Goal: Task Accomplishment & Management: Manage account settings

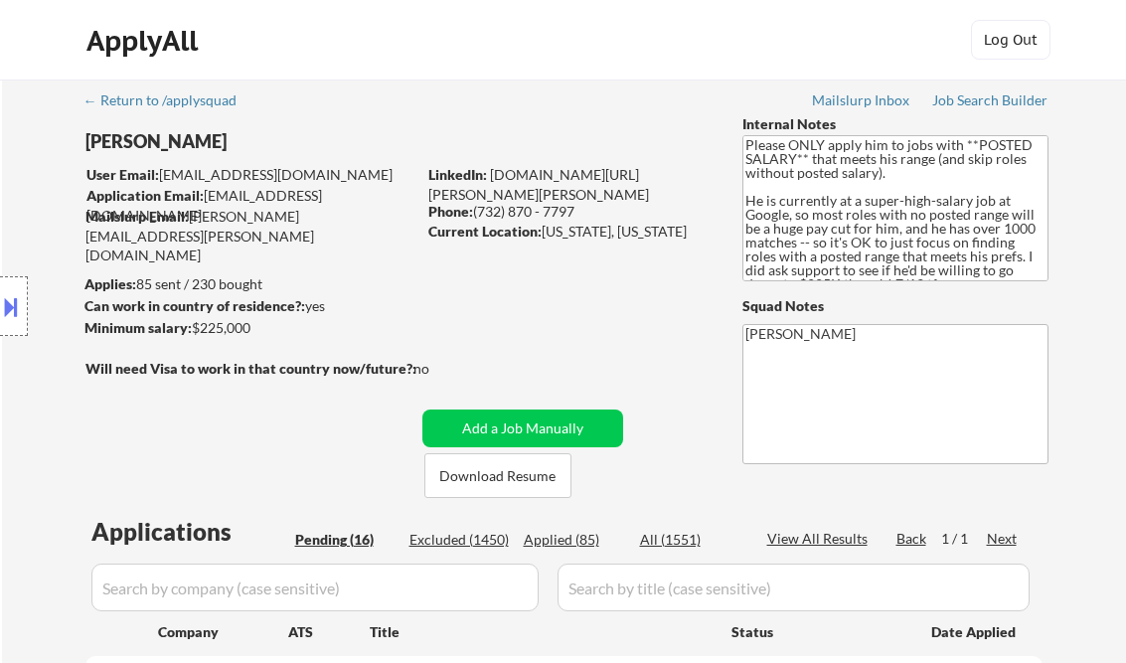
select select ""pending""
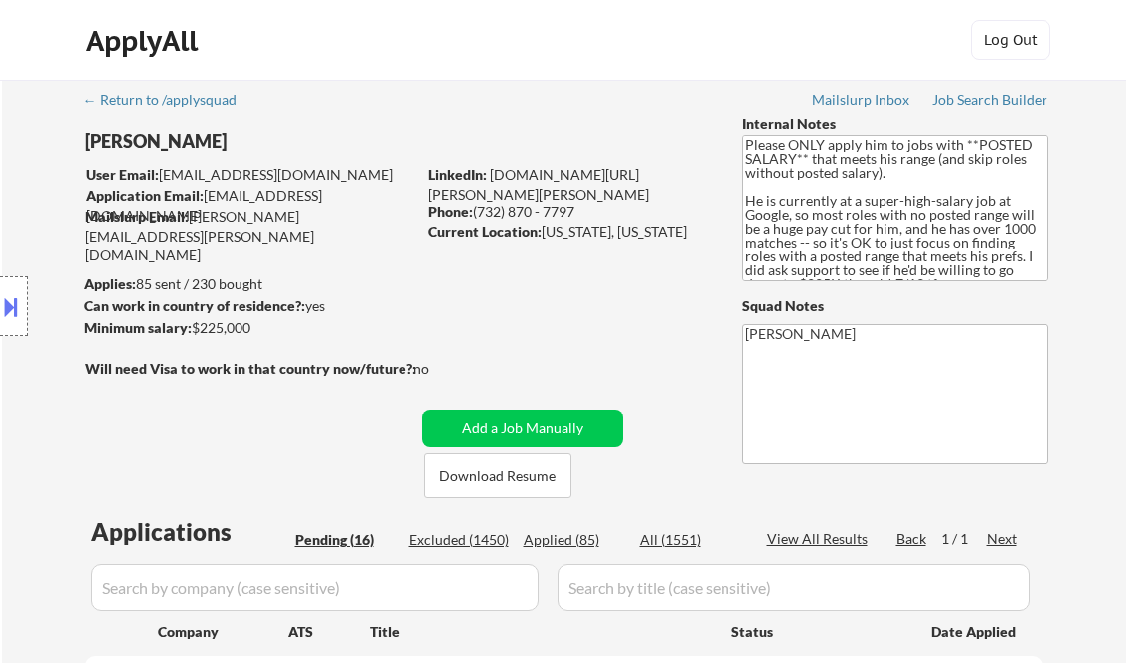
select select ""pending""
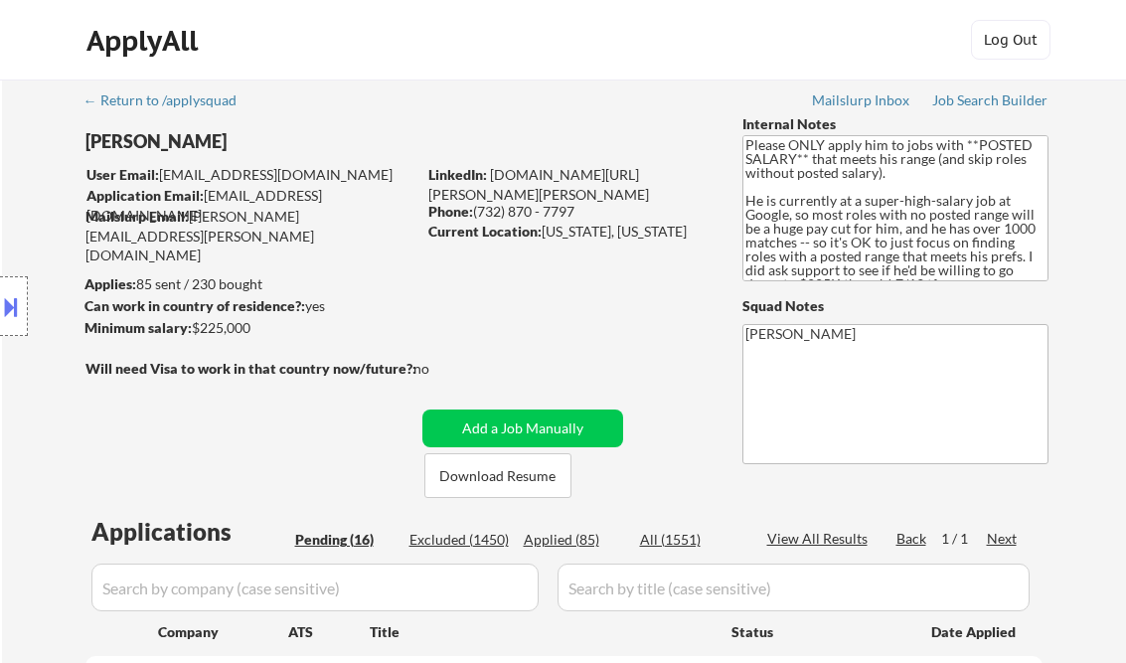
select select ""pending""
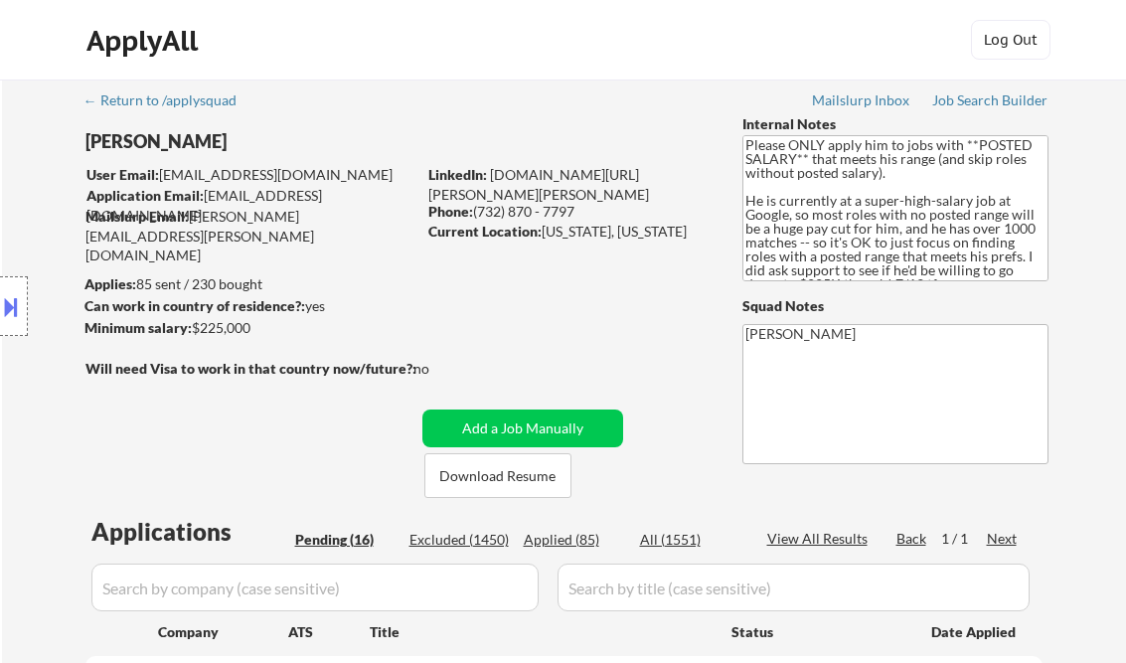
select select ""pending""
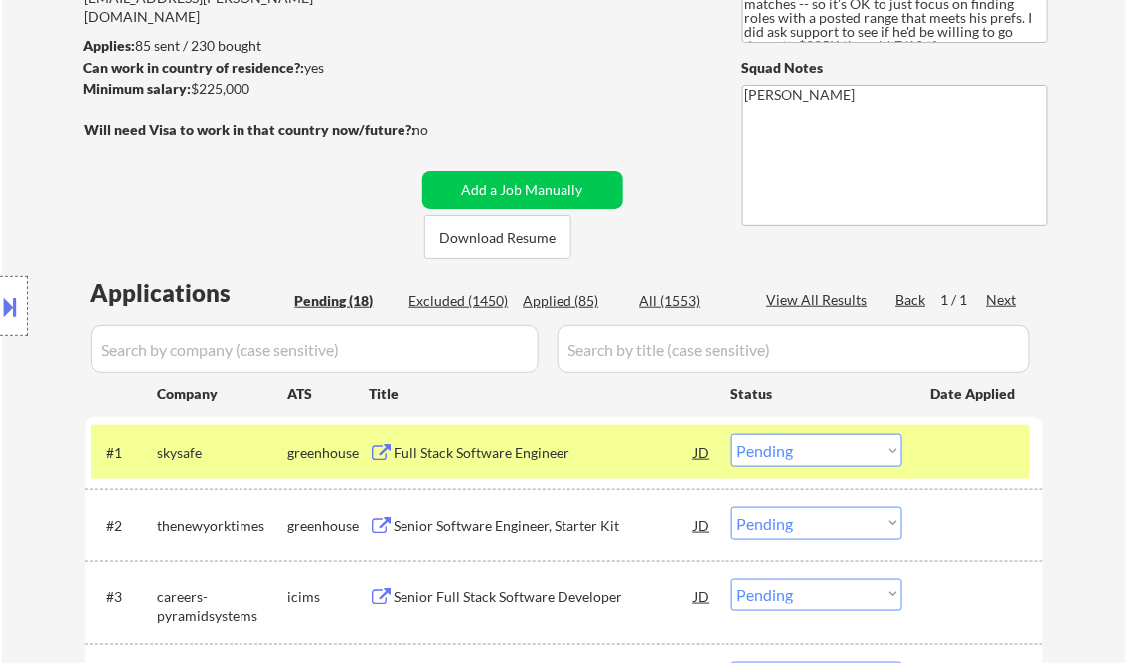
select select ""pending""
click at [12, 302] on button at bounding box center [11, 306] width 22 height 33
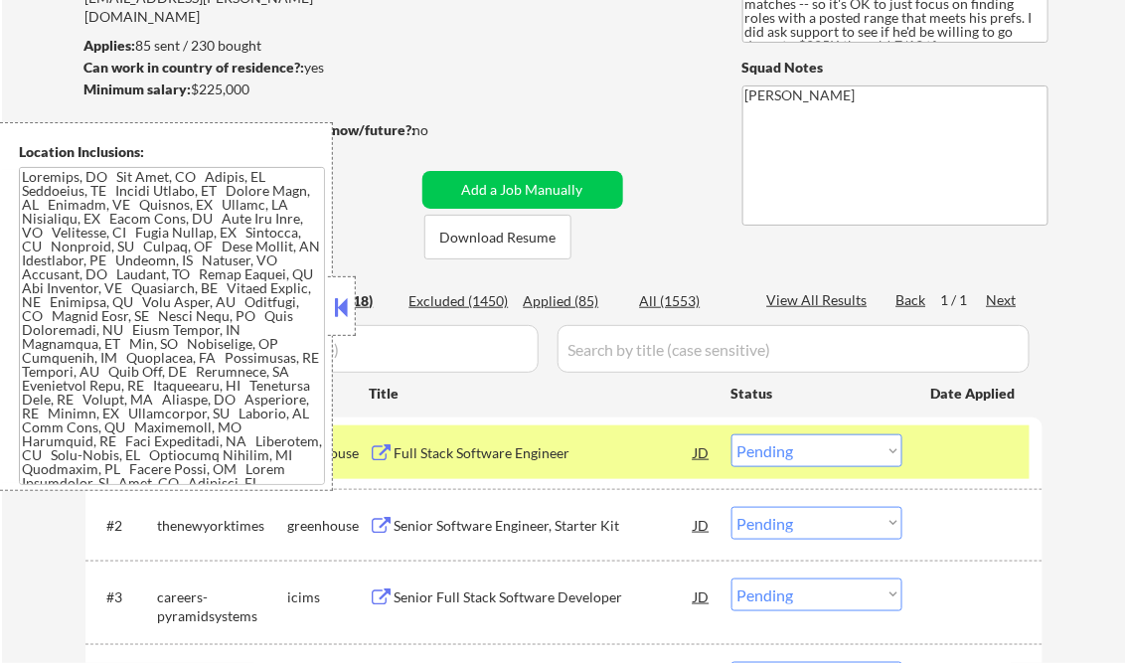
click at [210, 373] on textarea at bounding box center [172, 326] width 306 height 318
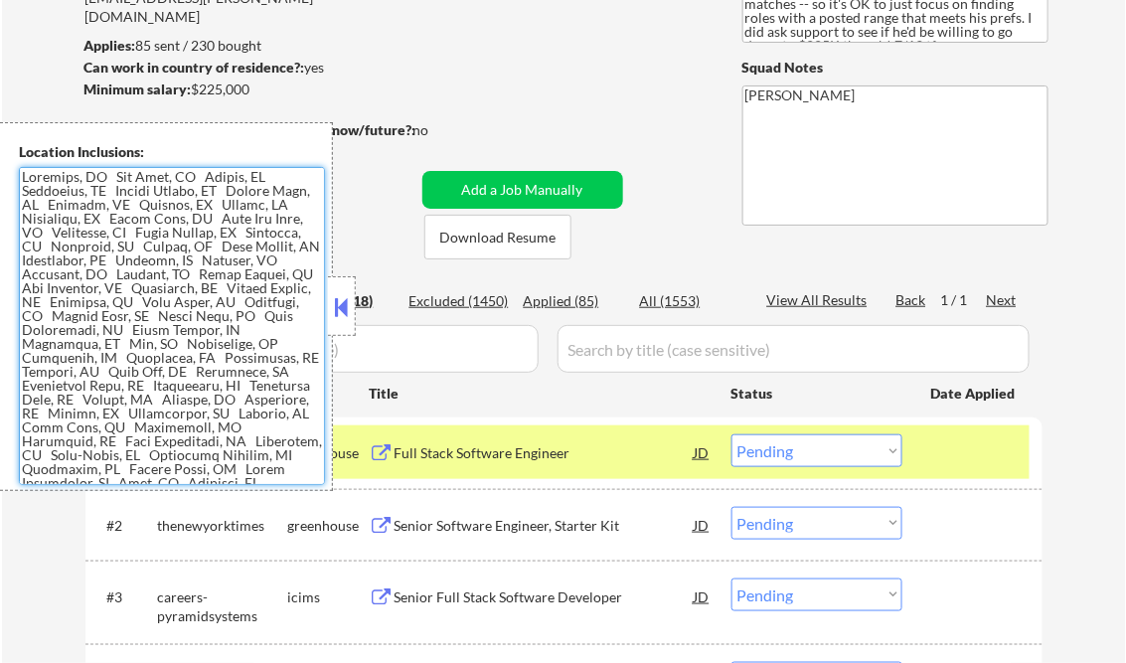
click at [347, 303] on button at bounding box center [342, 307] width 22 height 30
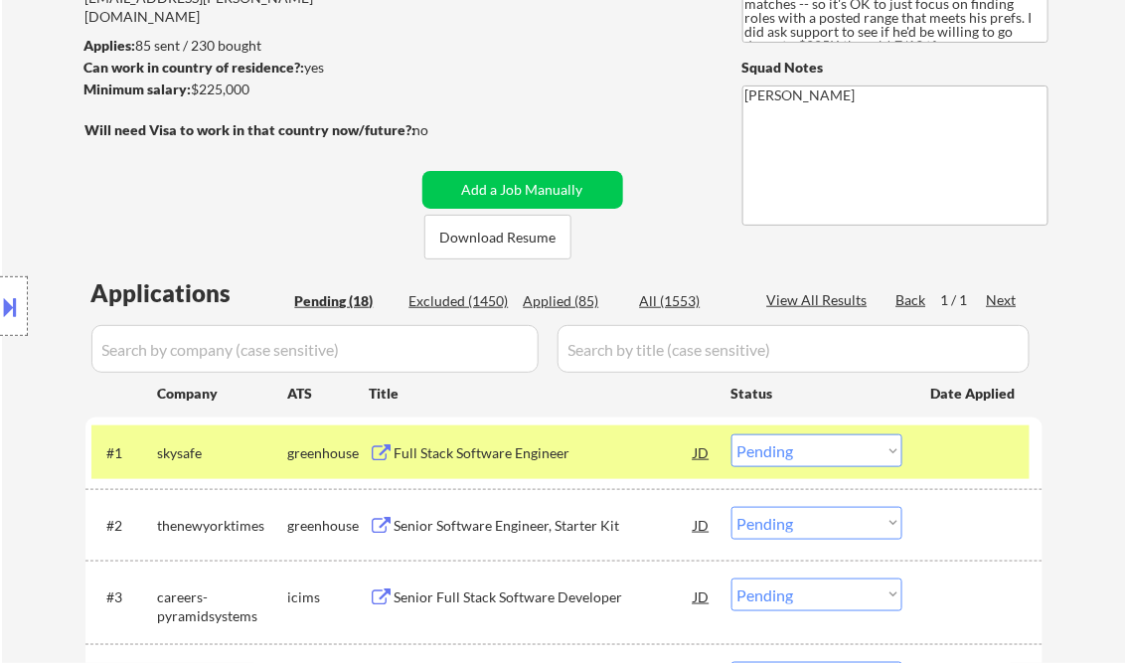
click at [841, 454] on select "Choose an option... Pending Applied Excluded (Questions) Excluded (Expired) Exc…" at bounding box center [816, 450] width 171 height 33
click at [731, 434] on select "Choose an option... Pending Applied Excluded (Questions) Excluded (Expired) Exc…" at bounding box center [816, 450] width 171 height 33
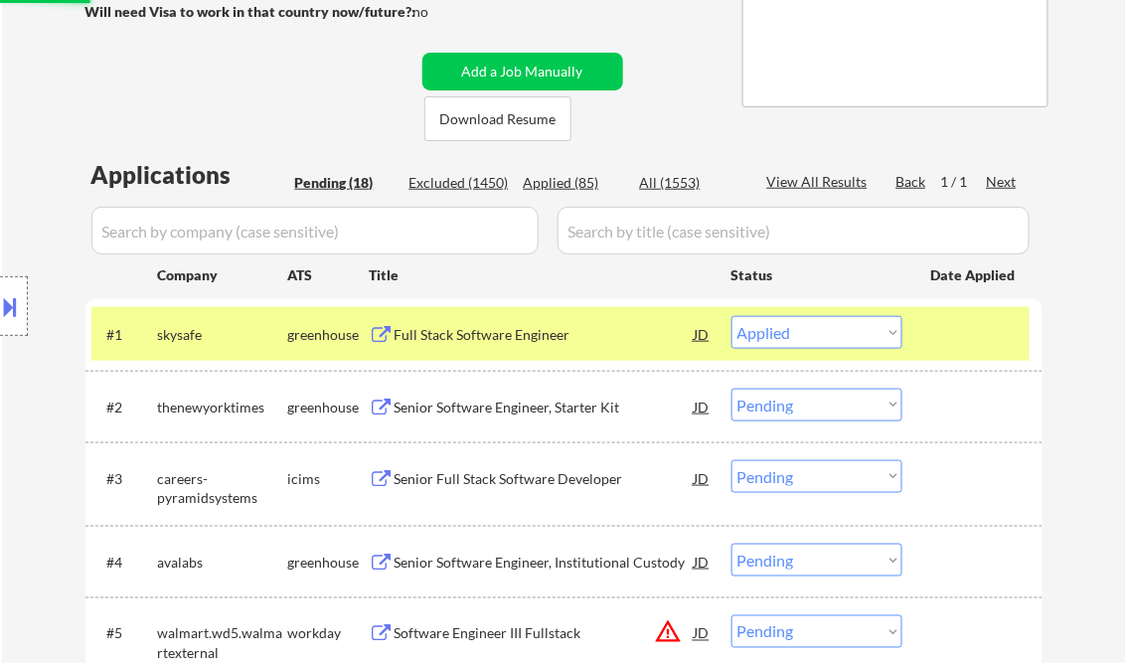
scroll to position [477, 0]
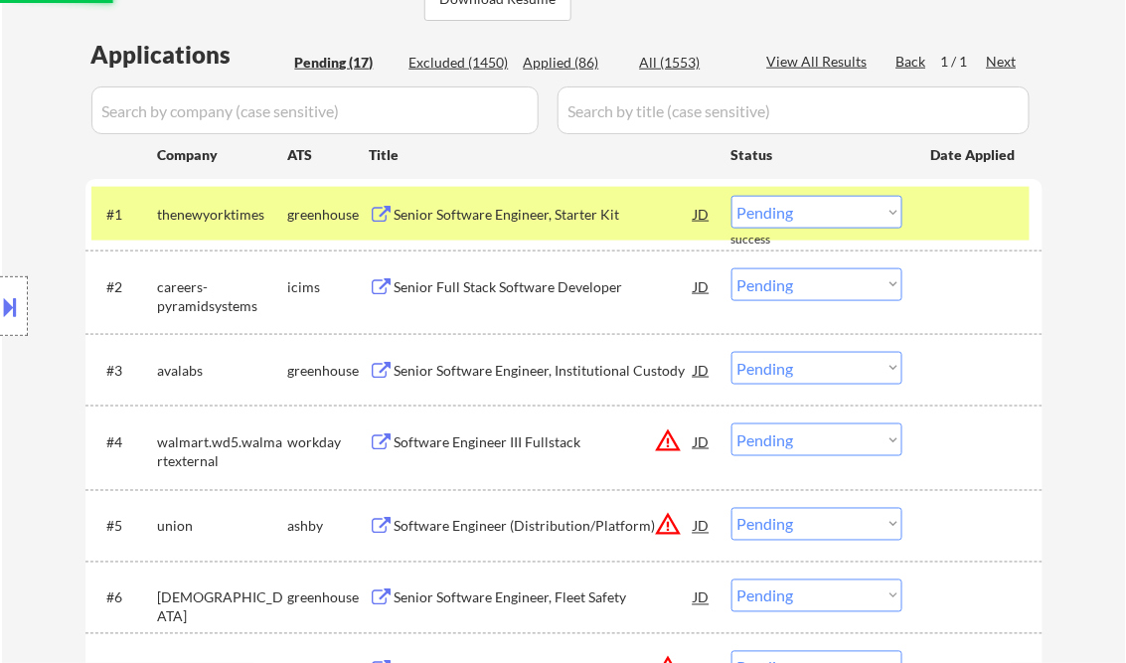
click at [513, 211] on div "Senior Software Engineer, Starter Kit" at bounding box center [545, 215] width 300 height 20
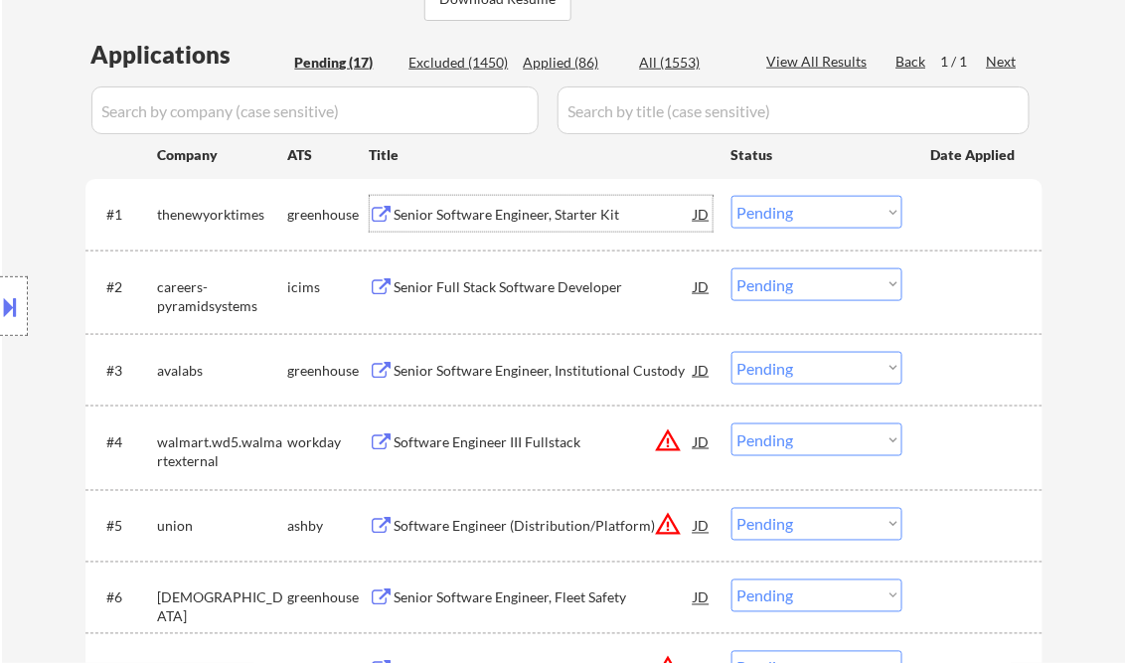
click at [503, 211] on div "Senior Software Engineer, Starter Kit" at bounding box center [545, 215] width 300 height 20
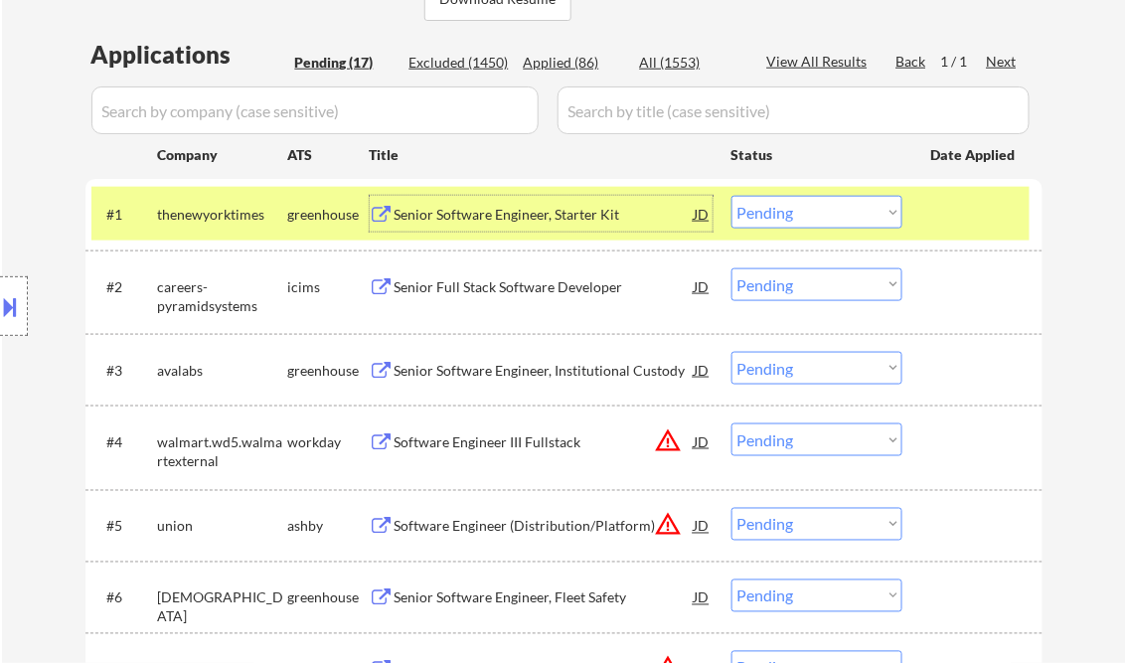
click at [813, 219] on select "Choose an option... Pending Applied Excluded (Questions) Excluded (Expired) Exc…" at bounding box center [816, 212] width 171 height 33
click at [731, 196] on select "Choose an option... Pending Applied Excluded (Questions) Excluded (Expired) Exc…" at bounding box center [816, 212] width 171 height 33
select select ""pending""
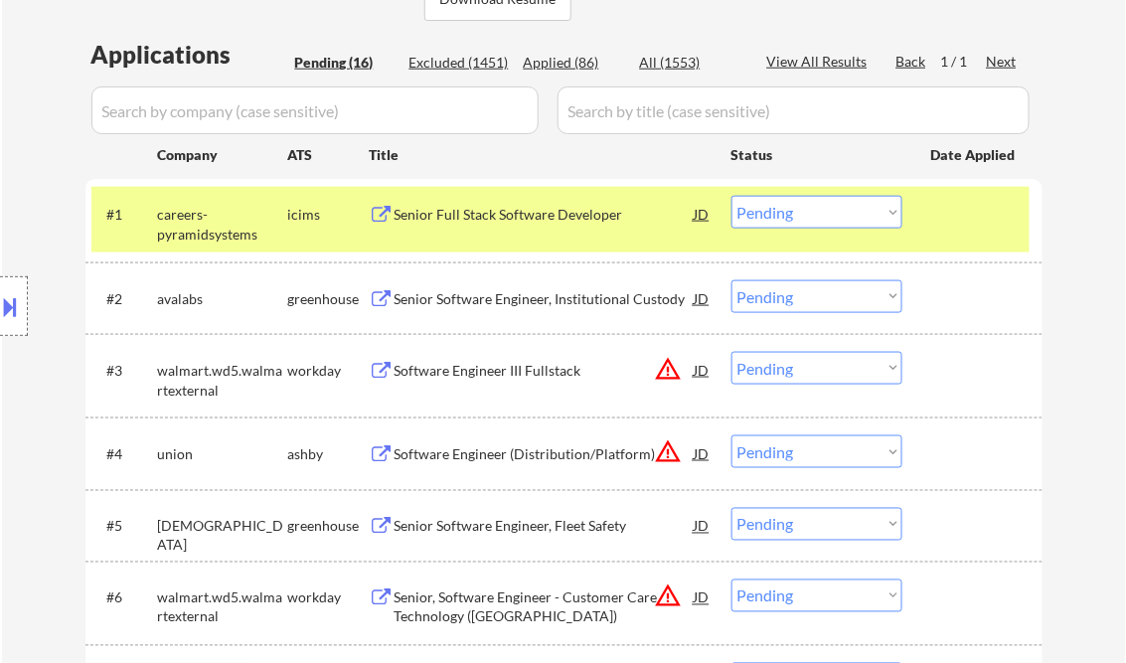
click at [492, 302] on div "Senior Software Engineer, Institutional Custody" at bounding box center [545, 299] width 300 height 20
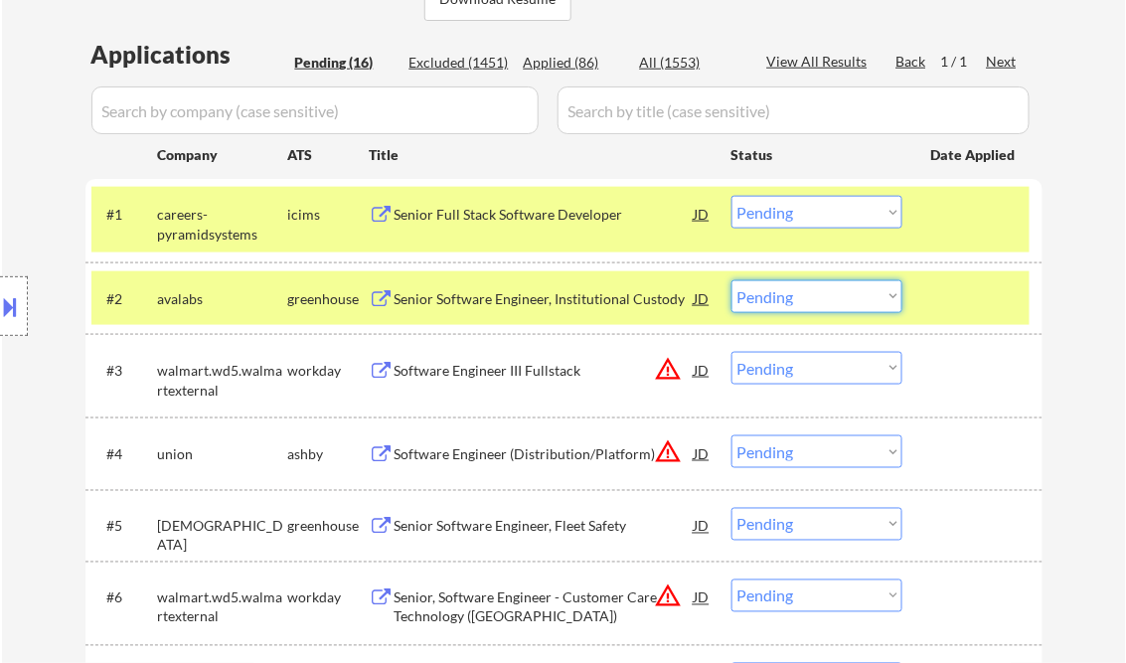
drag, startPoint x: 767, startPoint y: 296, endPoint x: 794, endPoint y: 314, distance: 32.2
click at [767, 296] on select "Choose an option... Pending Applied Excluded (Questions) Excluded (Expired) Exc…" at bounding box center [816, 296] width 171 height 33
click at [731, 280] on select "Choose an option... Pending Applied Excluded (Questions) Excluded (Expired) Exc…" at bounding box center [816, 296] width 171 height 33
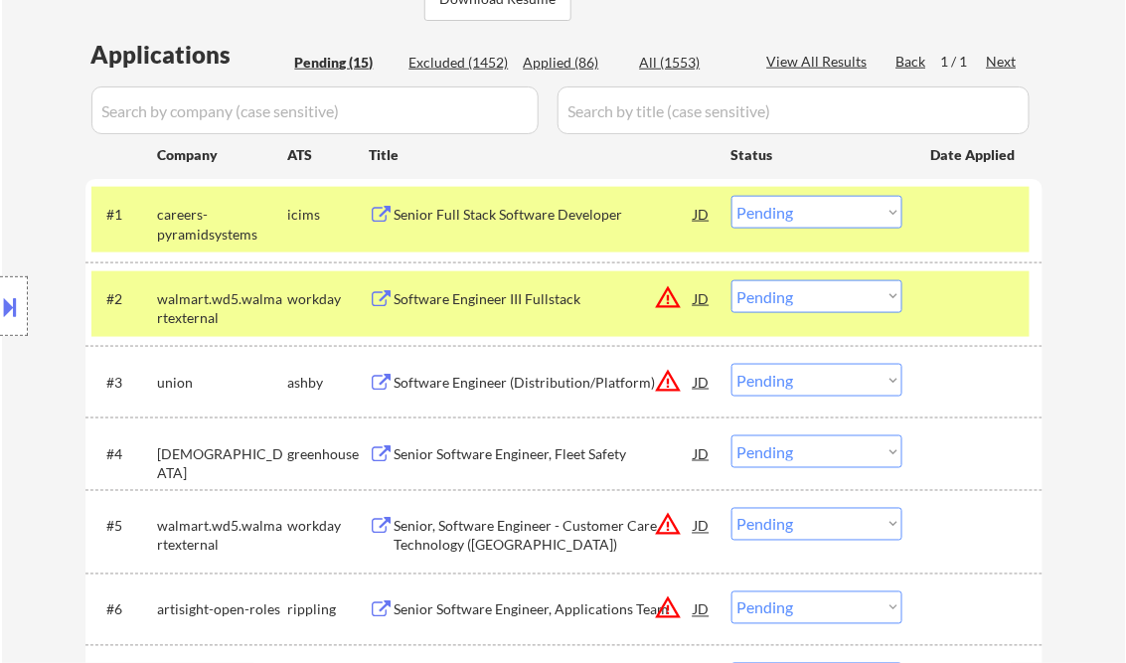
click at [506, 301] on div "Software Engineer III Fullstack" at bounding box center [545, 299] width 300 height 20
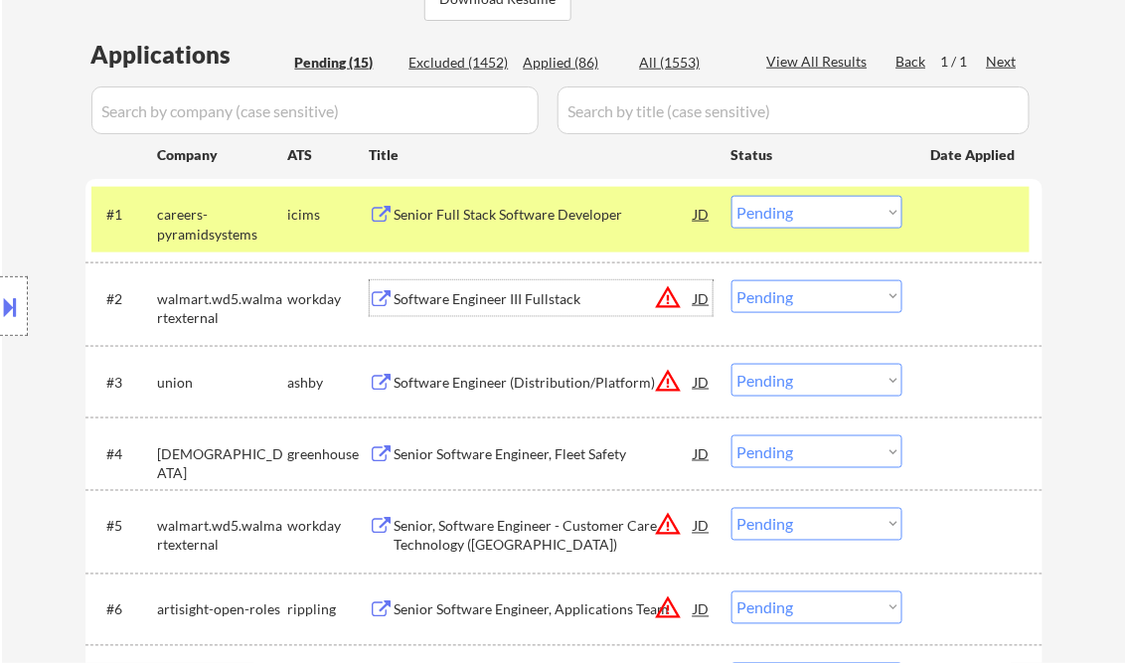
drag, startPoint x: 812, startPoint y: 297, endPoint x: 819, endPoint y: 310, distance: 14.7
click at [812, 297] on select "Choose an option... Pending Applied Excluded (Questions) Excluded (Expired) Exc…" at bounding box center [816, 296] width 171 height 33
click at [731, 280] on select "Choose an option... Pending Applied Excluded (Questions) Excluded (Expired) Exc…" at bounding box center [816, 296] width 171 height 33
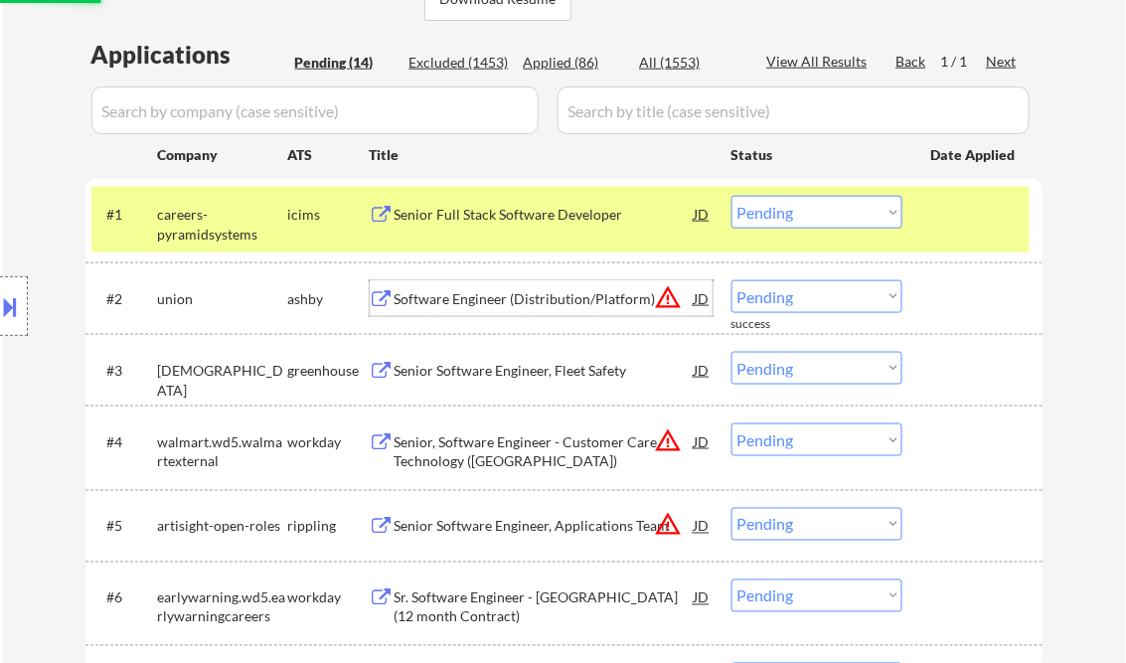
click at [528, 305] on div "Software Engineer (Distribution/Platform)" at bounding box center [545, 299] width 300 height 20
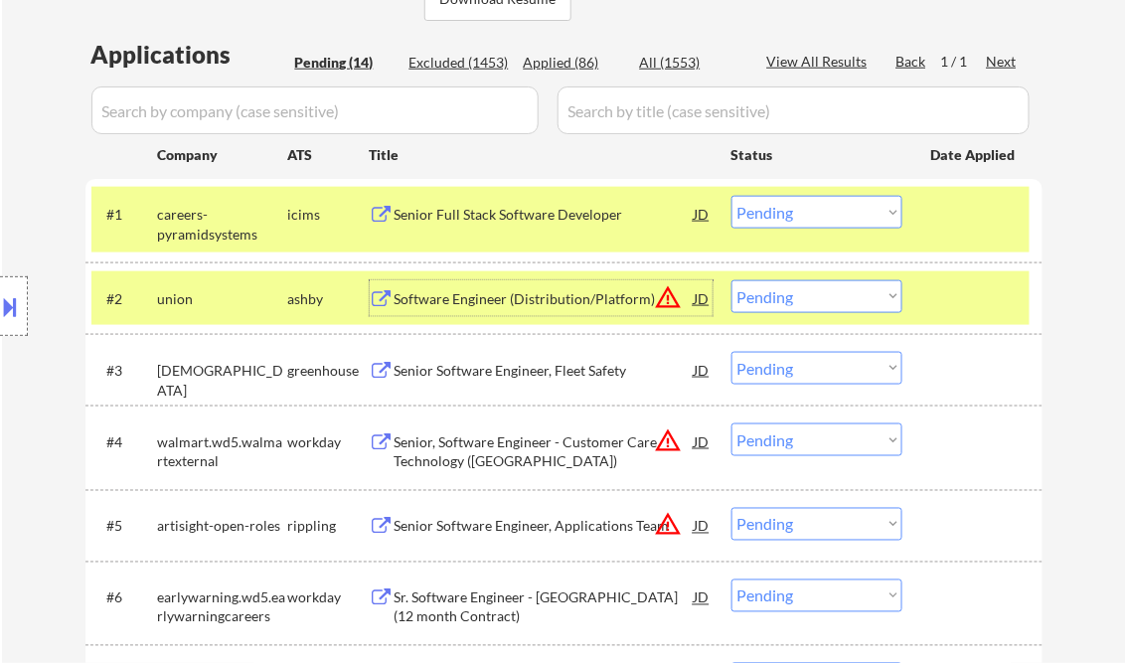
click at [856, 307] on select "Choose an option... Pending Applied Excluded (Questions) Excluded (Expired) Exc…" at bounding box center [816, 296] width 171 height 33
click at [731, 280] on select "Choose an option... Pending Applied Excluded (Questions) Excluded (Expired) Exc…" at bounding box center [816, 296] width 171 height 33
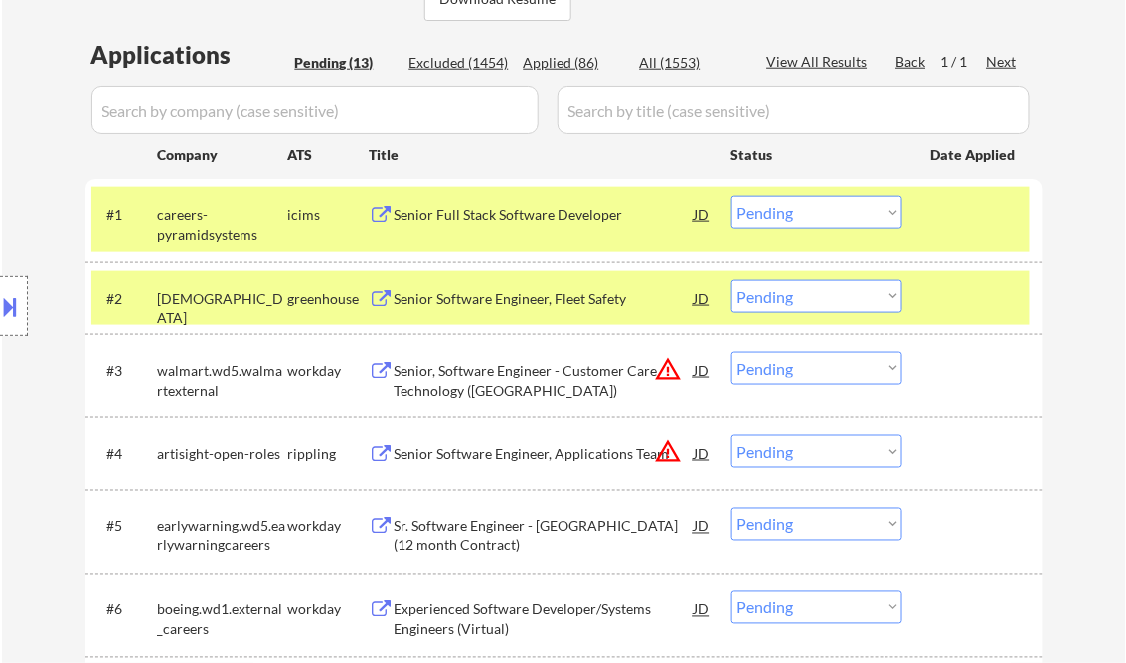
click at [506, 305] on div "Senior Software Engineer, Fleet Safety" at bounding box center [545, 299] width 300 height 20
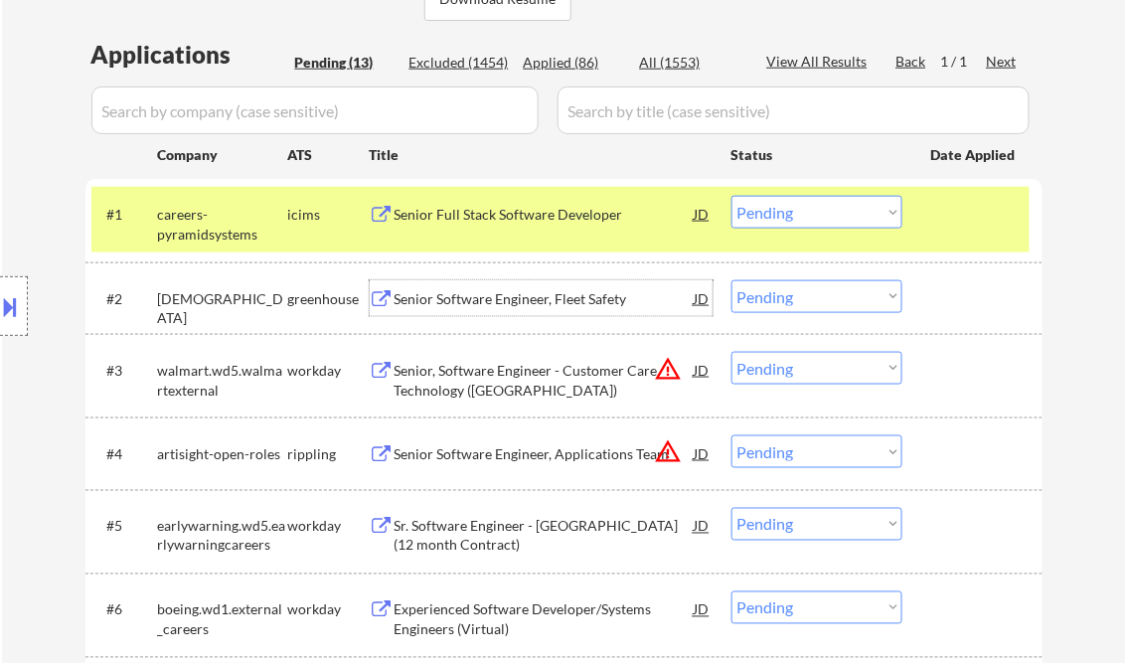
drag, startPoint x: 796, startPoint y: 305, endPoint x: 819, endPoint y: 313, distance: 24.2
click at [796, 305] on select "Choose an option... Pending Applied Excluded (Questions) Excluded (Expired) Exc…" at bounding box center [816, 296] width 171 height 33
click at [731, 280] on select "Choose an option... Pending Applied Excluded (Questions) Excluded (Expired) Exc…" at bounding box center [816, 296] width 171 height 33
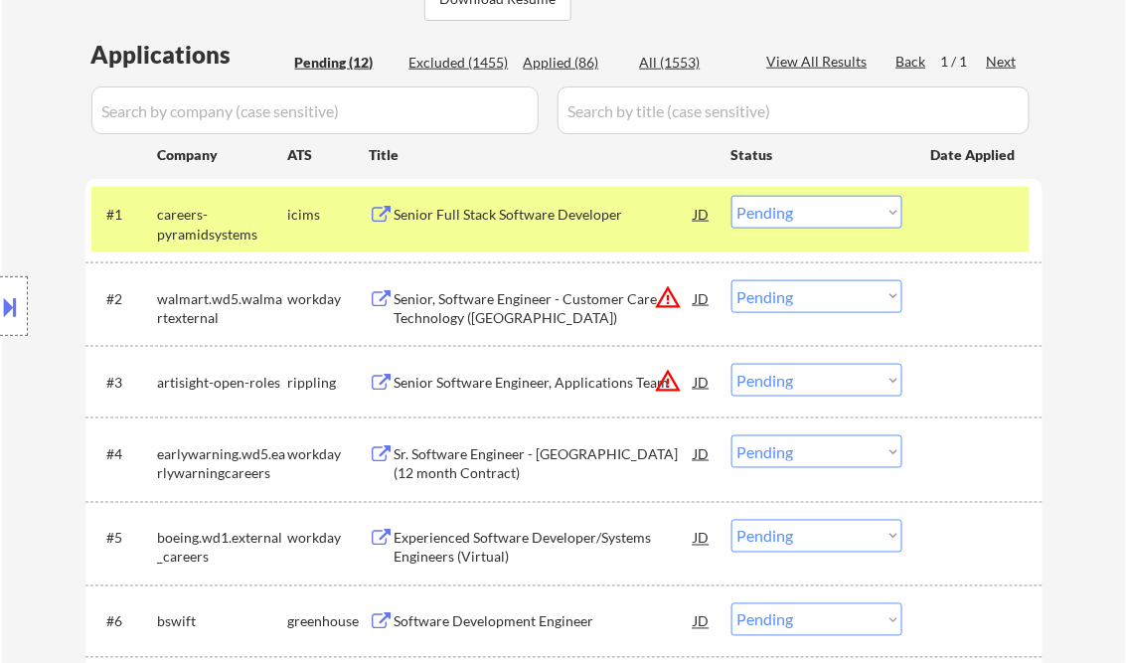
click at [841, 295] on select "Choose an option... Pending Applied Excluded (Questions) Excluded (Expired) Exc…" at bounding box center [816, 296] width 171 height 33
click at [731, 280] on select "Choose an option... Pending Applied Excluded (Questions) Excluded (Expired) Exc…" at bounding box center [816, 296] width 171 height 33
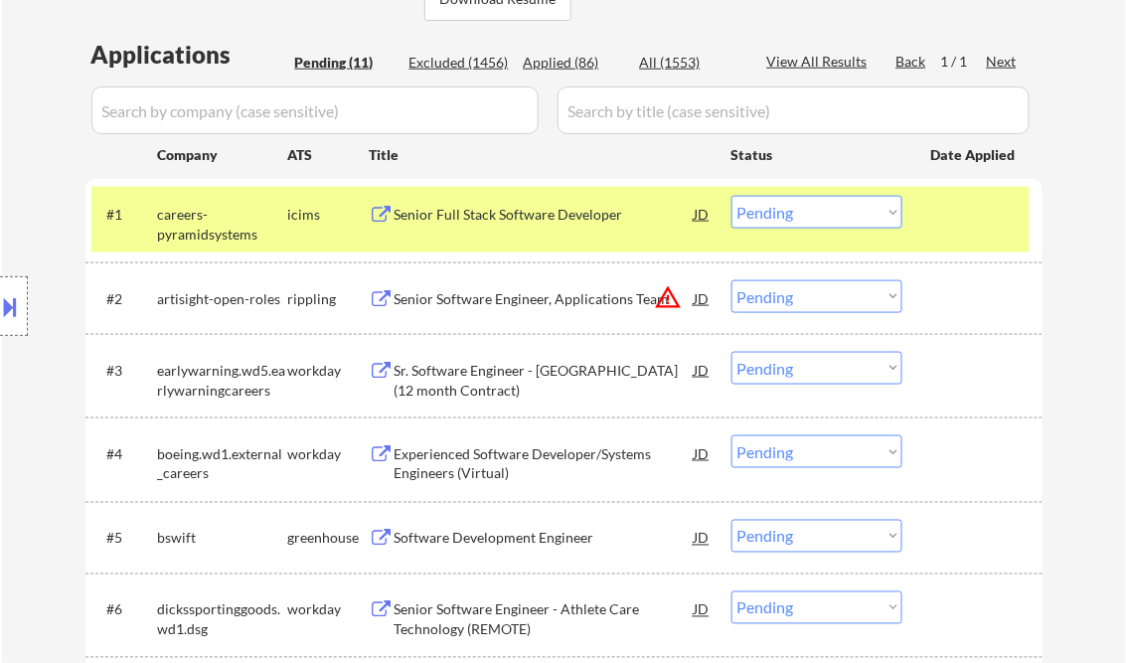
click at [581, 300] on div "Senior Software Engineer, Applications Team" at bounding box center [545, 299] width 300 height 20
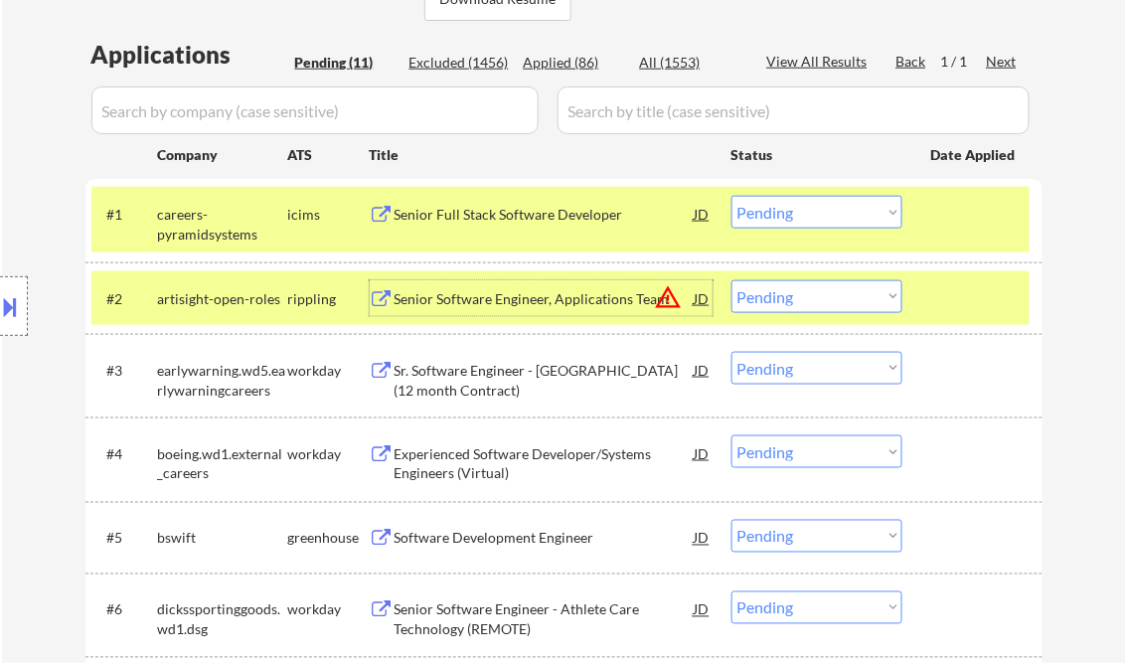
click at [814, 301] on select "Choose an option... Pending Applied Excluded (Questions) Excluded (Expired) Exc…" at bounding box center [816, 296] width 171 height 33
click at [731, 280] on select "Choose an option... Pending Applied Excluded (Questions) Excluded (Expired) Exc…" at bounding box center [816, 296] width 171 height 33
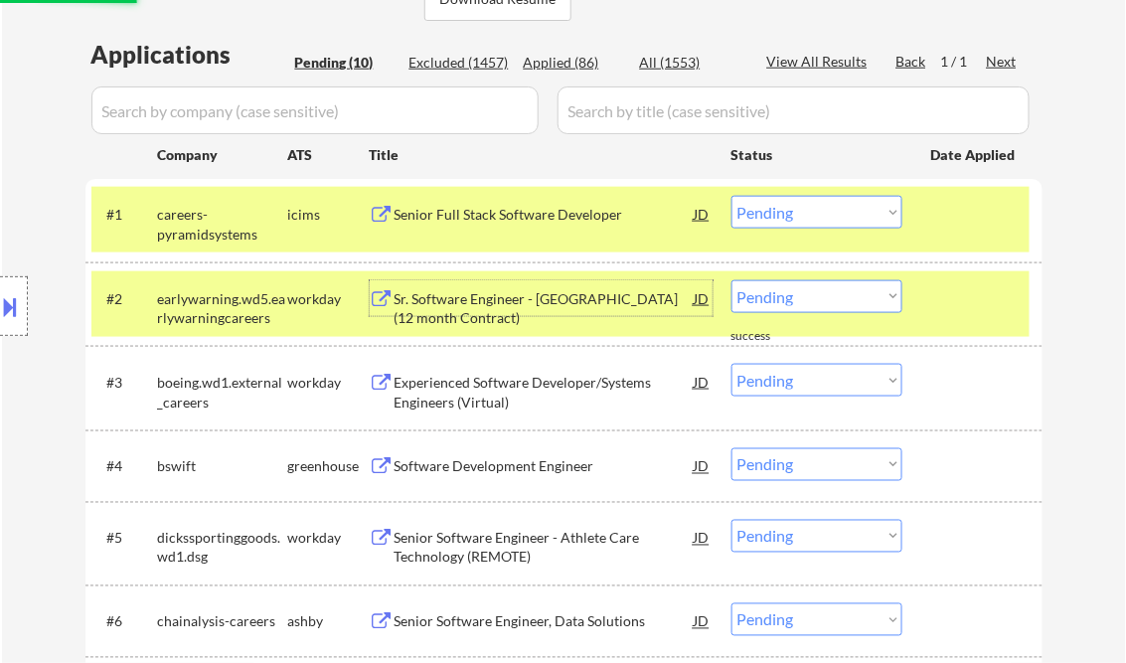
click at [539, 293] on div "Sr. Software Engineer - [GEOGRAPHIC_DATA] (12 month Contract)" at bounding box center [545, 308] width 300 height 39
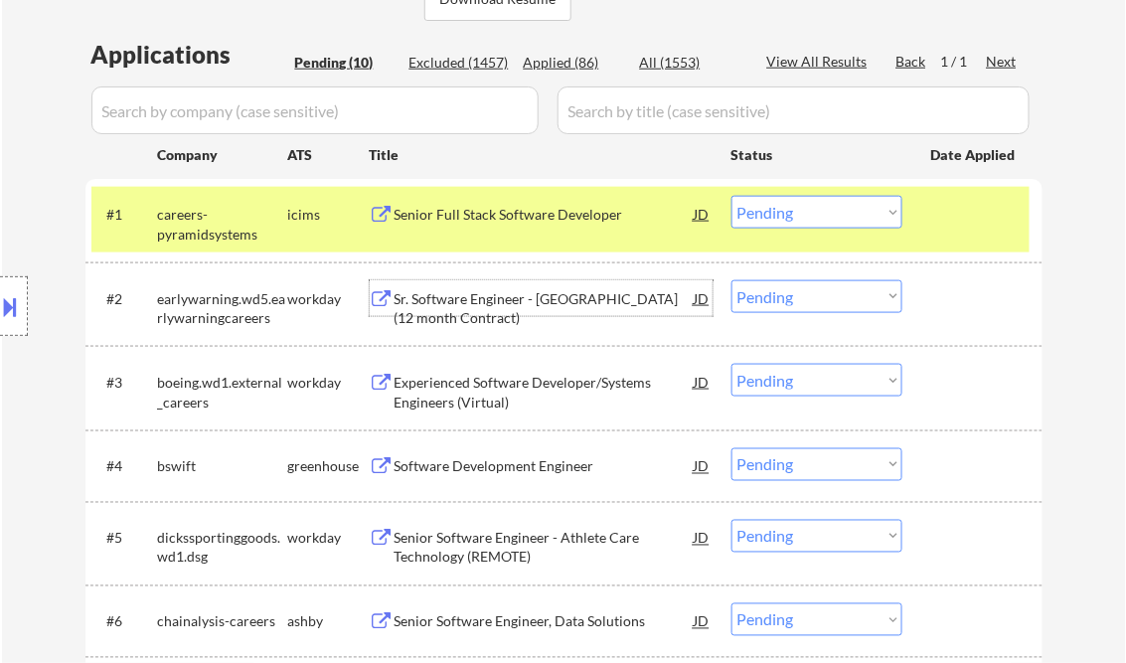
click at [830, 293] on select "Choose an option... Pending Applied Excluded (Questions) Excluded (Expired) Exc…" at bounding box center [816, 296] width 171 height 33
click at [731, 280] on select "Choose an option... Pending Applied Excluded (Questions) Excluded (Expired) Exc…" at bounding box center [816, 296] width 171 height 33
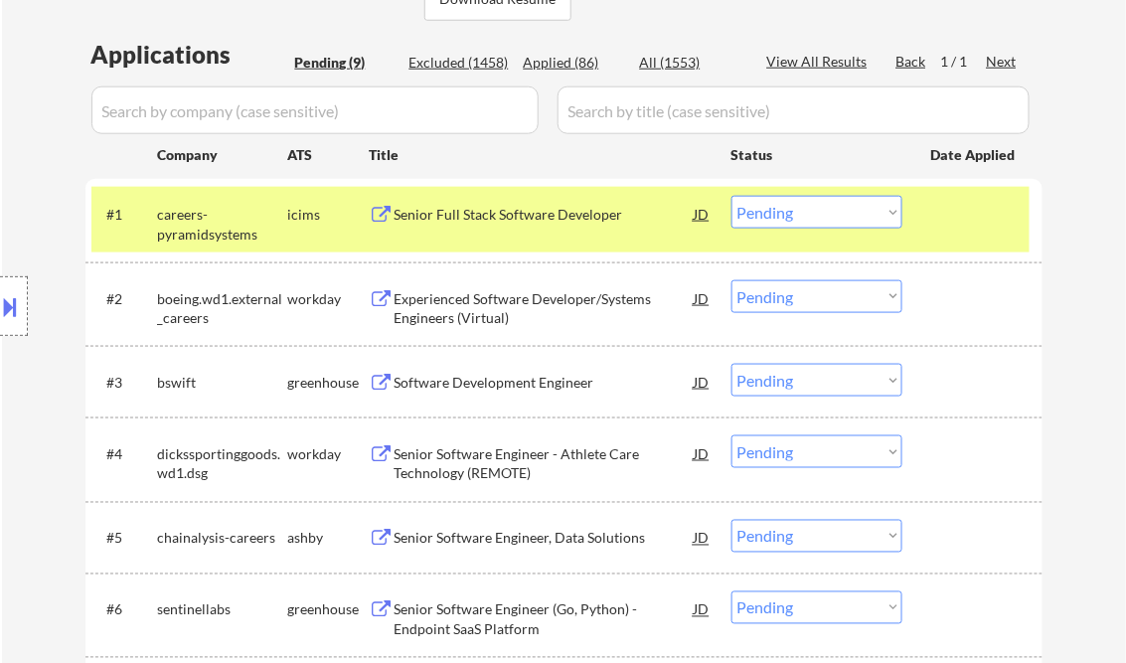
click at [513, 304] on div "Experienced Software Developer/Systems Engineers (Virtual)" at bounding box center [545, 308] width 300 height 39
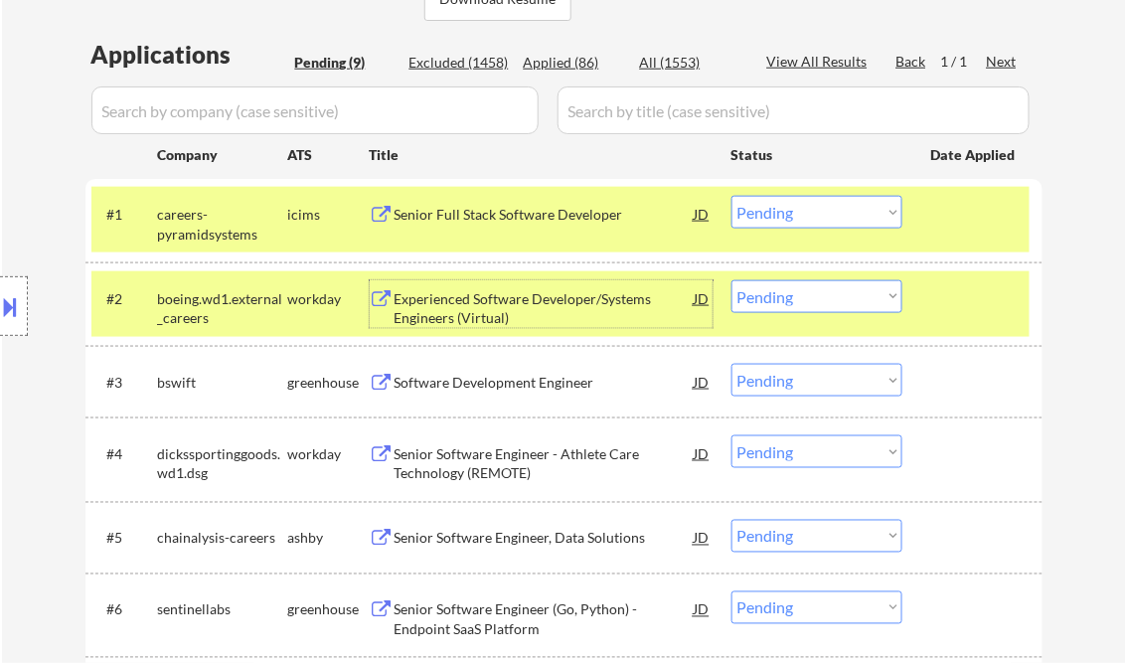
click at [807, 296] on select "Choose an option... Pending Applied Excluded (Questions) Excluded (Expired) Exc…" at bounding box center [816, 296] width 171 height 33
click at [731, 280] on select "Choose an option... Pending Applied Excluded (Questions) Excluded (Expired) Exc…" at bounding box center [816, 296] width 171 height 33
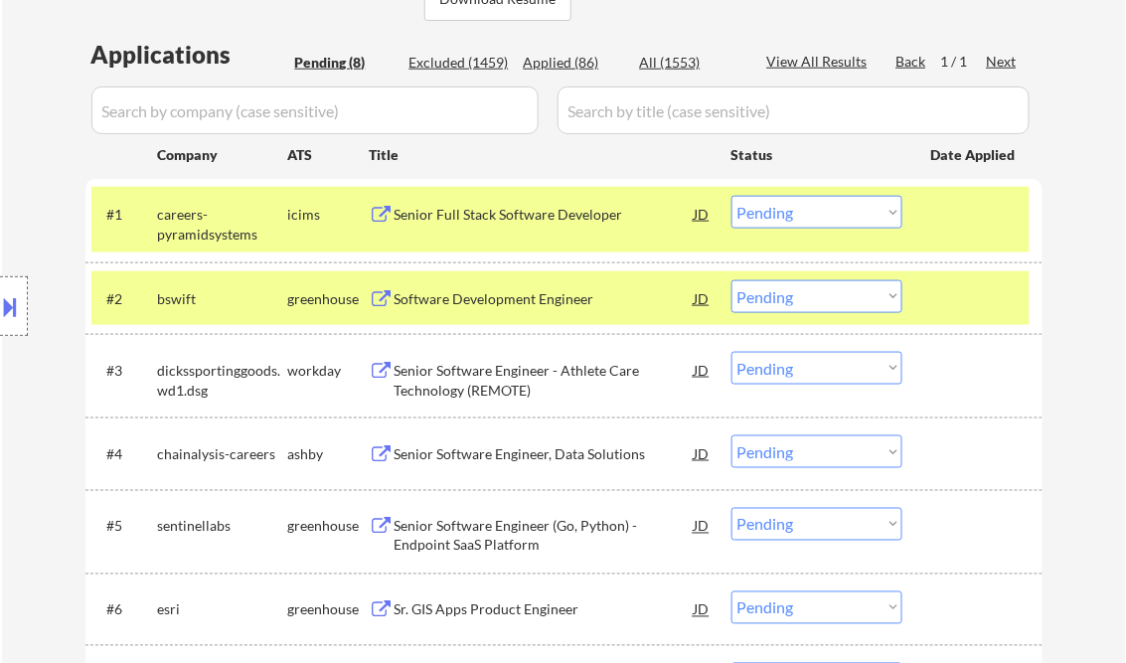
click at [529, 297] on div "Software Development Engineer" at bounding box center [545, 299] width 300 height 20
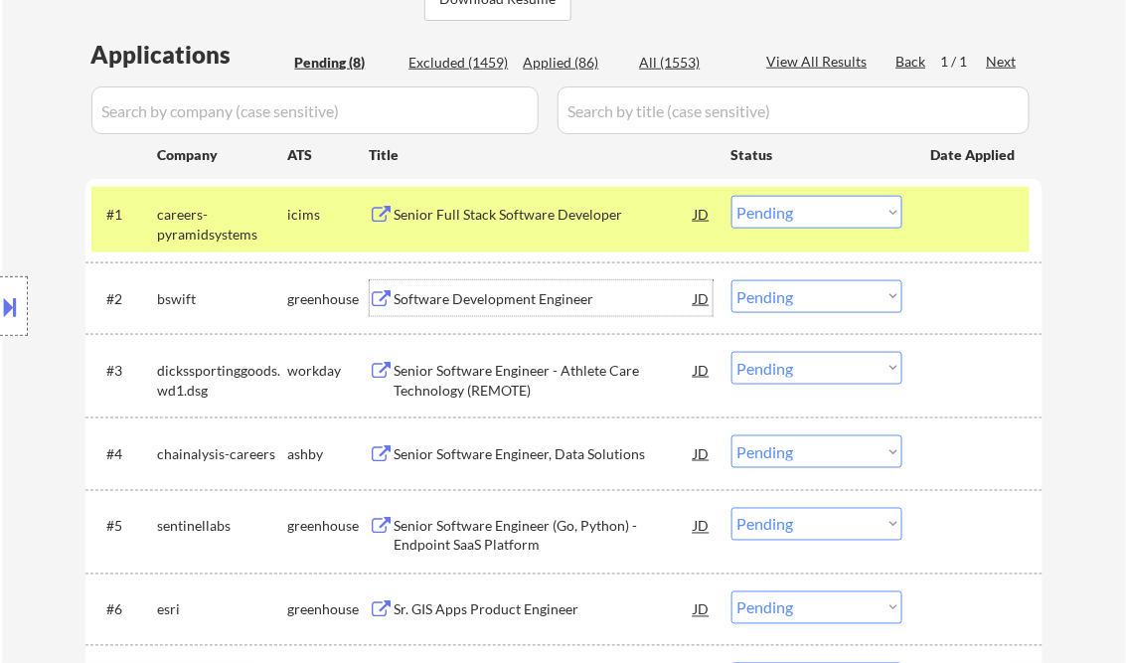
click at [792, 300] on select "Choose an option... Pending Applied Excluded (Questions) Excluded (Expired) Exc…" at bounding box center [816, 296] width 171 height 33
click at [731, 280] on select "Choose an option... Pending Applied Excluded (Questions) Excluded (Expired) Exc…" at bounding box center [816, 296] width 171 height 33
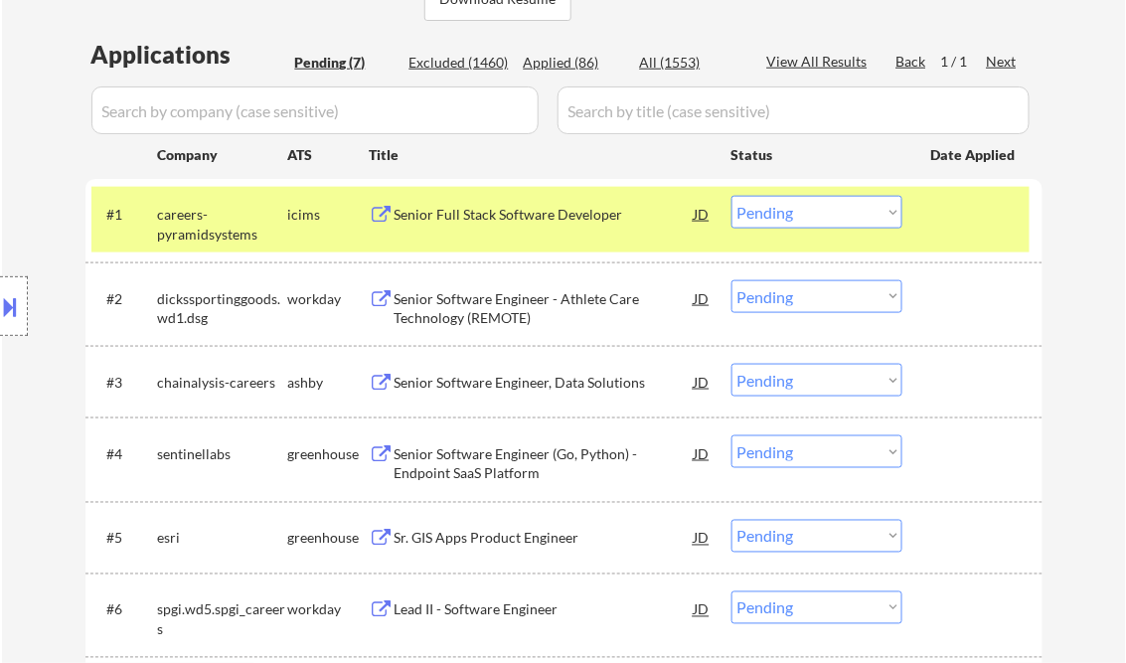
click at [518, 310] on div "Senior Software Engineer - Athlete Care Technology (REMOTE)" at bounding box center [545, 308] width 300 height 39
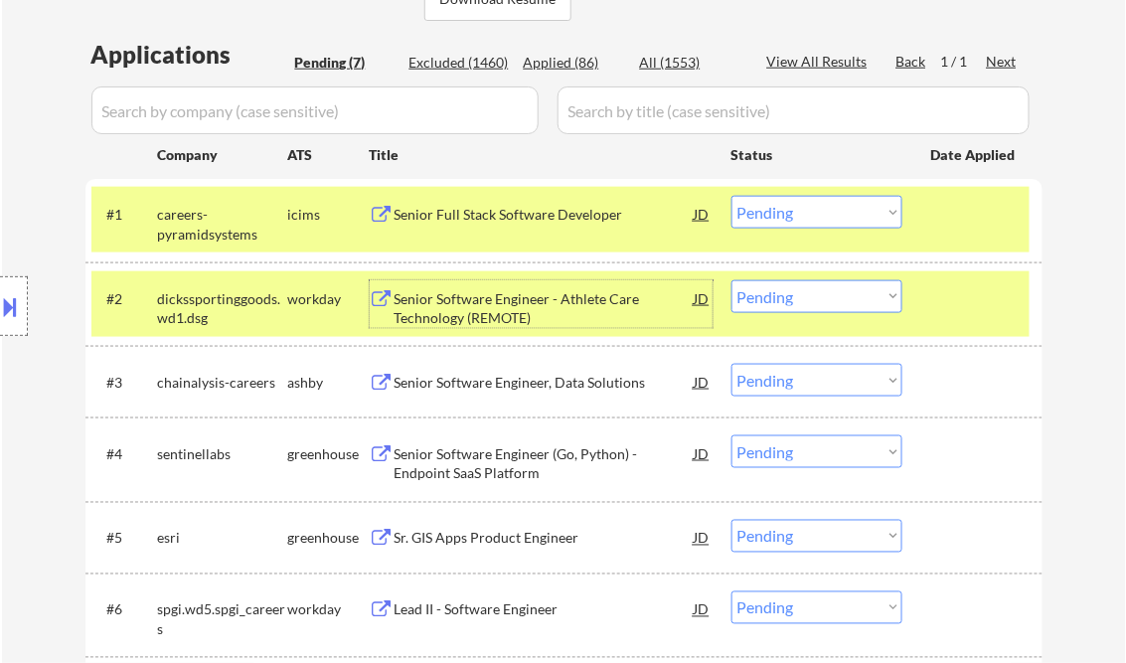
click at [810, 308] on select "Choose an option... Pending Applied Excluded (Questions) Excluded (Expired) Exc…" at bounding box center [816, 296] width 171 height 33
click at [731, 280] on select "Choose an option... Pending Applied Excluded (Questions) Excluded (Expired) Exc…" at bounding box center [816, 296] width 171 height 33
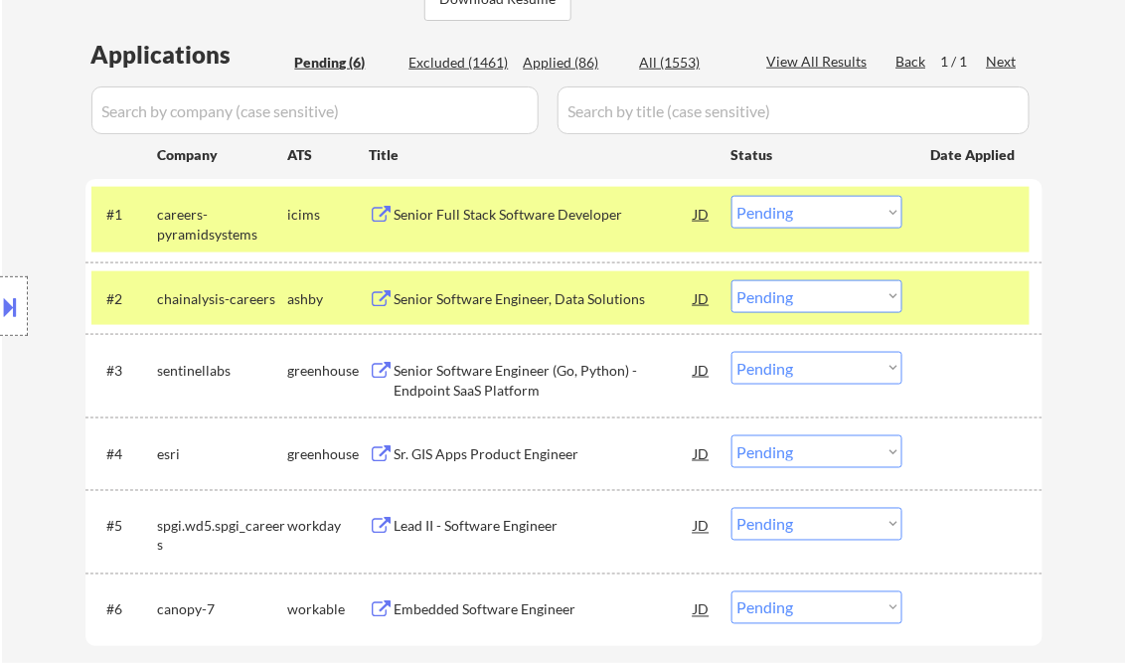
click at [505, 296] on div "Senior Software Engineer, Data Solutions" at bounding box center [545, 299] width 300 height 20
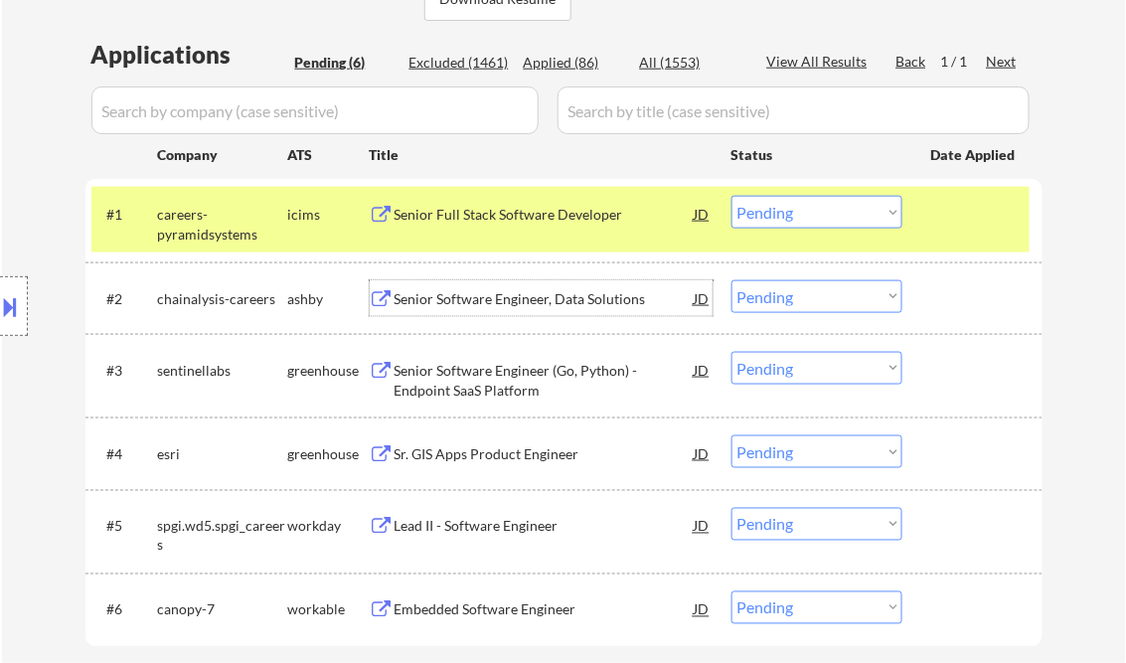
click at [818, 295] on select "Choose an option... Pending Applied Excluded (Questions) Excluded (Expired) Exc…" at bounding box center [816, 296] width 171 height 33
click at [731, 280] on select "Choose an option... Pending Applied Excluded (Questions) Excluded (Expired) Exc…" at bounding box center [816, 296] width 171 height 33
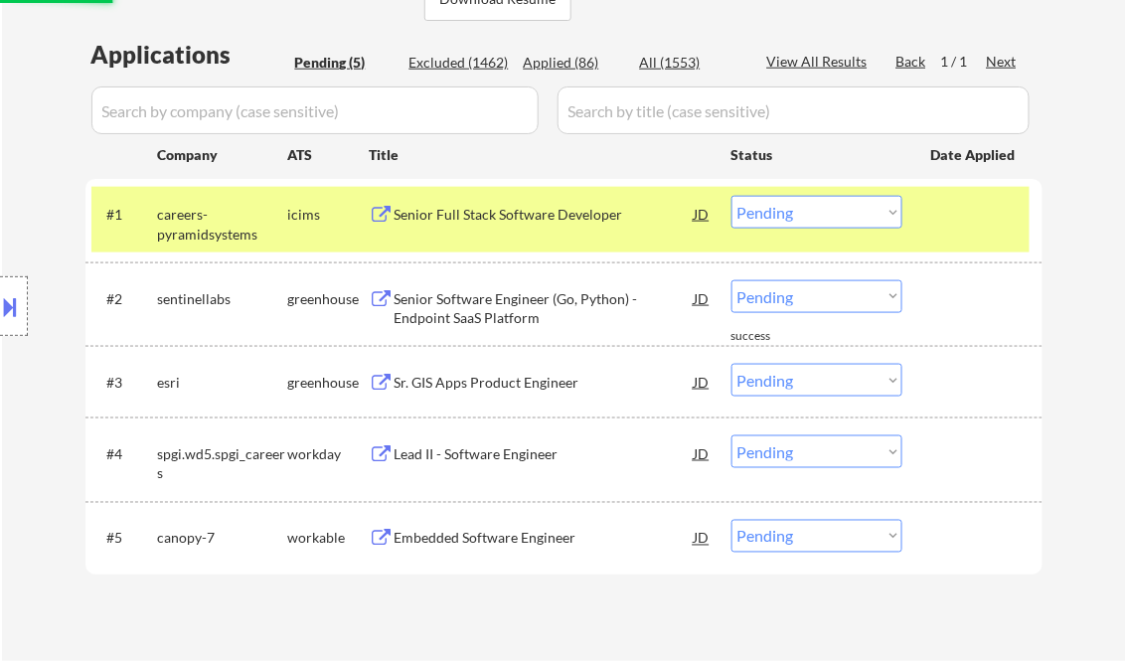
click at [535, 293] on div "Senior Software Engineer (Go, Python) - Endpoint SaaS Platform" at bounding box center [545, 308] width 300 height 39
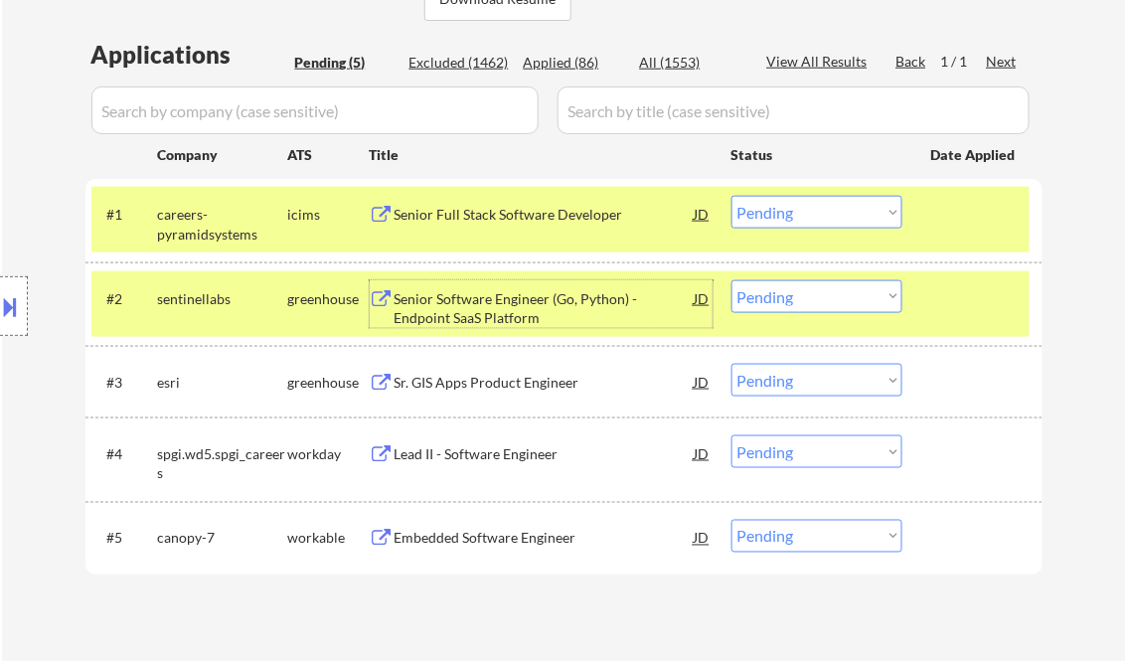
drag, startPoint x: 790, startPoint y: 290, endPoint x: 799, endPoint y: 301, distance: 14.1
click at [790, 290] on select "Choose an option... Pending Applied Excluded (Questions) Excluded (Expired) Exc…" at bounding box center [816, 296] width 171 height 33
click at [731, 280] on select "Choose an option... Pending Applied Excluded (Questions) Excluded (Expired) Exc…" at bounding box center [816, 296] width 171 height 33
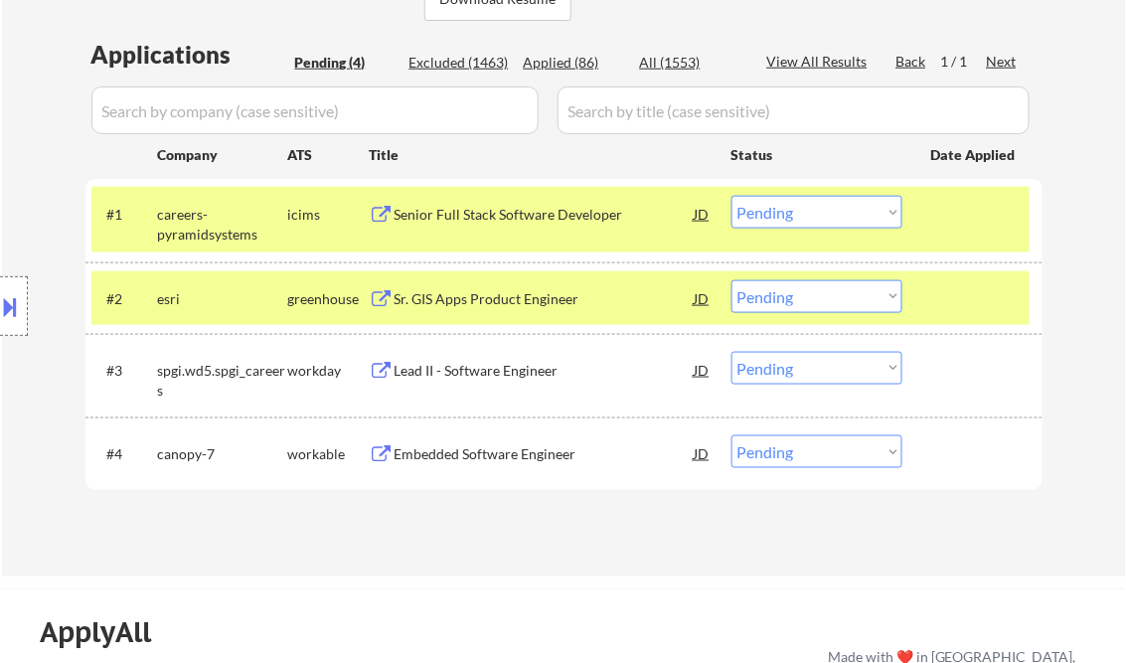
click at [544, 306] on div "Sr. GIS Apps Product Engineer" at bounding box center [545, 299] width 300 height 20
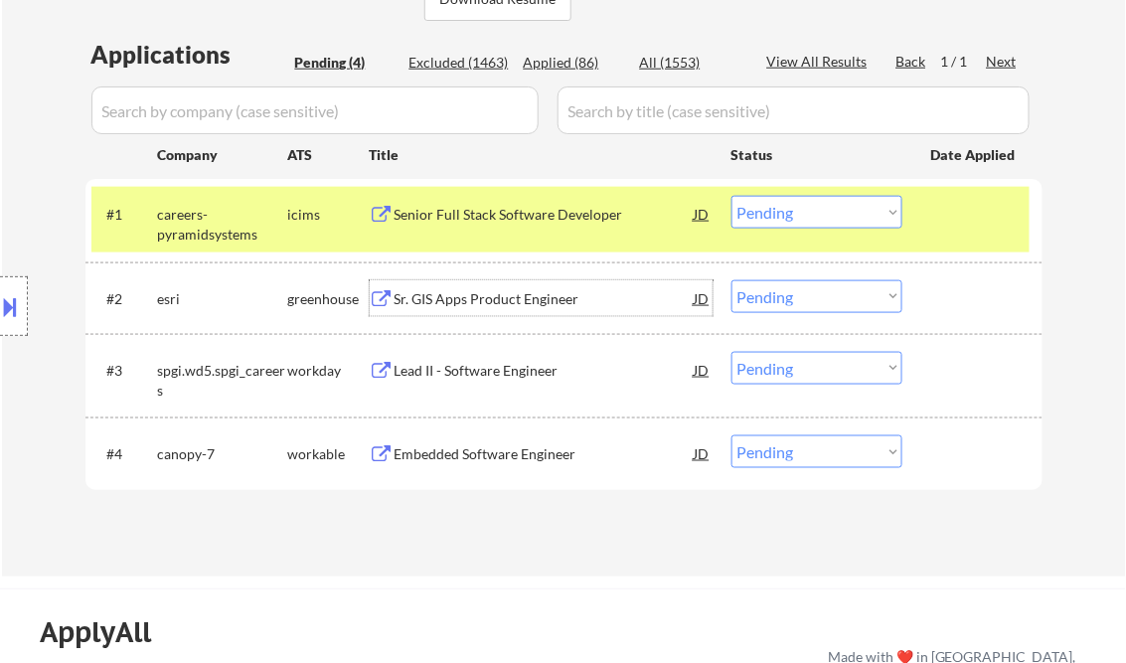
drag, startPoint x: 801, startPoint y: 297, endPoint x: 814, endPoint y: 312, distance: 19.7
click at [801, 297] on select "Choose an option... Pending Applied Excluded (Questions) Excluded (Expired) Exc…" at bounding box center [816, 296] width 171 height 33
click at [731, 280] on select "Choose an option... Pending Applied Excluded (Questions) Excluded (Expired) Exc…" at bounding box center [816, 296] width 171 height 33
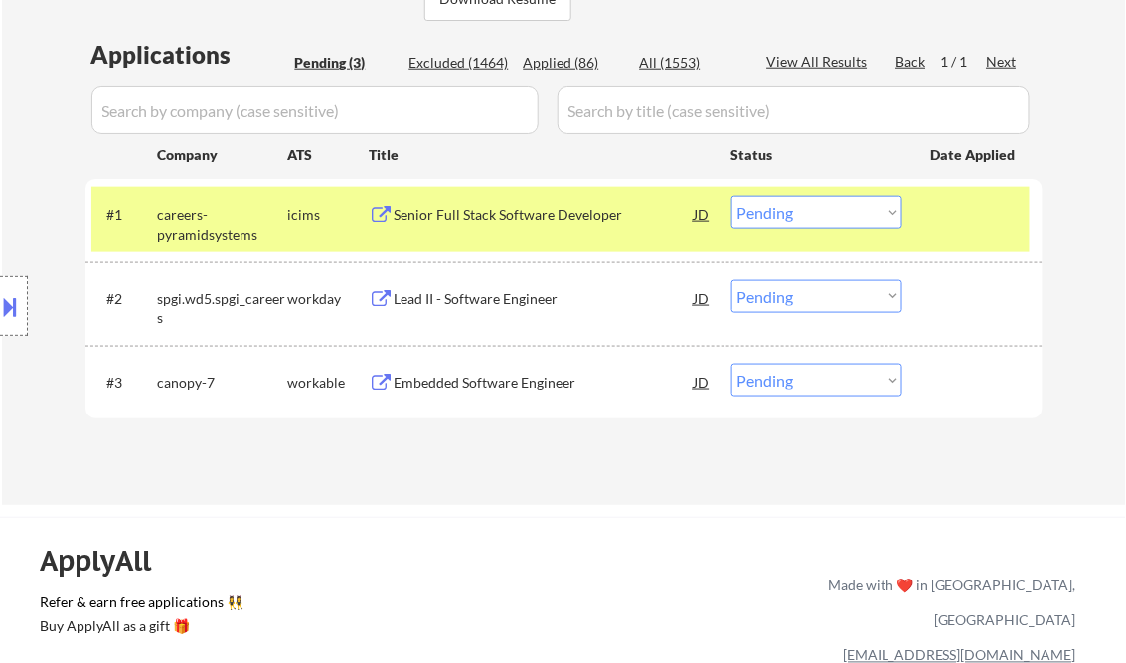
click at [536, 302] on div "Lead II - Software Engineer" at bounding box center [545, 299] width 300 height 20
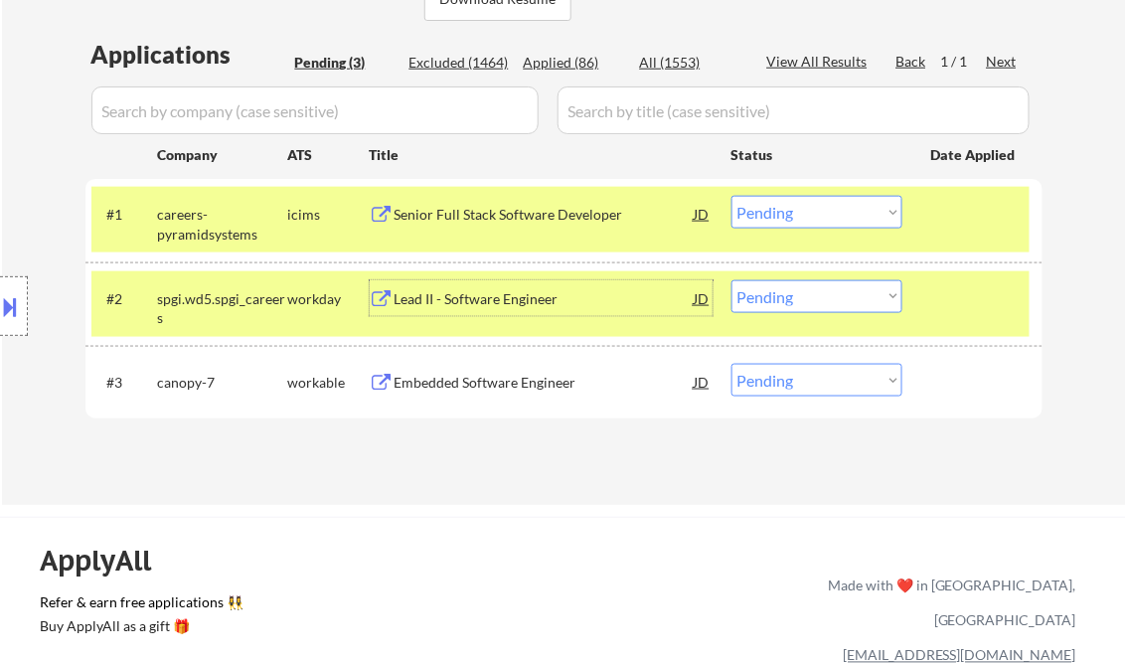
click at [829, 295] on select "Choose an option... Pending Applied Excluded (Questions) Excluded (Expired) Exc…" at bounding box center [816, 296] width 171 height 33
click at [731, 280] on select "Choose an option... Pending Applied Excluded (Questions) Excluded (Expired) Exc…" at bounding box center [816, 296] width 171 height 33
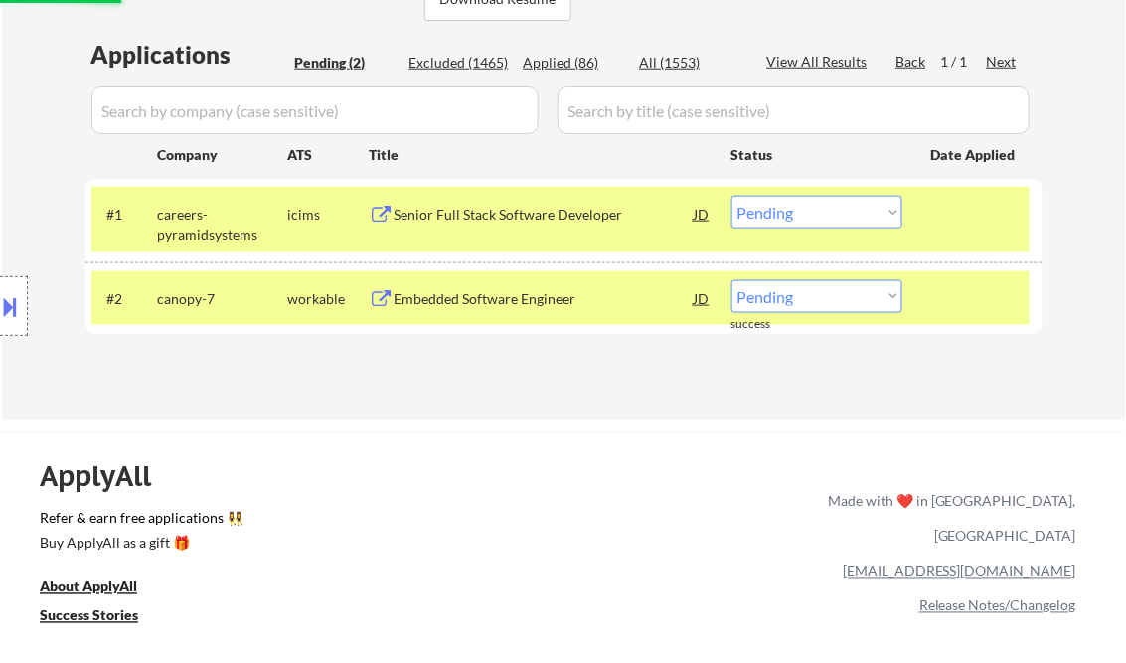
click at [491, 292] on div "Embedded Software Engineer" at bounding box center [545, 299] width 300 height 20
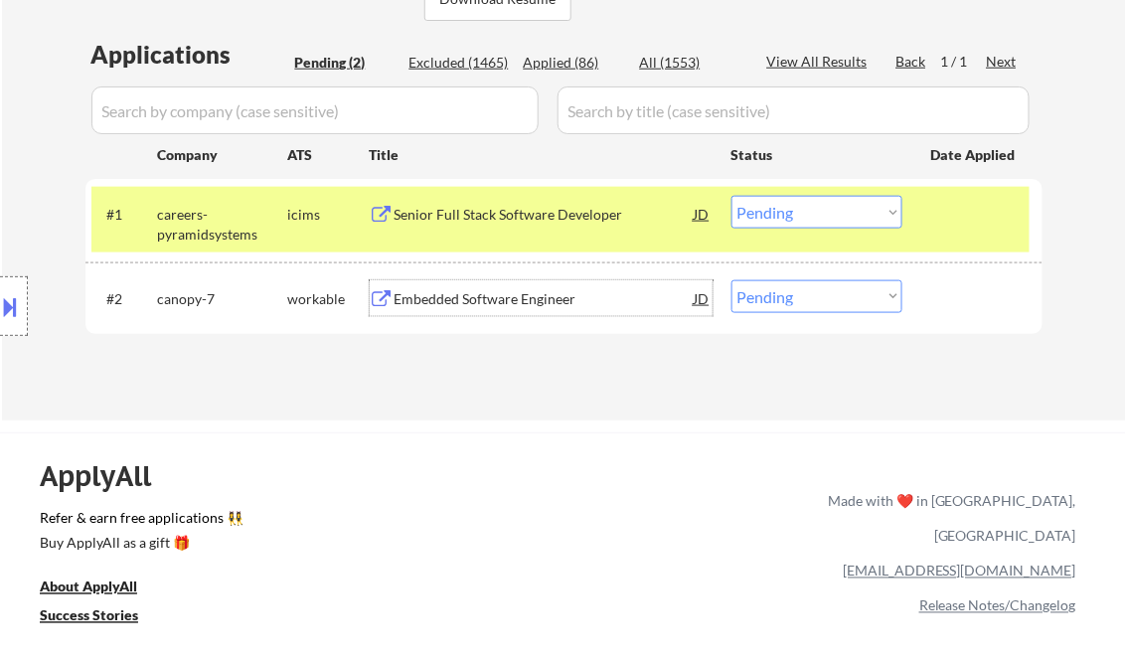
click at [827, 306] on select "Choose an option... Pending Applied Excluded (Questions) Excluded (Expired) Exc…" at bounding box center [816, 296] width 171 height 33
select select ""excluded__salary_""
click at [731, 280] on select "Choose an option... Pending Applied Excluded (Questions) Excluded (Expired) Exc…" at bounding box center [816, 296] width 171 height 33
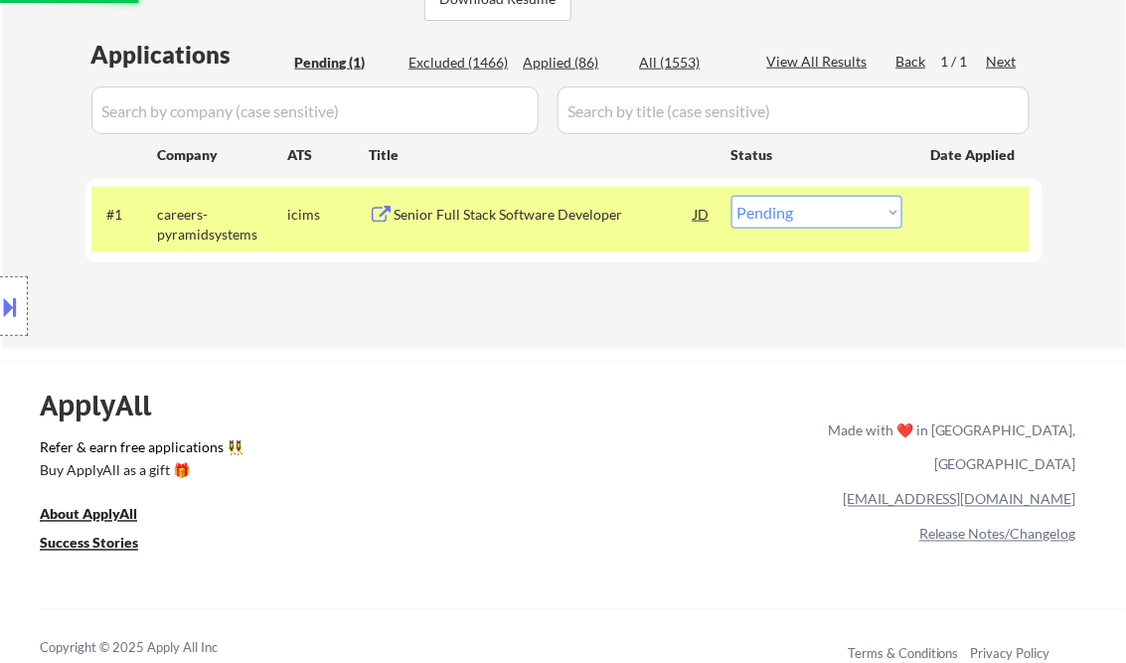
click at [507, 205] on div "Senior Full Stack Software Developer" at bounding box center [545, 215] width 300 height 20
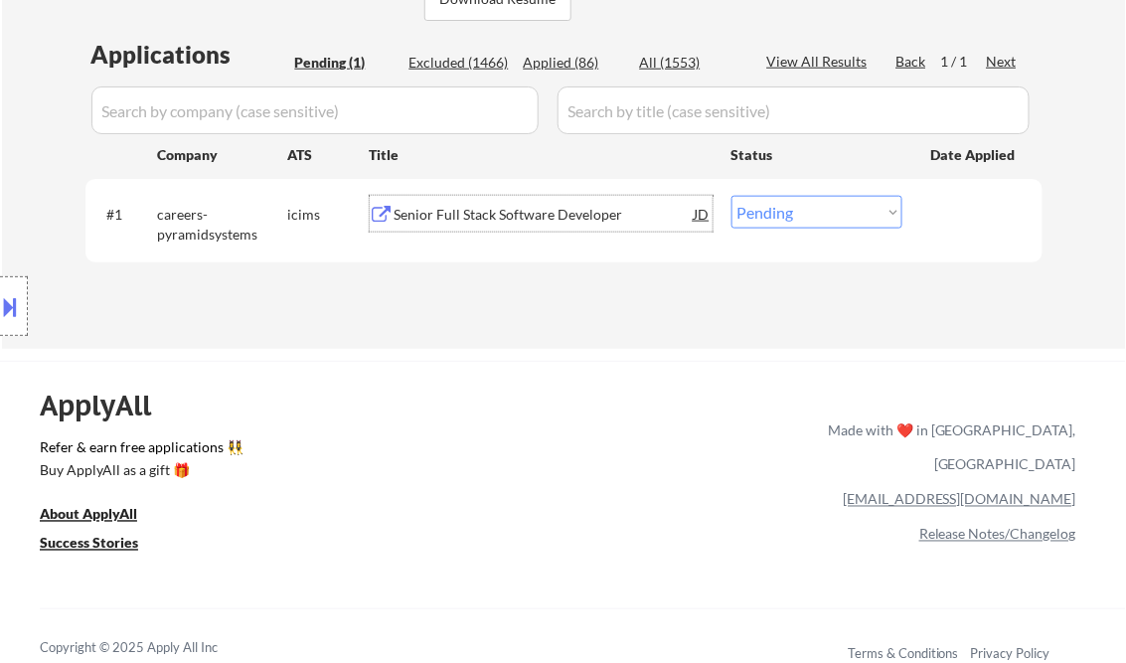
drag, startPoint x: 819, startPoint y: 222, endPoint x: 833, endPoint y: 229, distance: 15.6
click at [819, 222] on select "Choose an option... Pending Applied Excluded (Questions) Excluded (Expired) Exc…" at bounding box center [816, 212] width 171 height 33
select select ""excluded__salary_""
click at [731, 196] on select "Choose an option... Pending Applied Excluded (Questions) Excluded (Expired) Exc…" at bounding box center [816, 212] width 171 height 33
click at [435, 349] on div "← Return to /applysquad Mailslurp Inbox Job Search Builder [PERSON_NAME] User E…" at bounding box center [563, 445] width 1126 height 1844
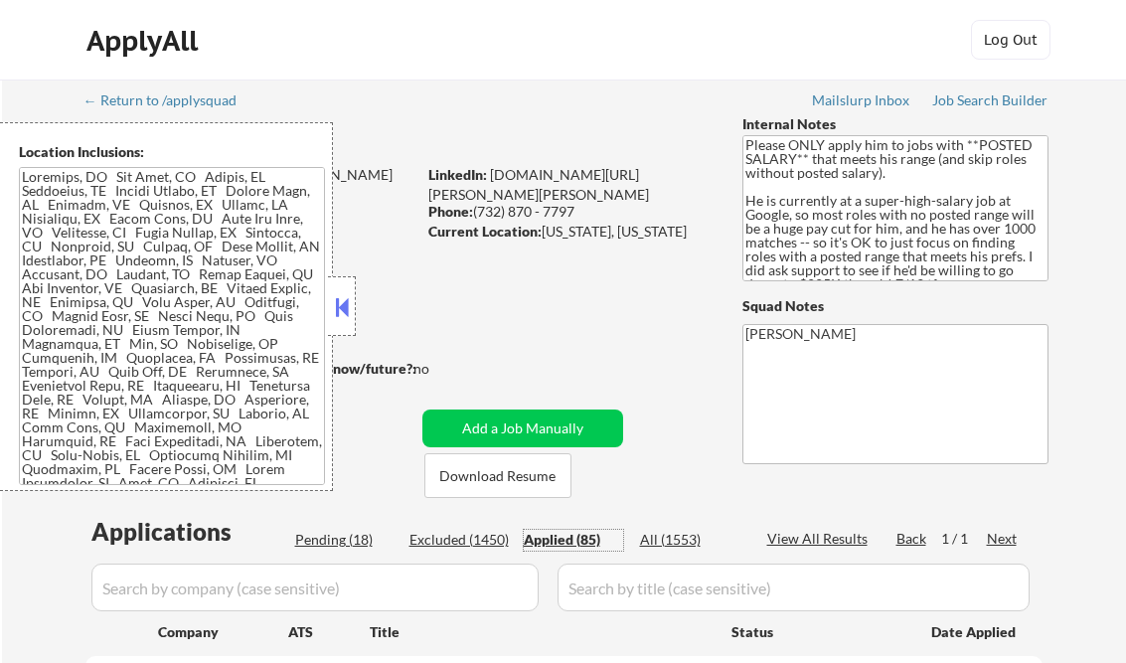
select select ""applied""
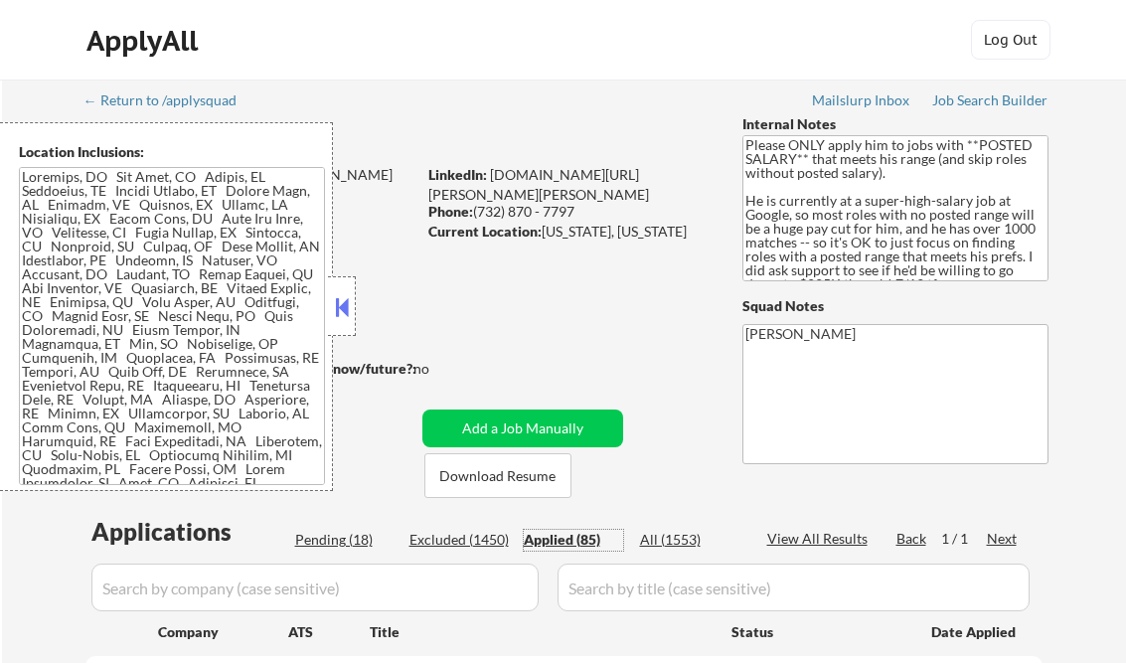
select select ""applied""
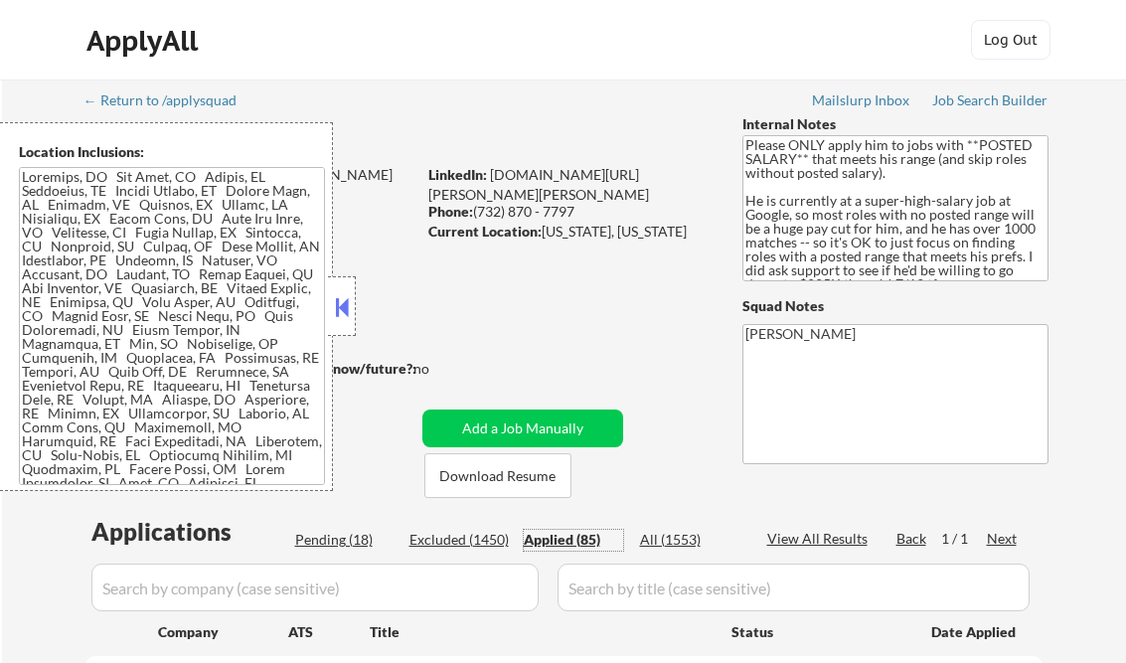
select select ""applied""
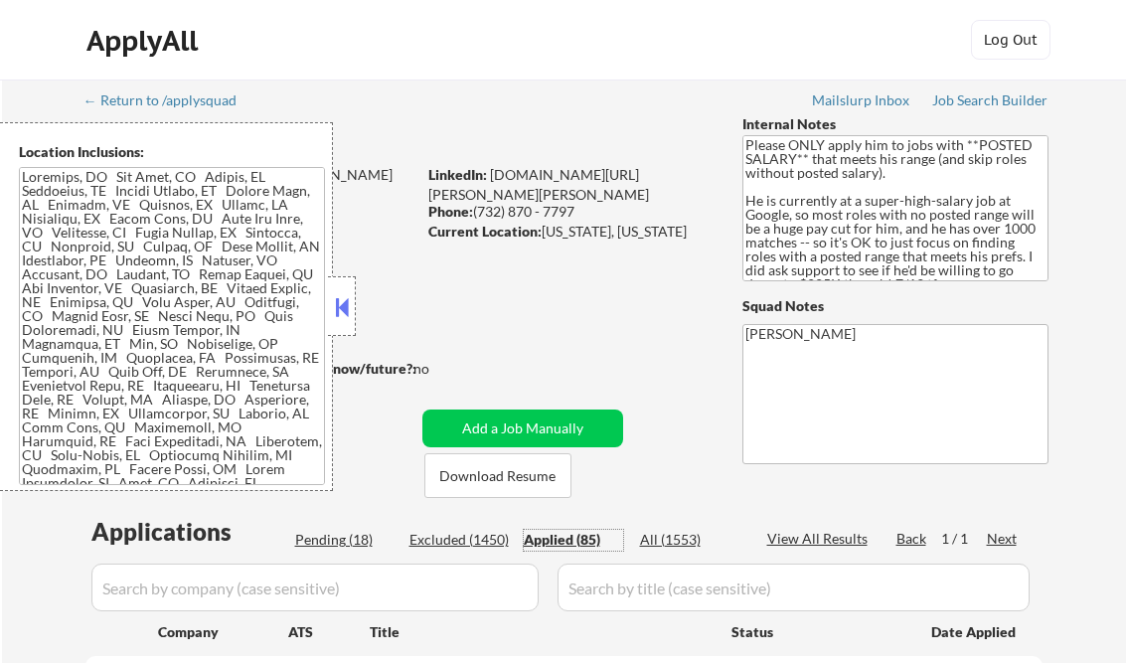
select select ""applied""
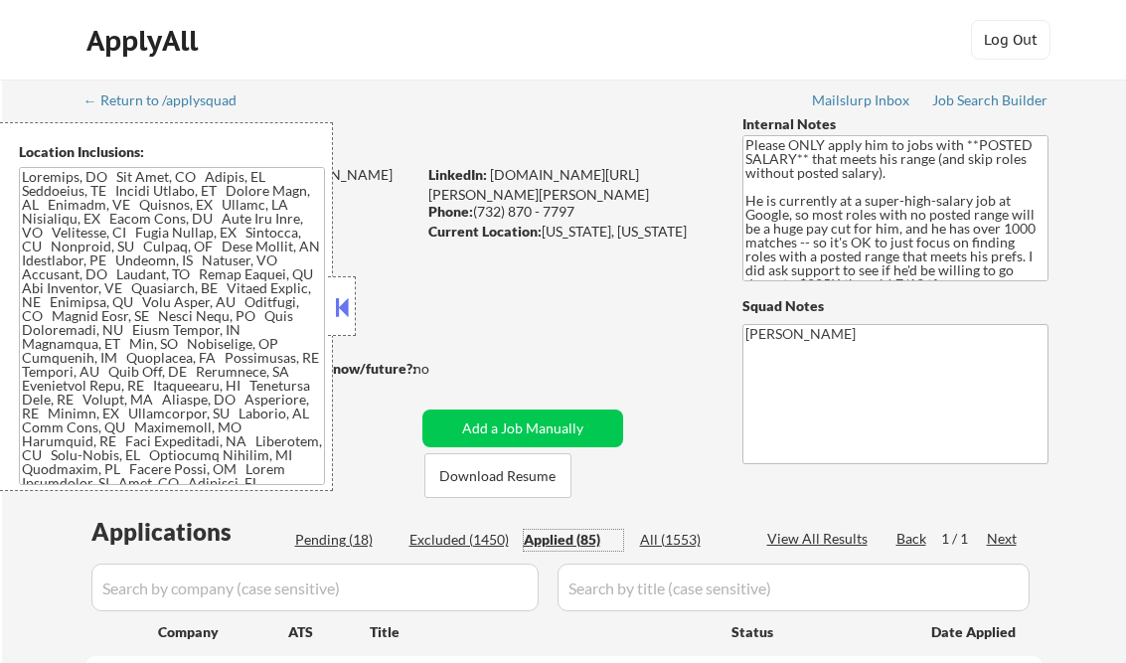
select select ""applied""
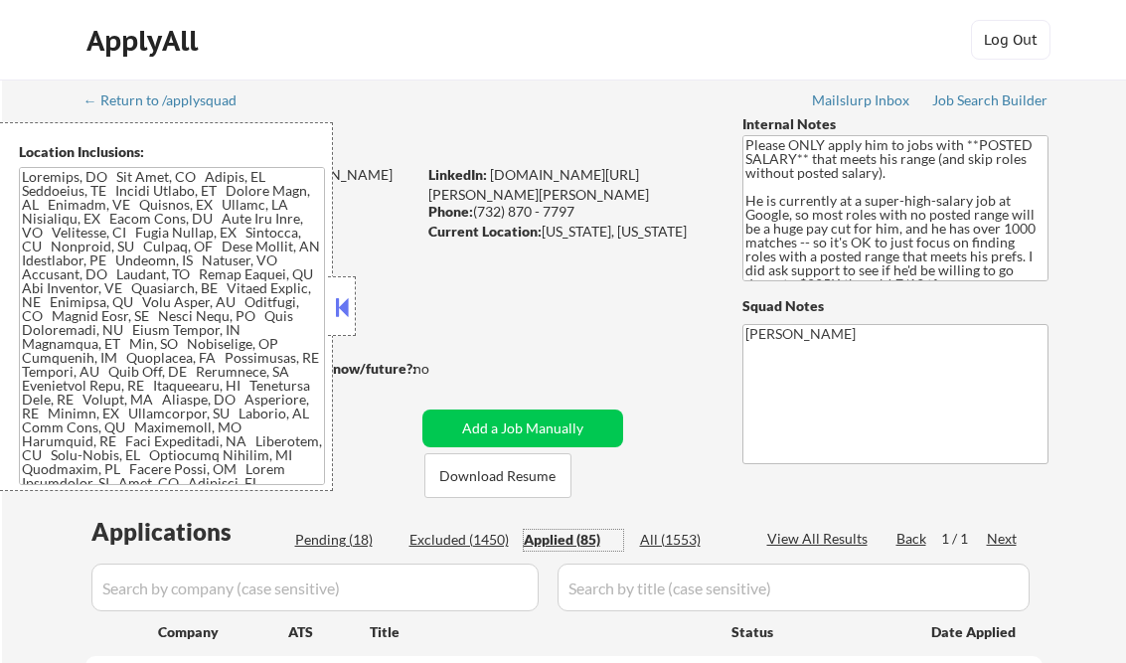
select select ""applied""
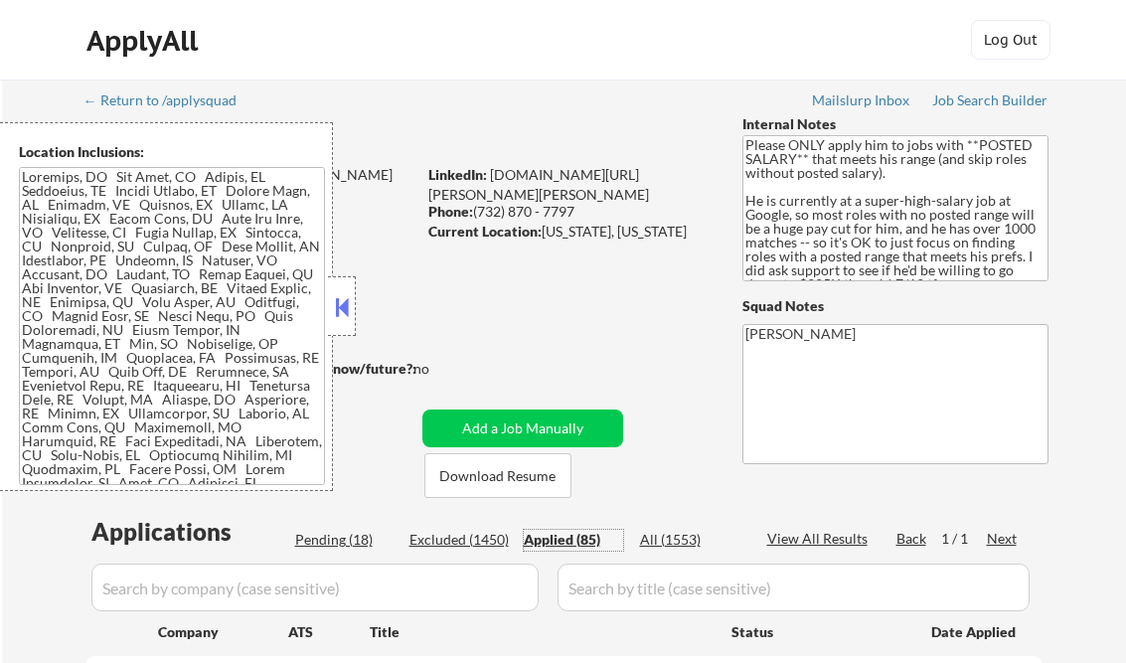
select select ""applied""
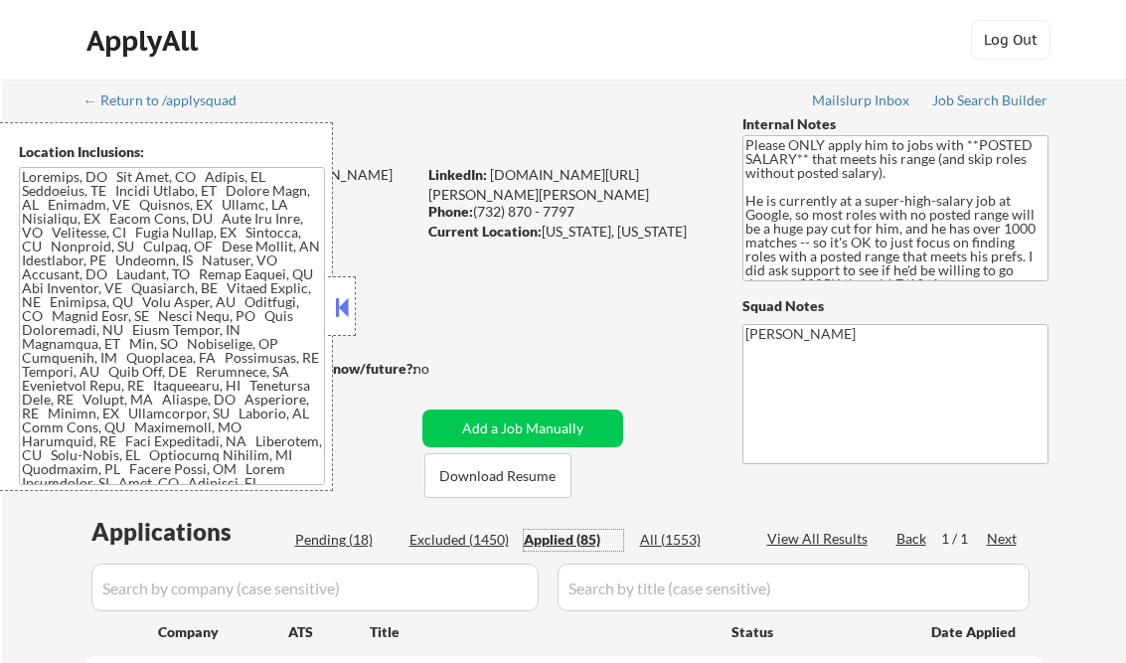
select select ""applied""
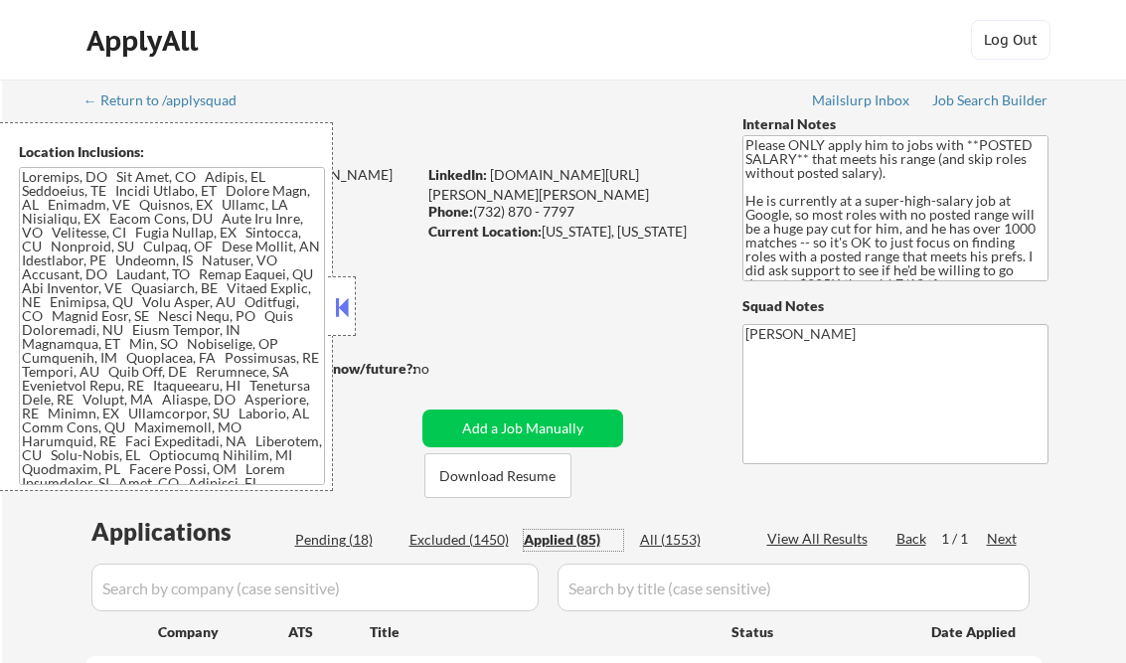
select select ""applied""
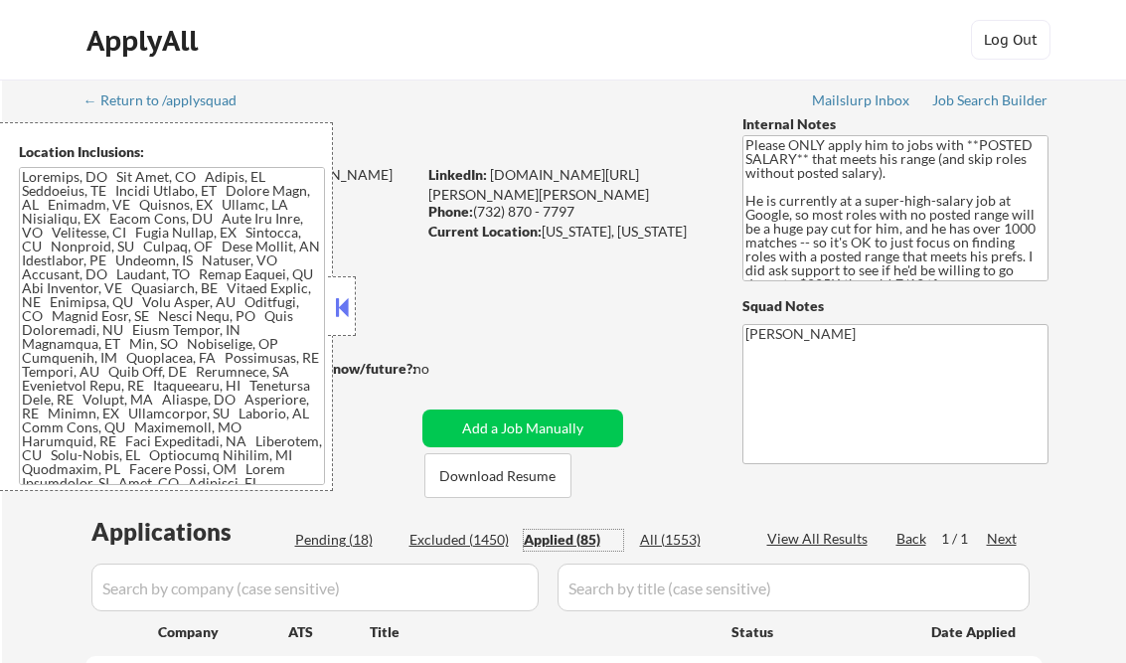
select select ""applied""
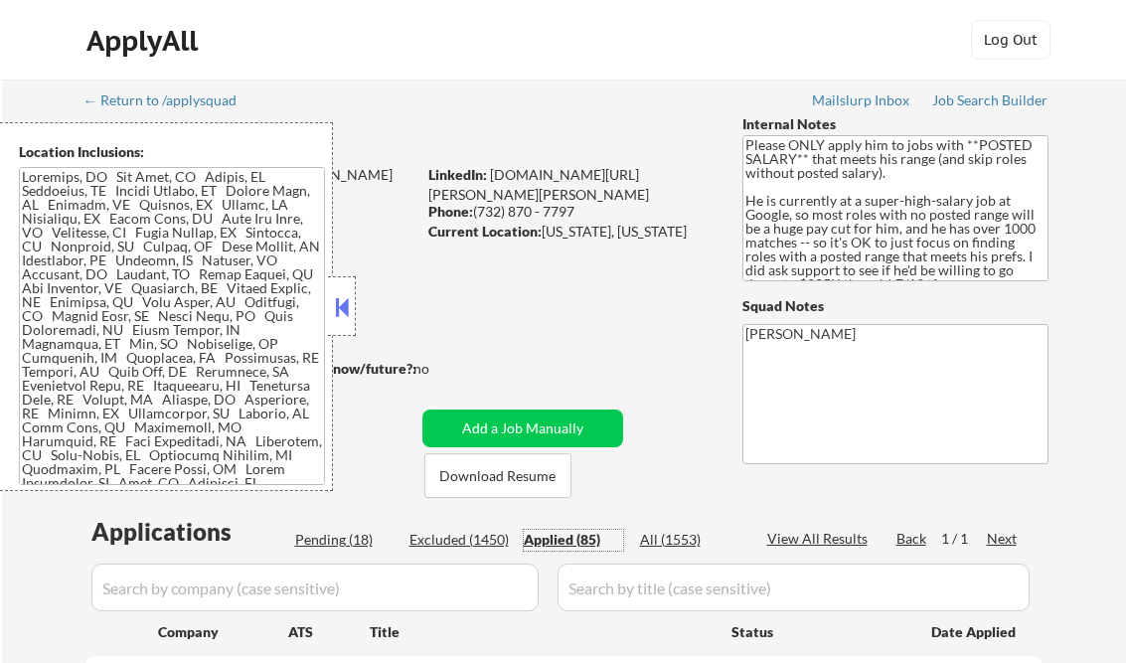
select select ""applied""
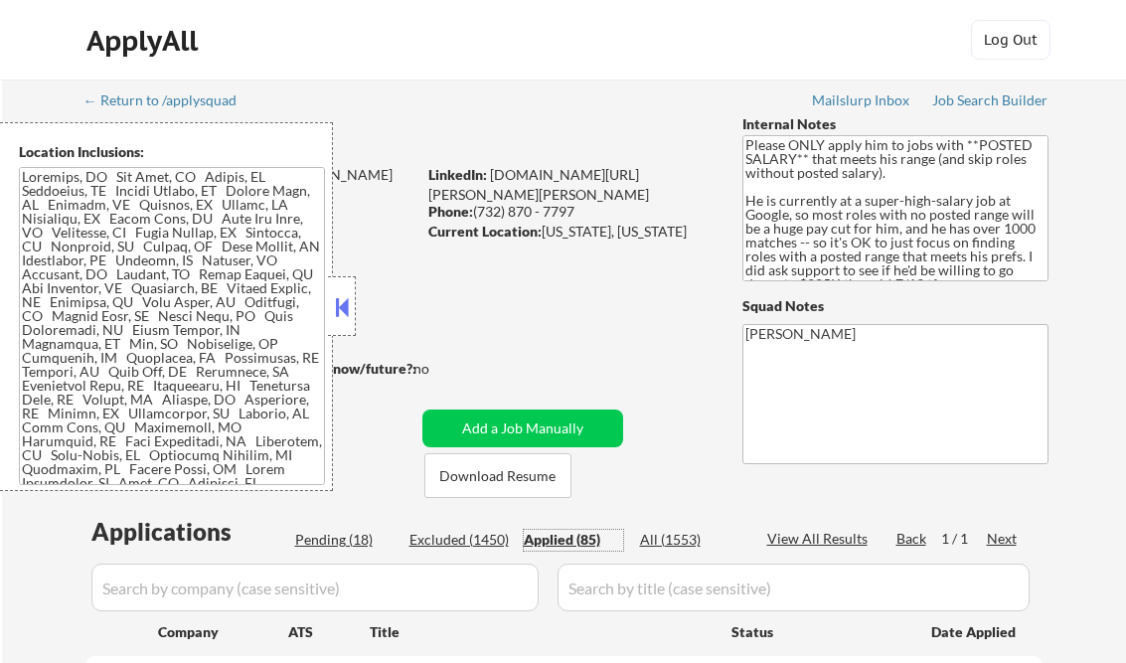
select select ""applied""
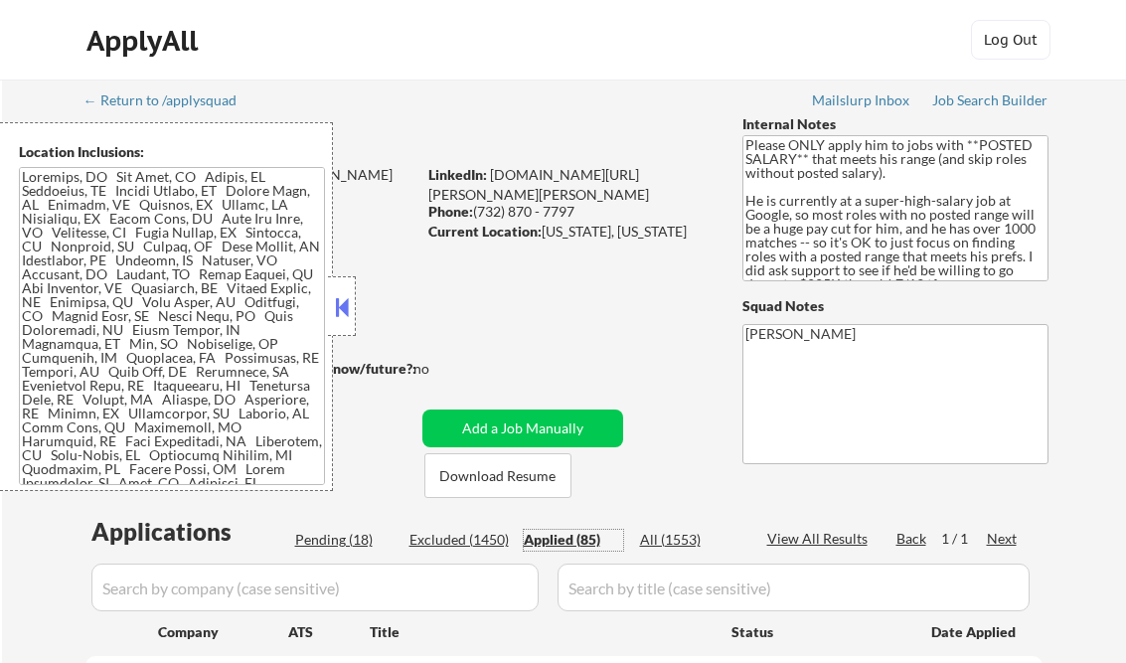
select select ""applied""
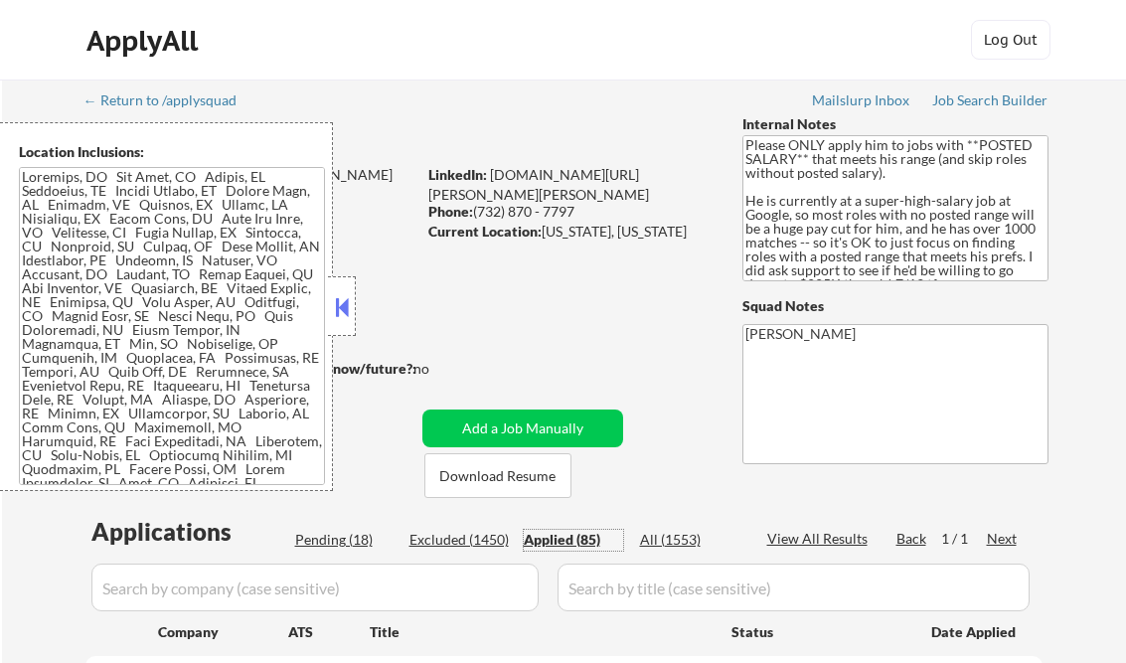
select select ""applied""
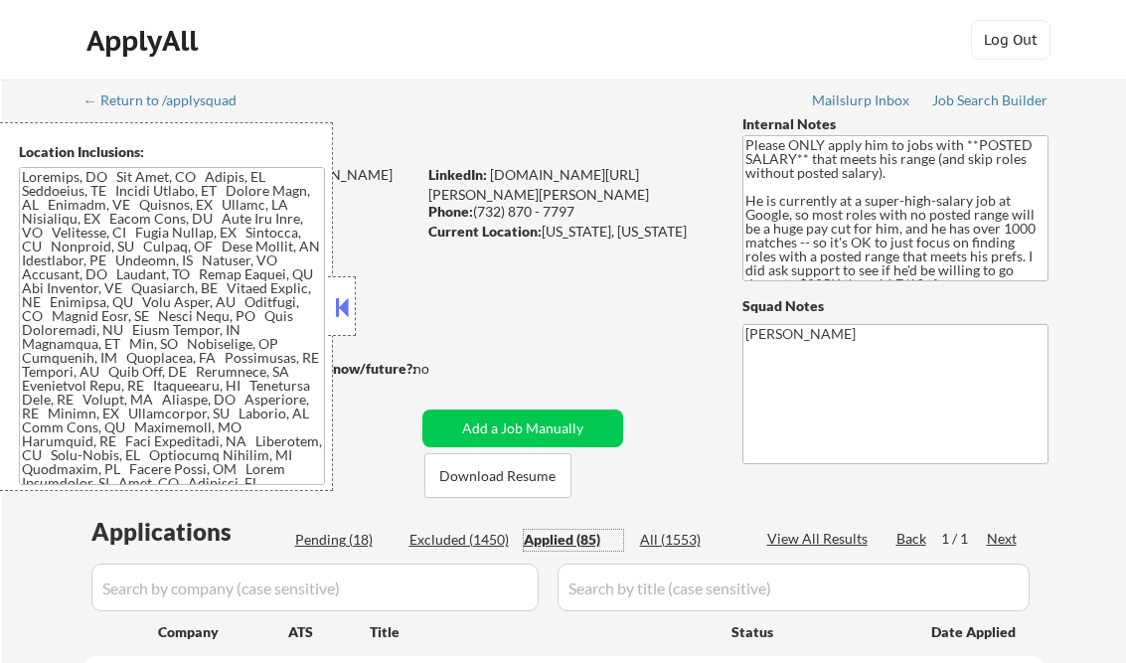
select select ""applied""
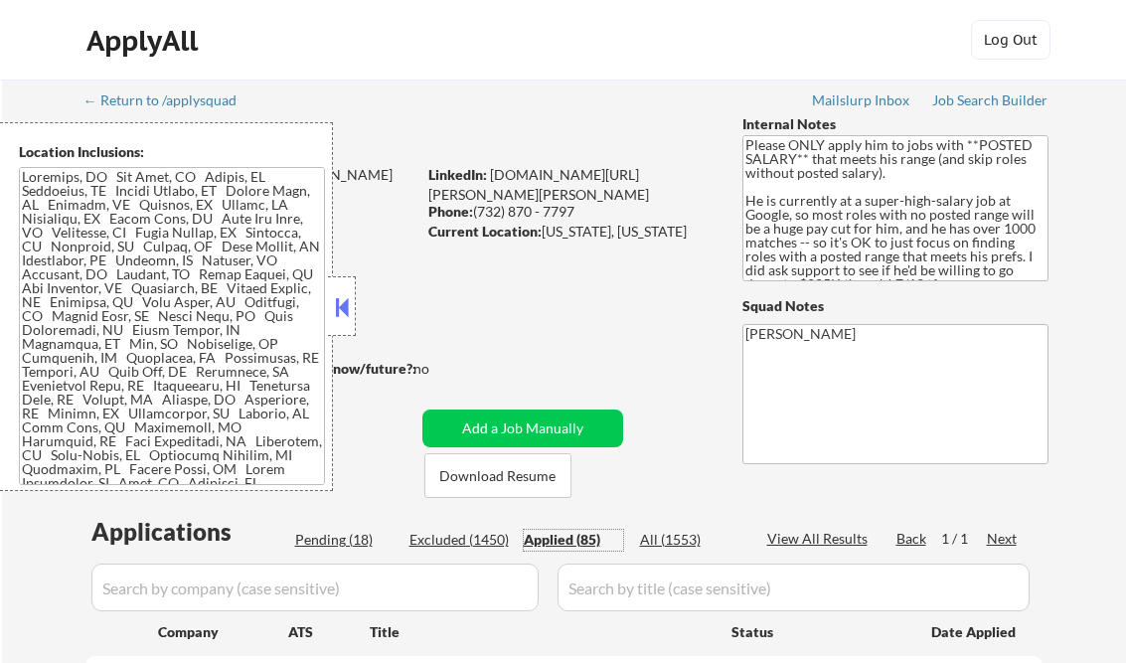
select select ""applied""
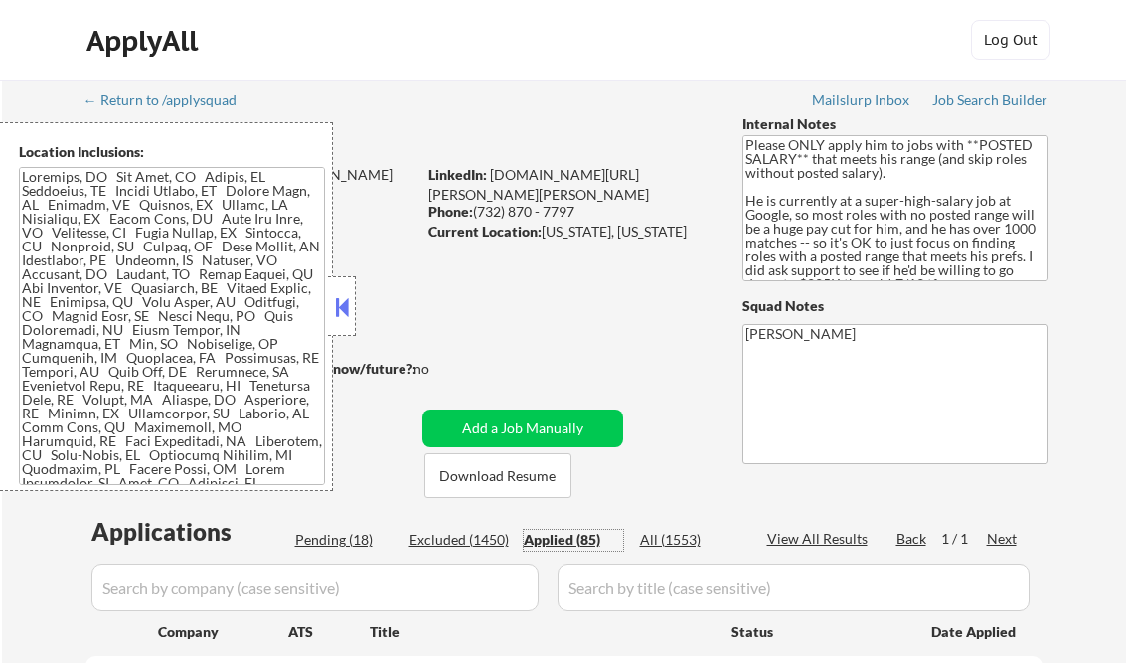
select select ""applied""
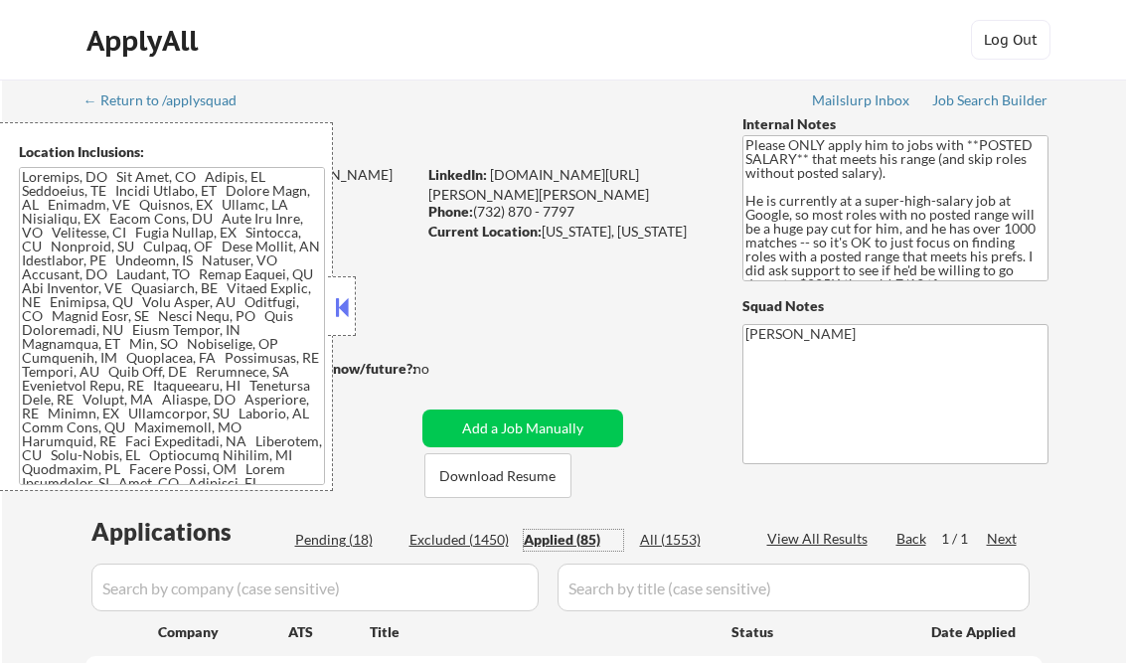
scroll to position [556, 0]
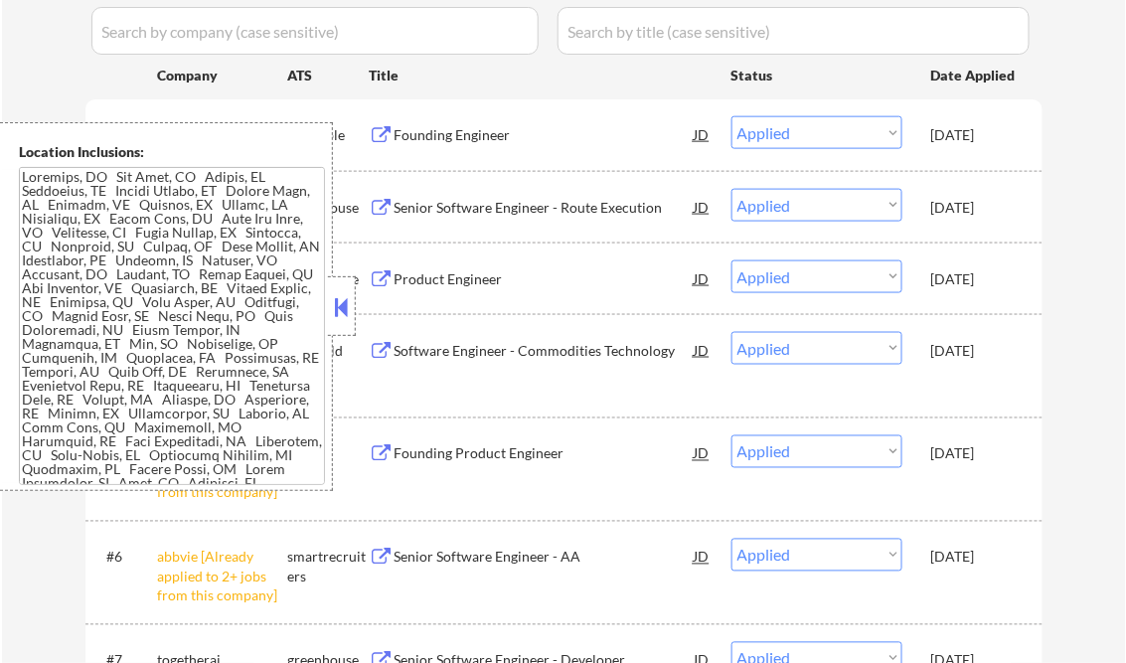
click at [344, 309] on button at bounding box center [342, 307] width 22 height 30
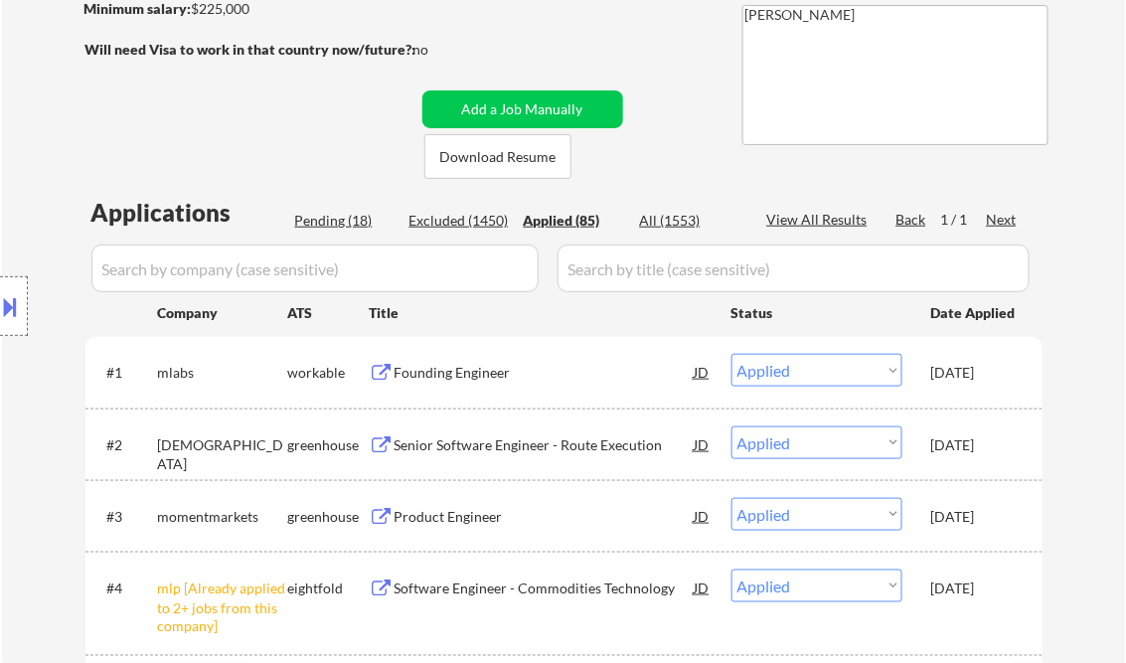
scroll to position [238, 0]
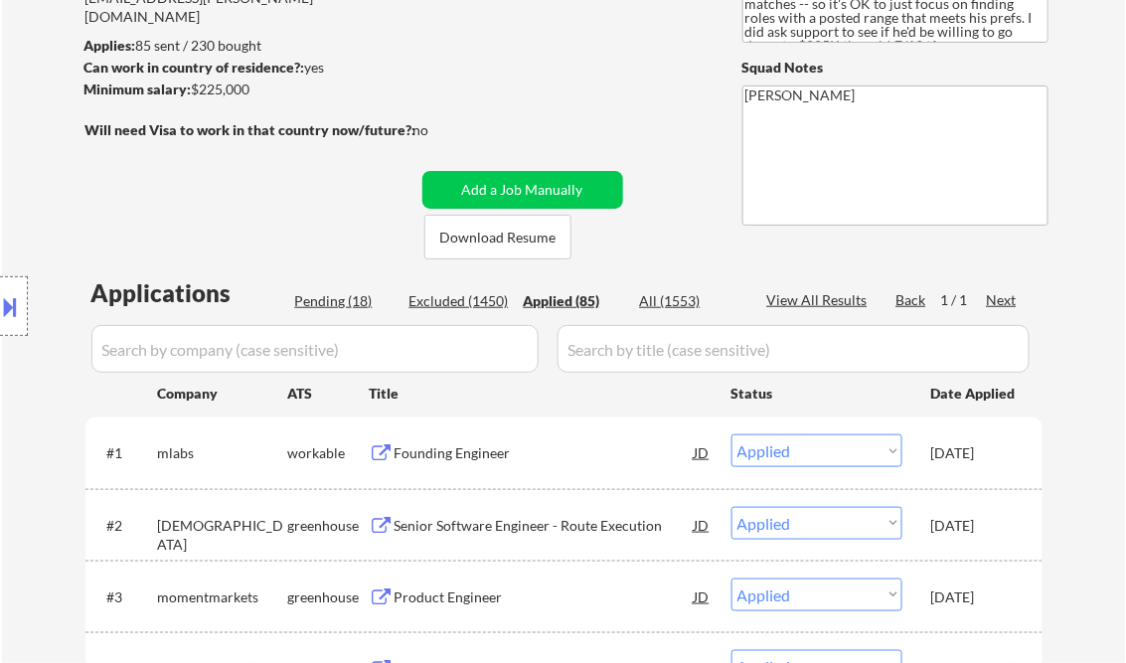
select select ""applied""
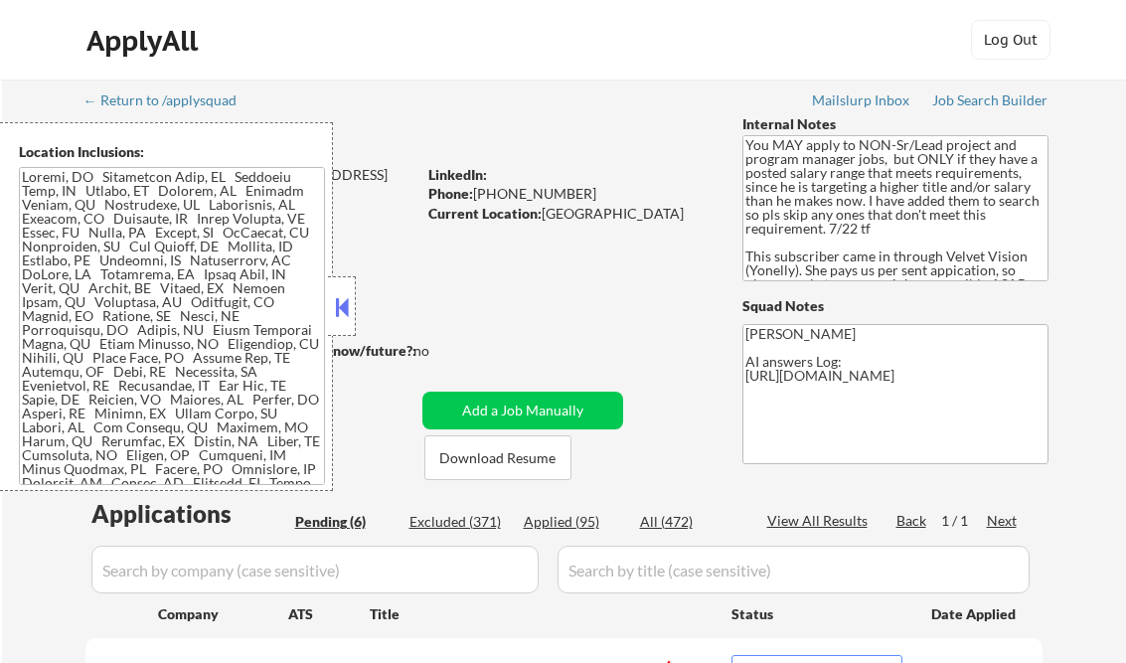
select select ""pending""
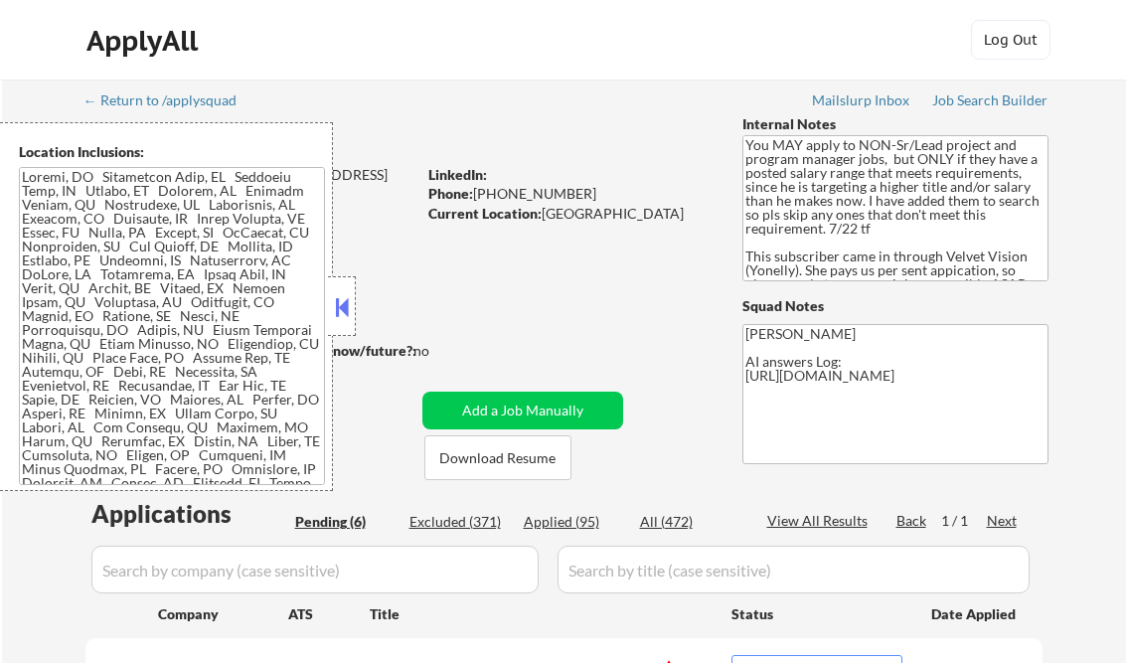
select select ""pending""
click at [335, 296] on button at bounding box center [342, 307] width 22 height 30
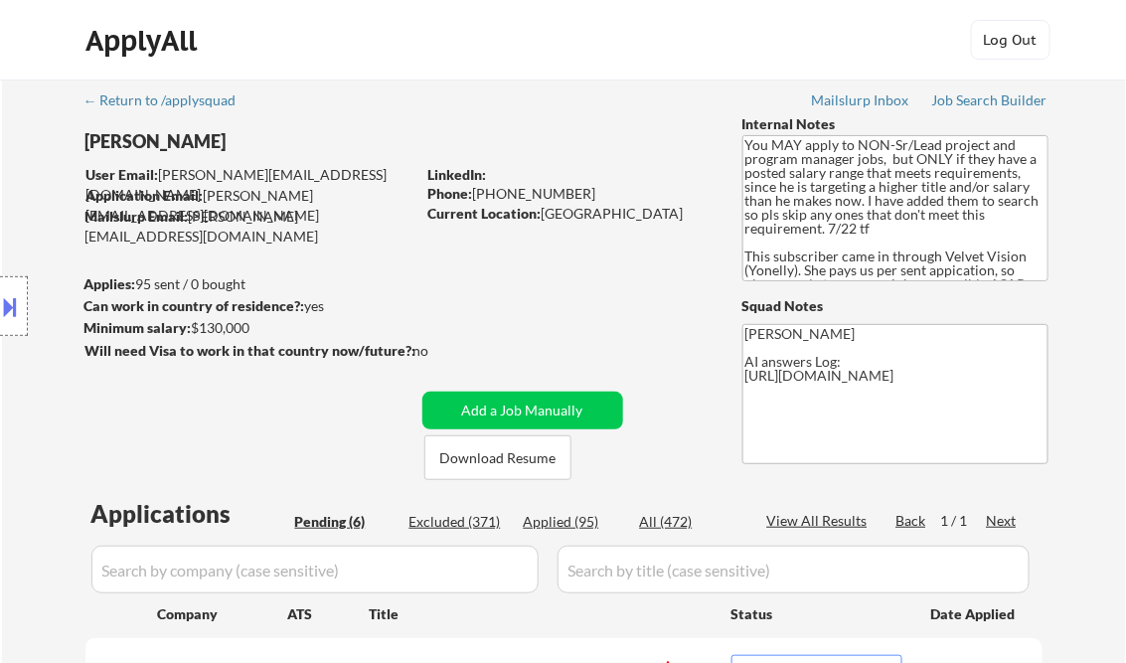
click at [0, 302] on button at bounding box center [11, 306] width 22 height 33
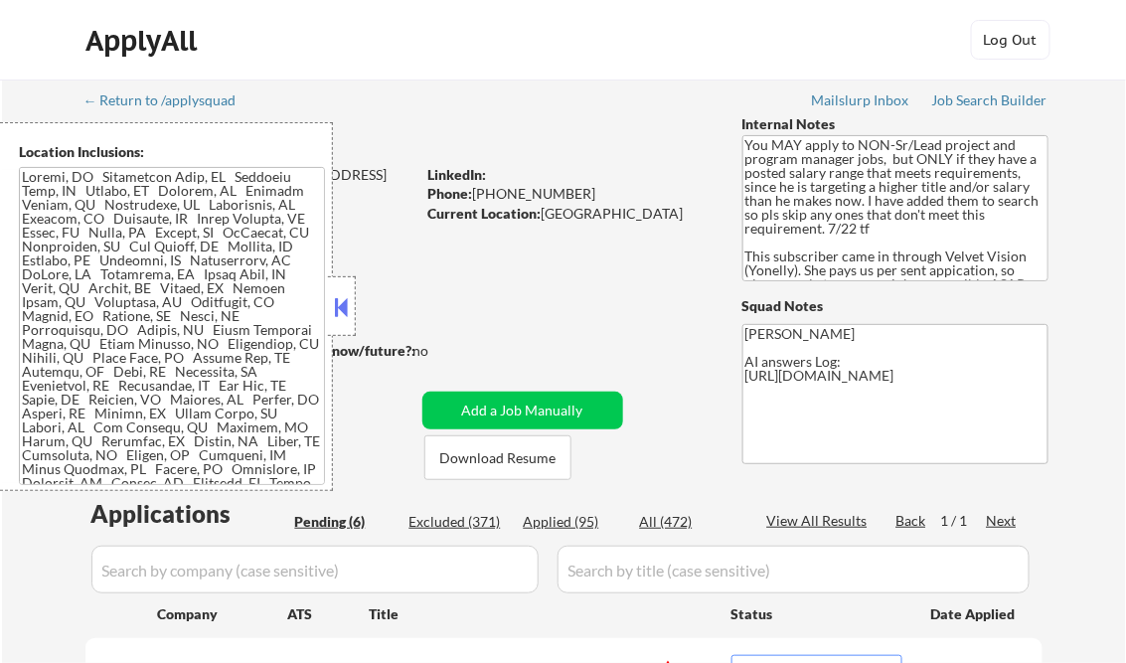
click at [189, 322] on textarea at bounding box center [172, 326] width 306 height 318
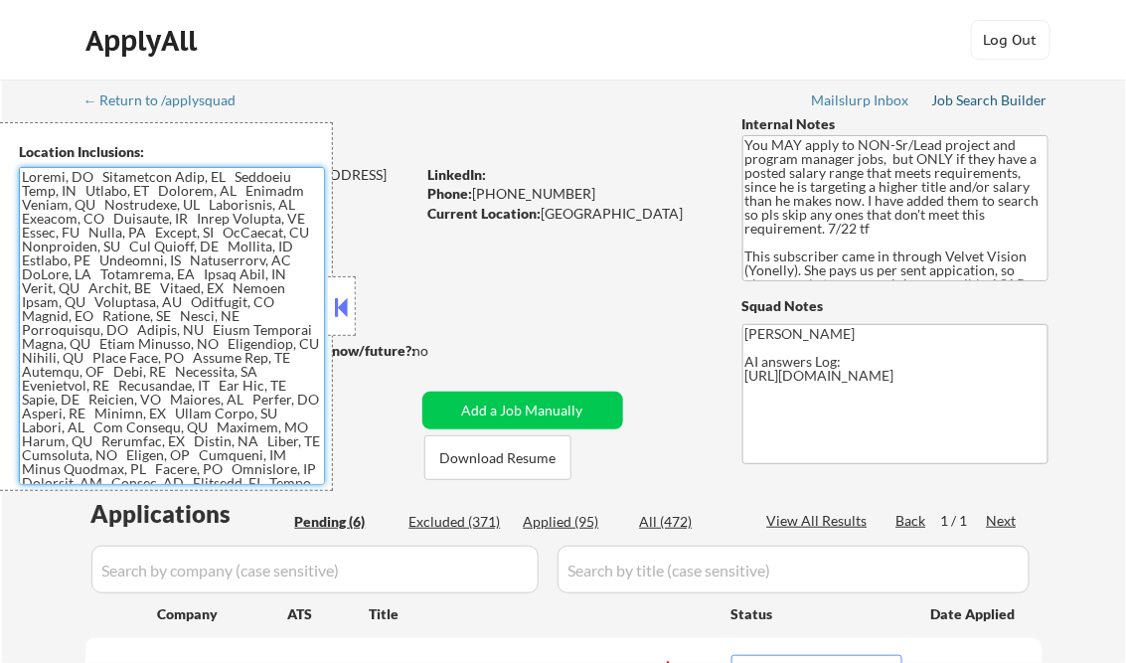
click at [1000, 106] on div "Job Search Builder" at bounding box center [990, 100] width 116 height 14
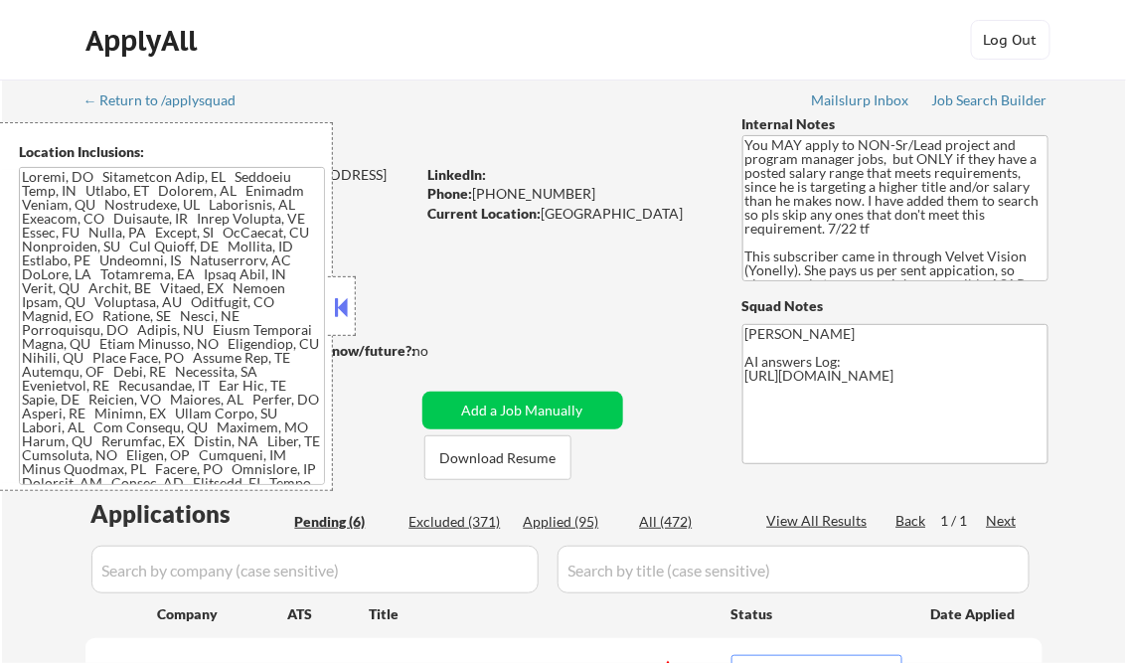
click at [344, 288] on div at bounding box center [342, 306] width 28 height 60
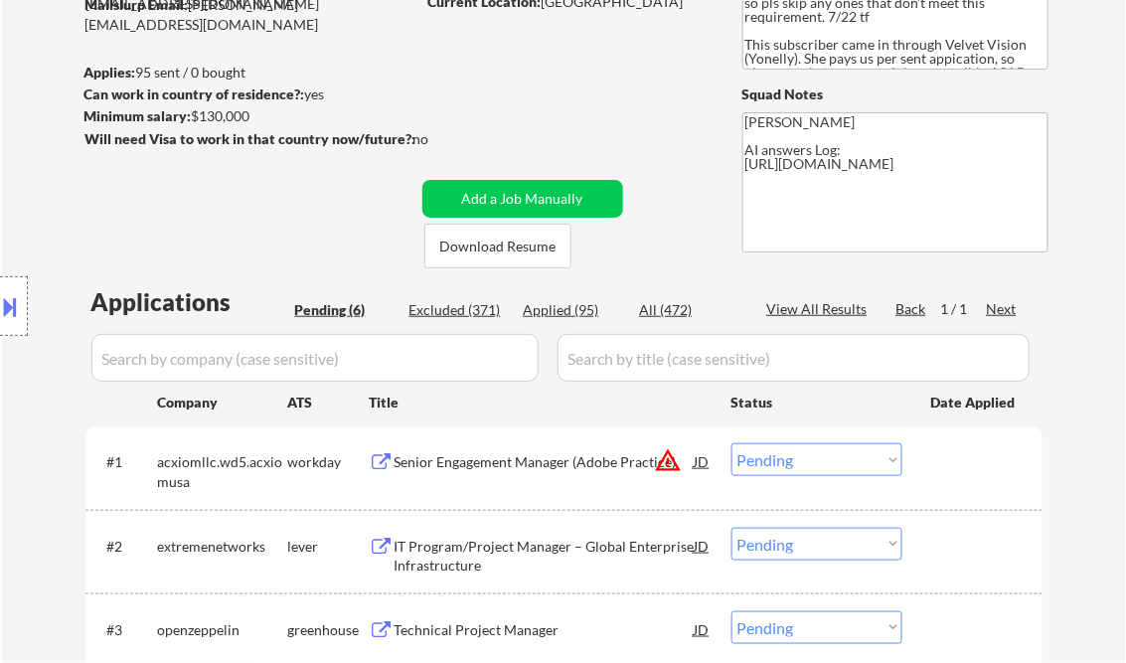
scroll to position [238, 0]
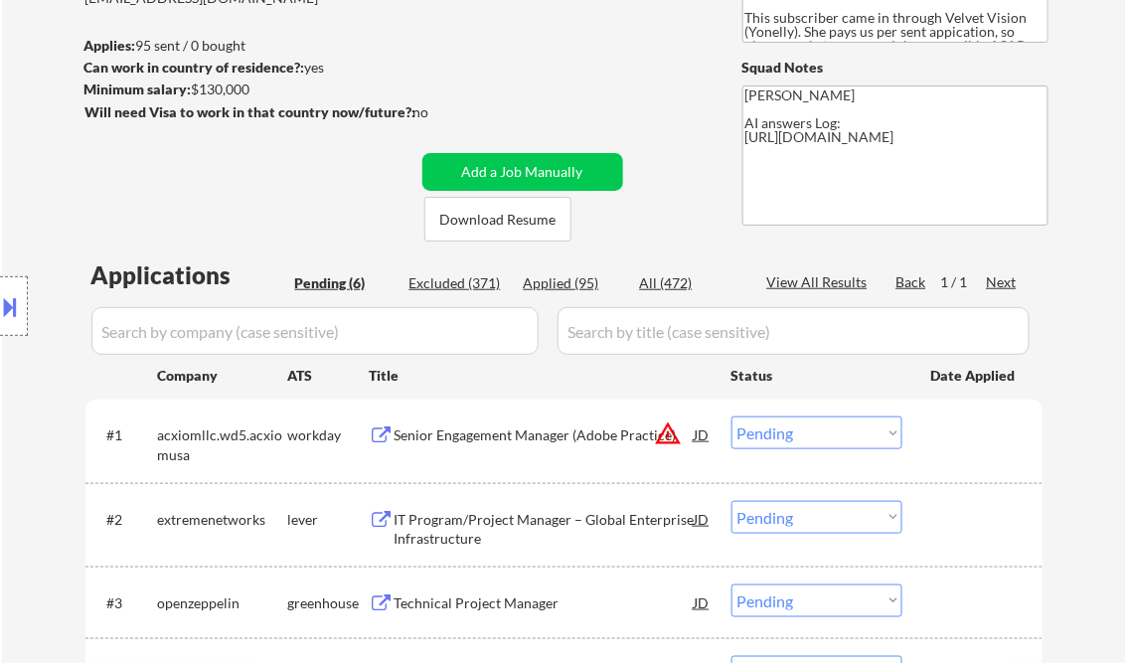
click at [580, 438] on div "Senior Engagement Manager (Adobe Practice)" at bounding box center [545, 435] width 300 height 20
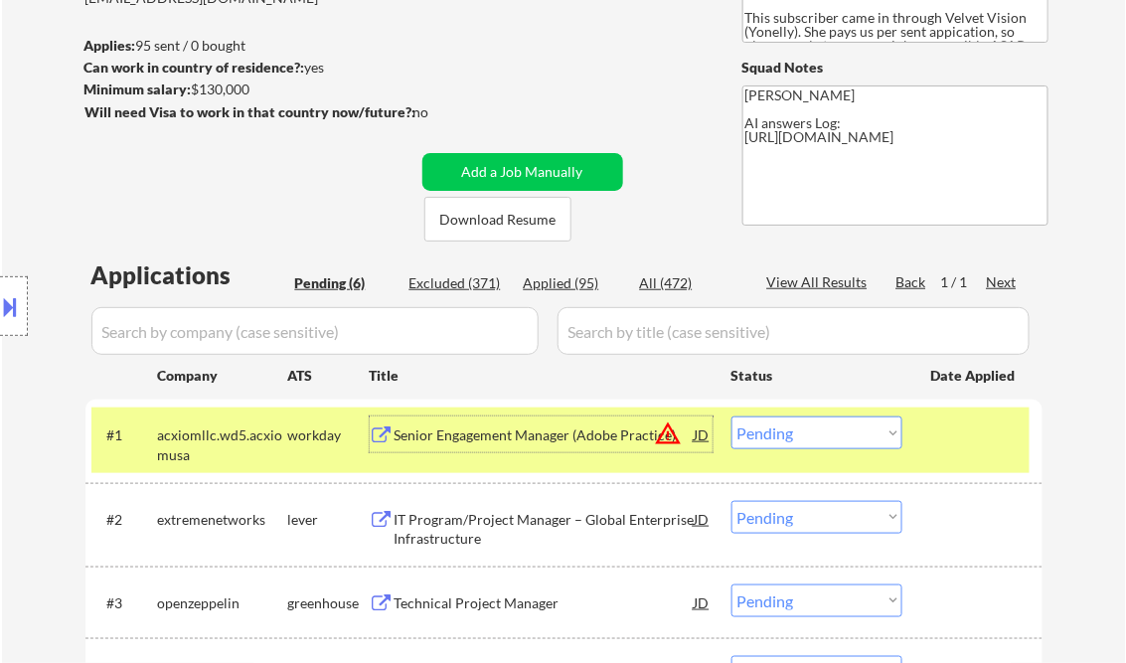
click at [834, 435] on select "Choose an option... Pending Applied Excluded (Questions) Excluded (Expired) Exc…" at bounding box center [816, 432] width 171 height 33
click at [731, 416] on select "Choose an option... Pending Applied Excluded (Questions) Excluded (Expired) Exc…" at bounding box center [816, 432] width 171 height 33
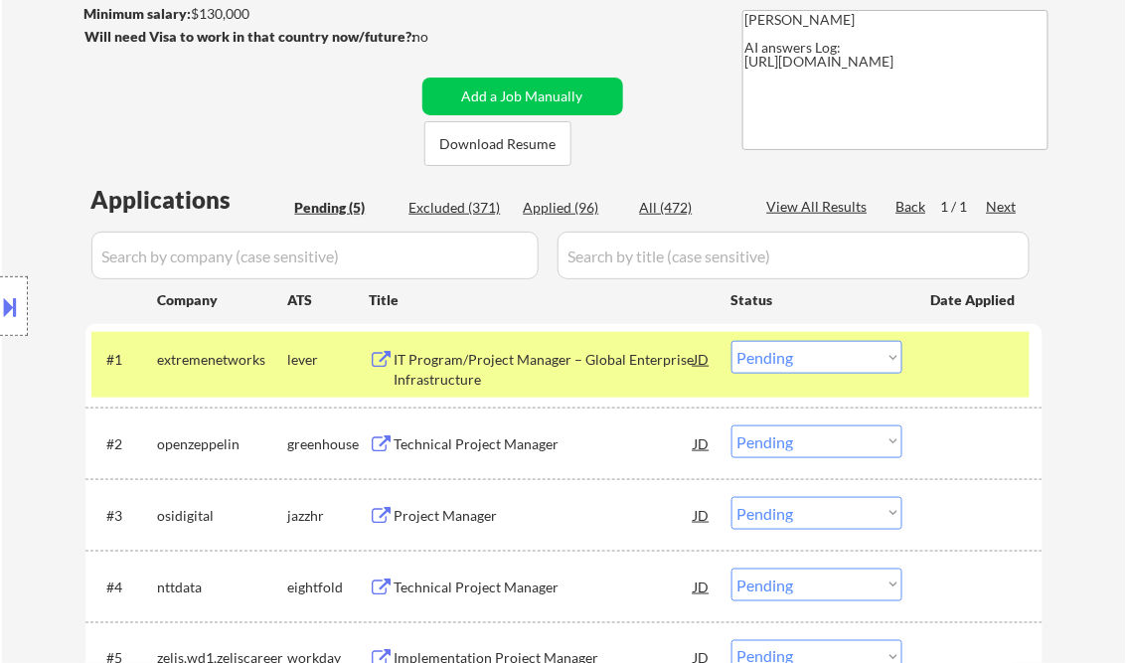
scroll to position [397, 0]
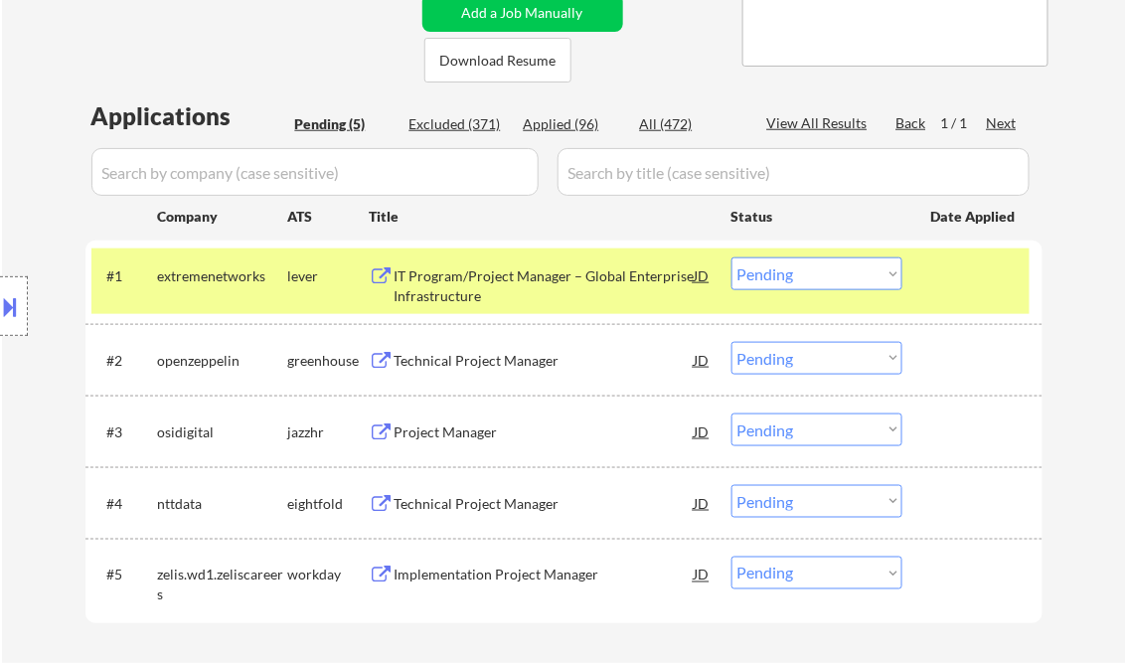
click at [474, 281] on div "IT Program/Project Manager – Global Enterprise Infrastructure" at bounding box center [545, 285] width 300 height 39
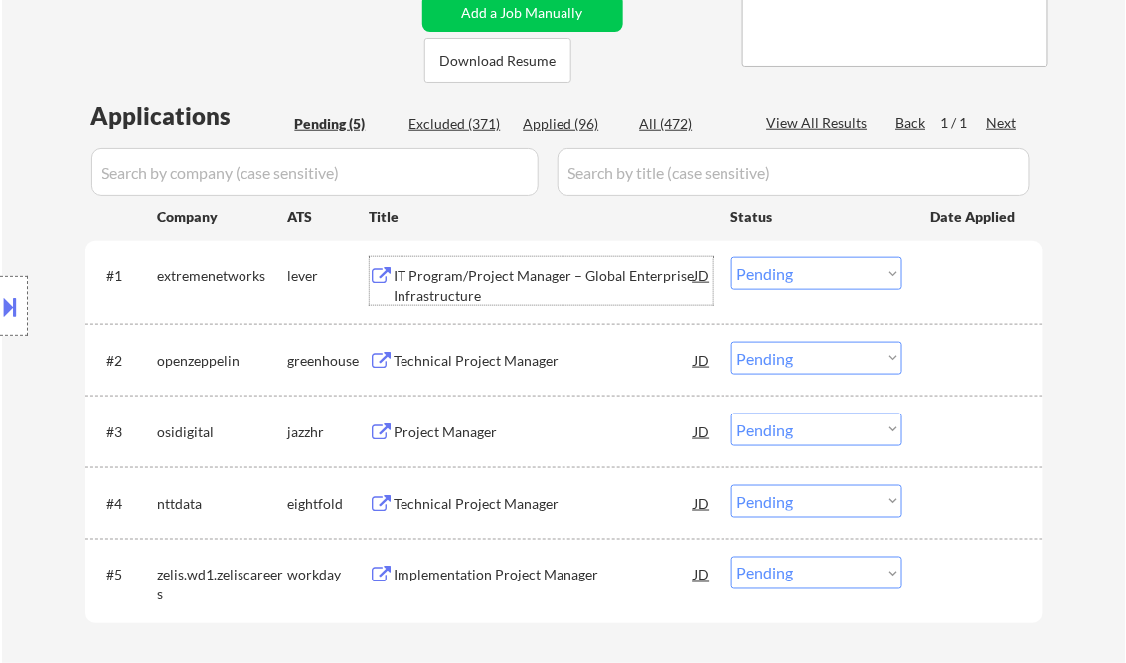
click at [821, 278] on select "Choose an option... Pending Applied Excluded (Questions) Excluded (Expired) Exc…" at bounding box center [816, 273] width 171 height 33
click at [731, 257] on select "Choose an option... Pending Applied Excluded (Questions) Excluded (Expired) Exc…" at bounding box center [816, 273] width 171 height 33
select select ""pending""
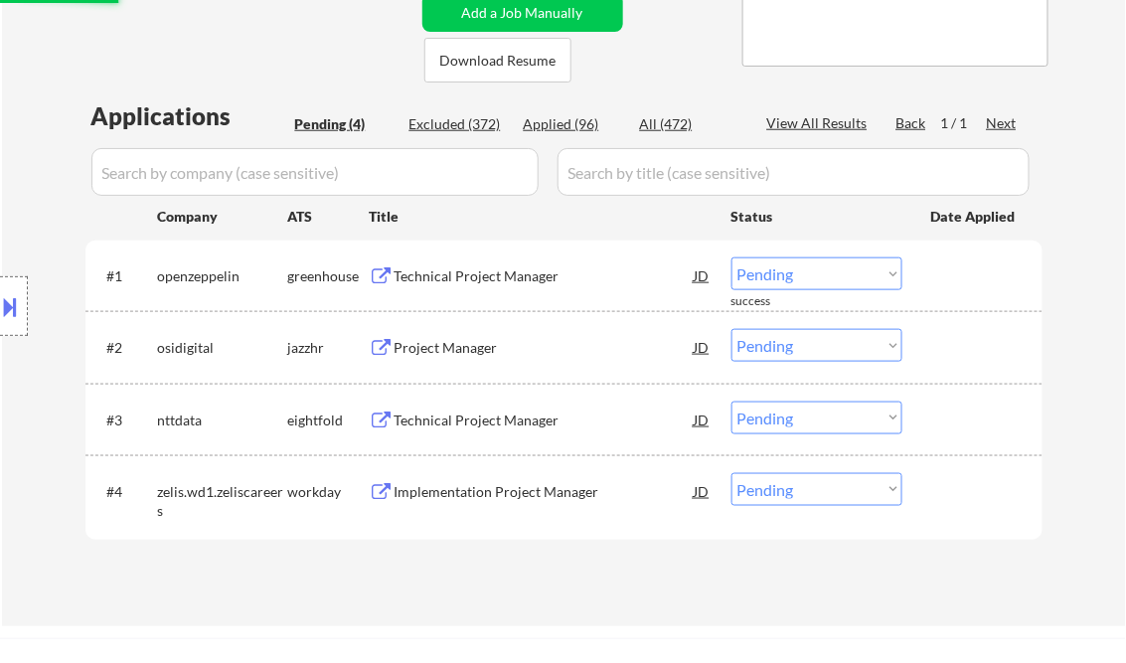
click at [513, 274] on div "Technical Project Manager" at bounding box center [545, 276] width 300 height 20
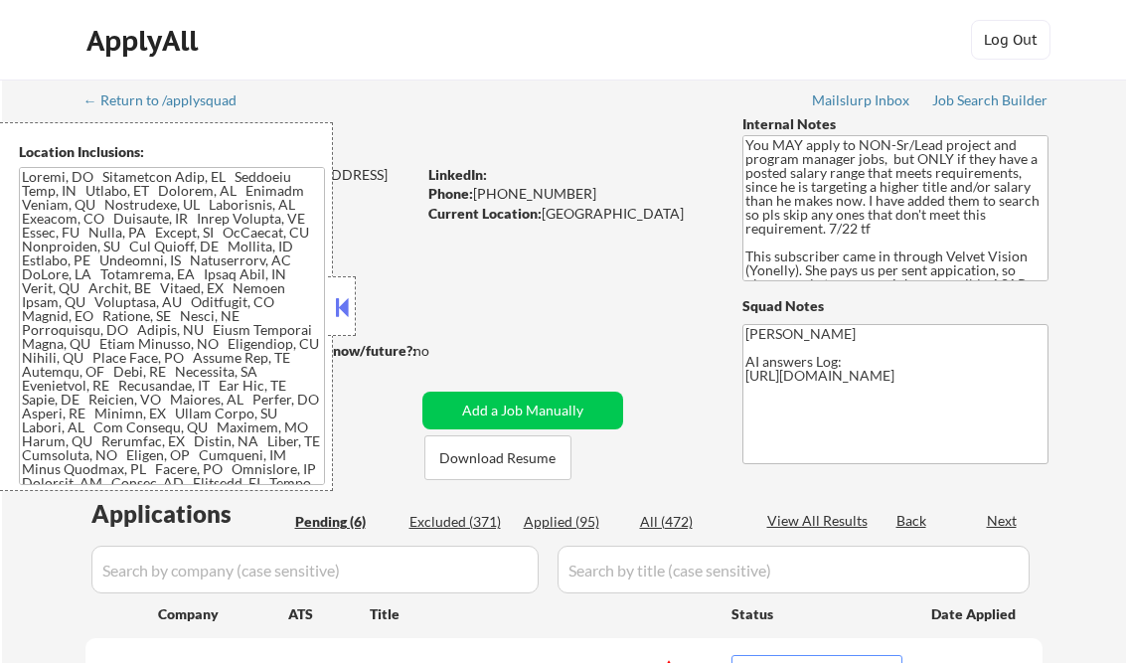
select select ""pending""
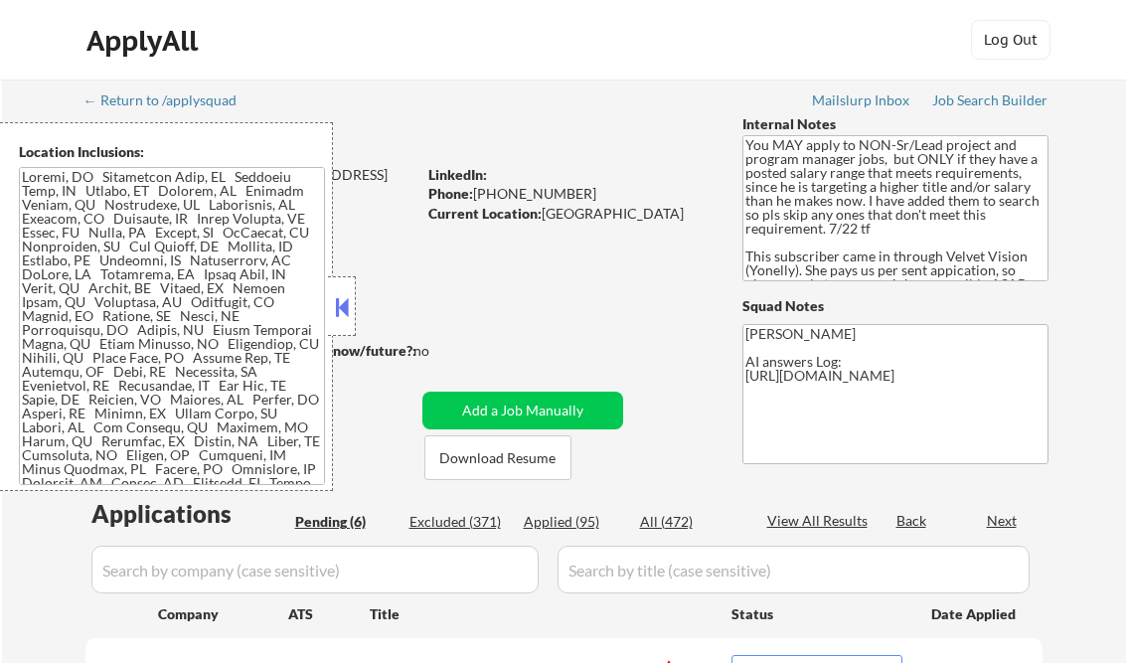
select select ""pending""
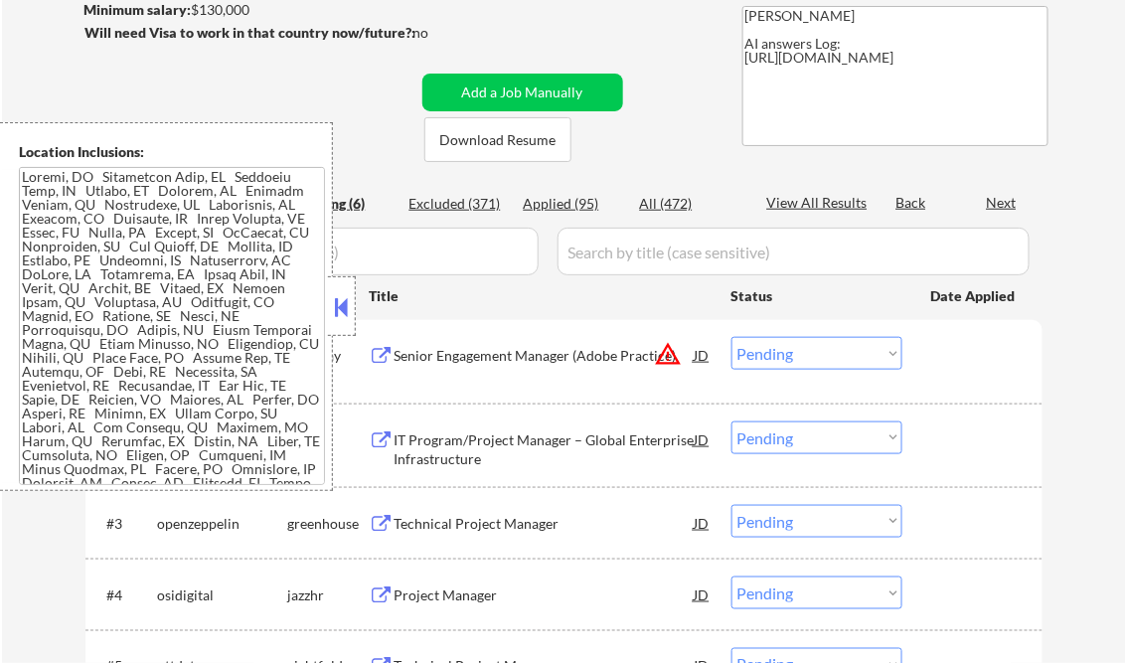
click at [337, 306] on button at bounding box center [342, 307] width 22 height 30
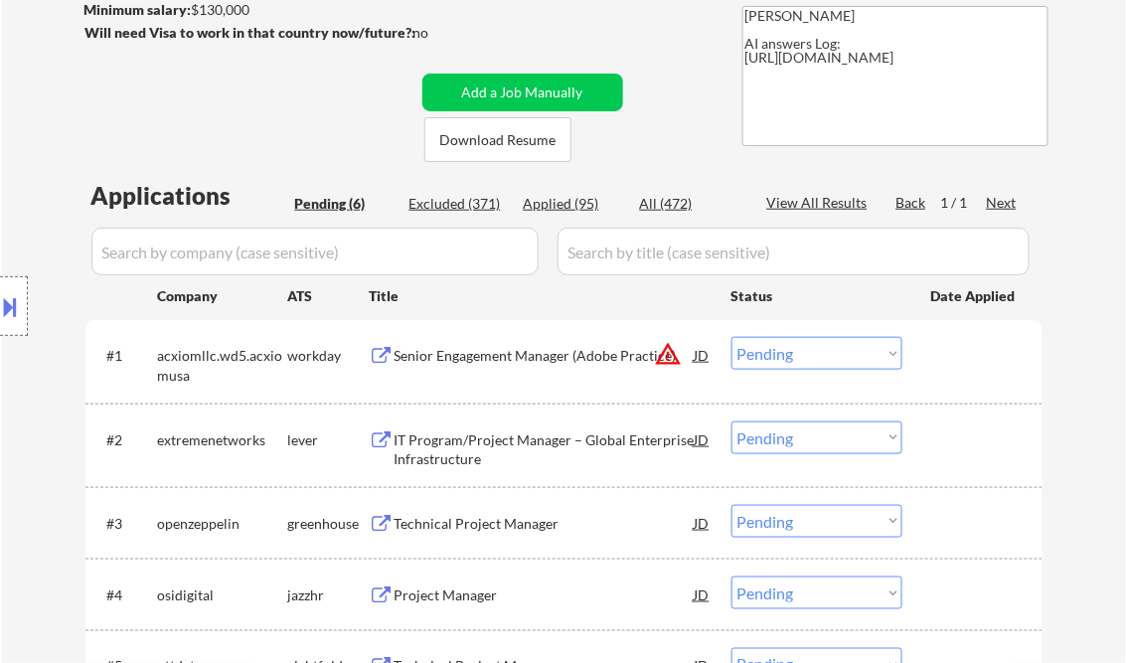
scroll to position [238, 0]
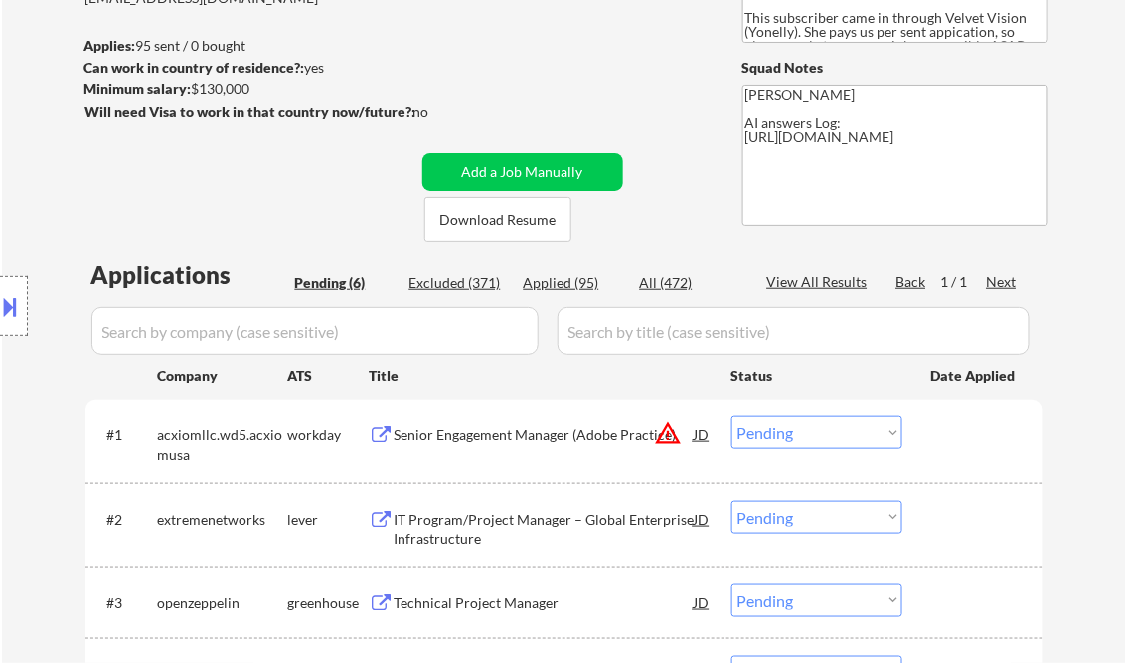
click at [577, 283] on div "Applied (95)" at bounding box center [573, 283] width 99 height 20
select select ""applied""
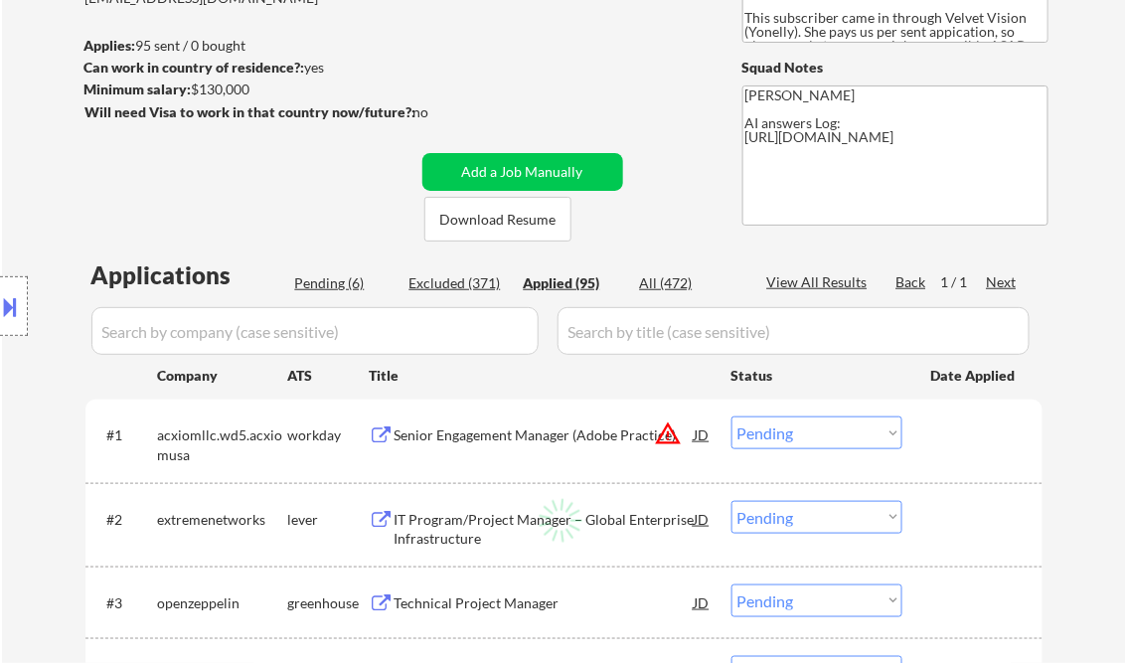
select select ""applied""
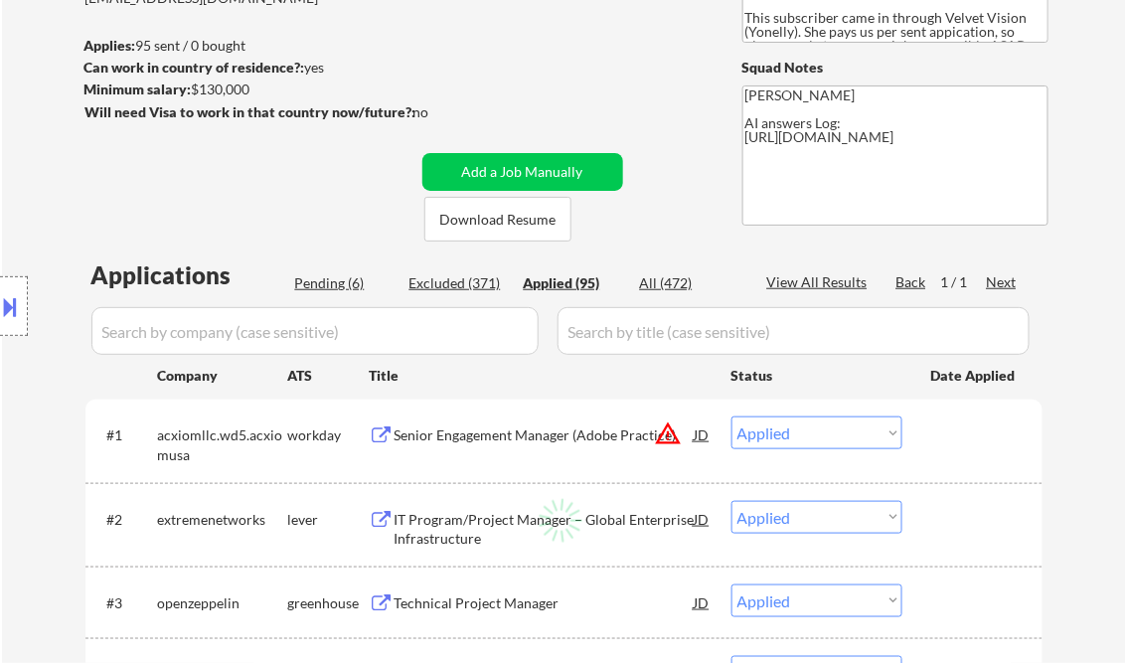
select select ""applied""
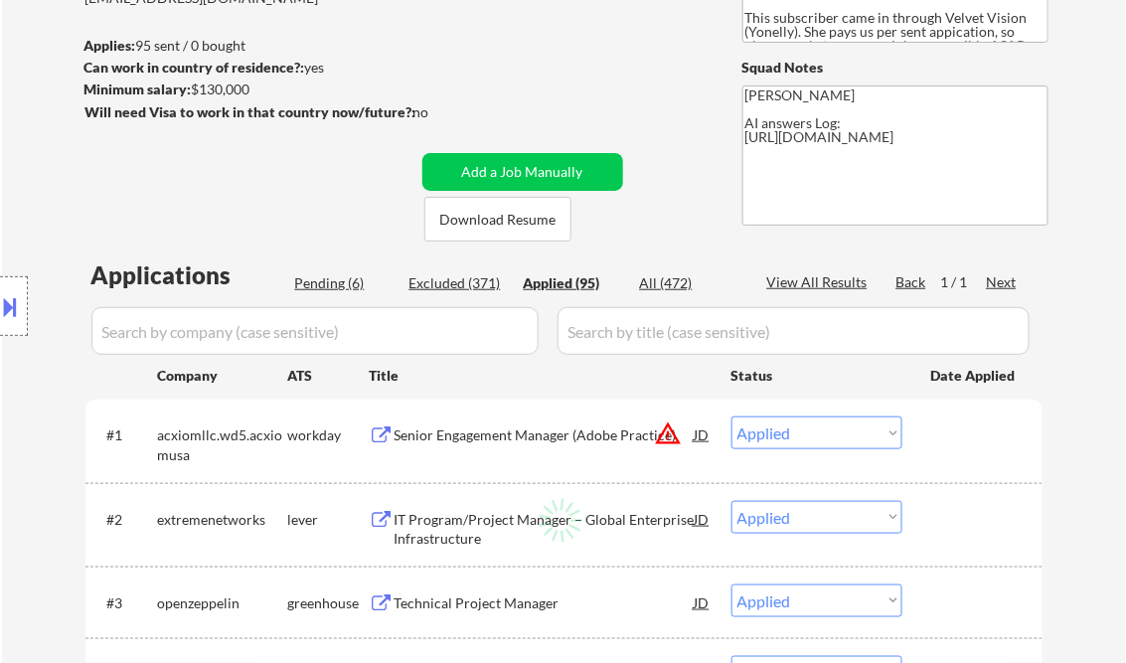
select select ""applied""
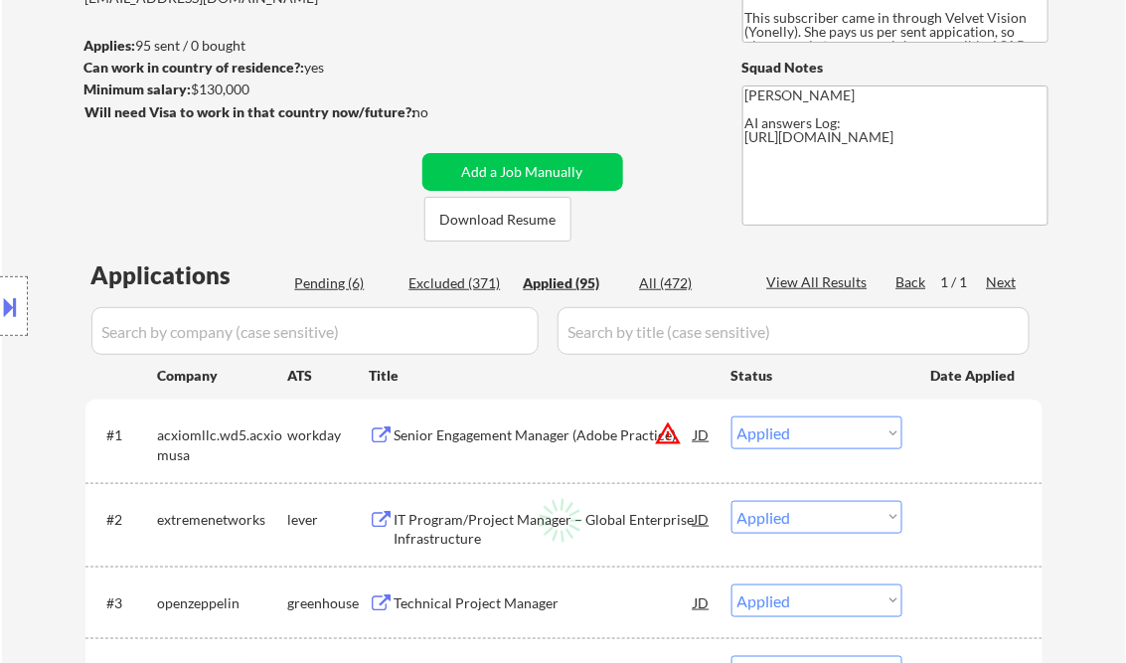
select select ""applied""
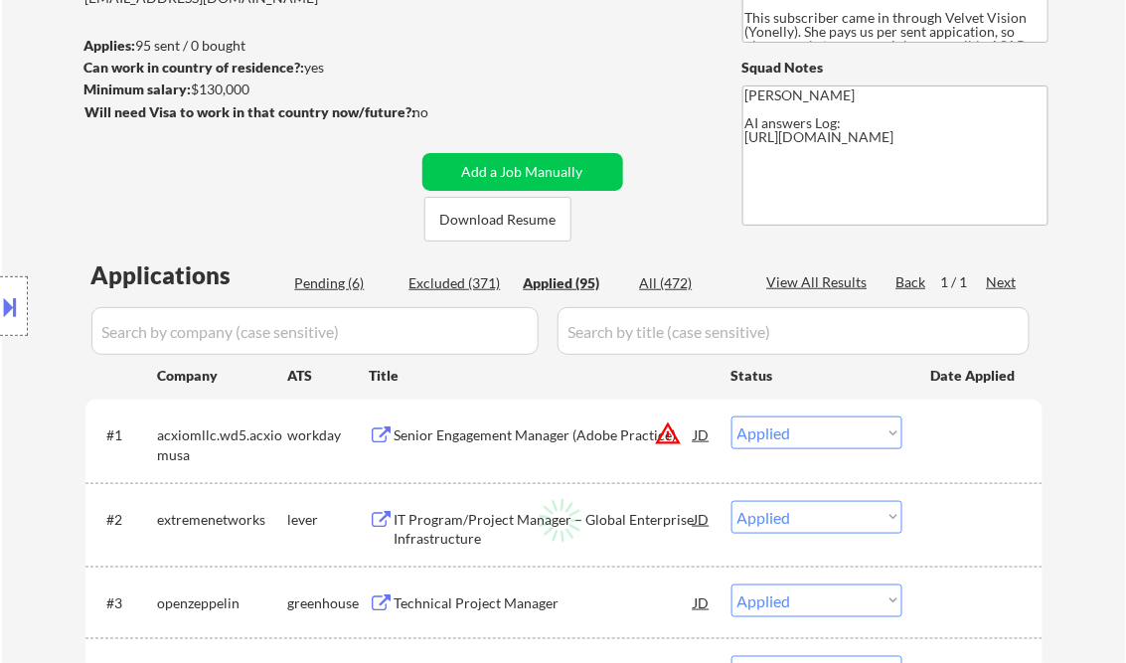
select select ""applied""
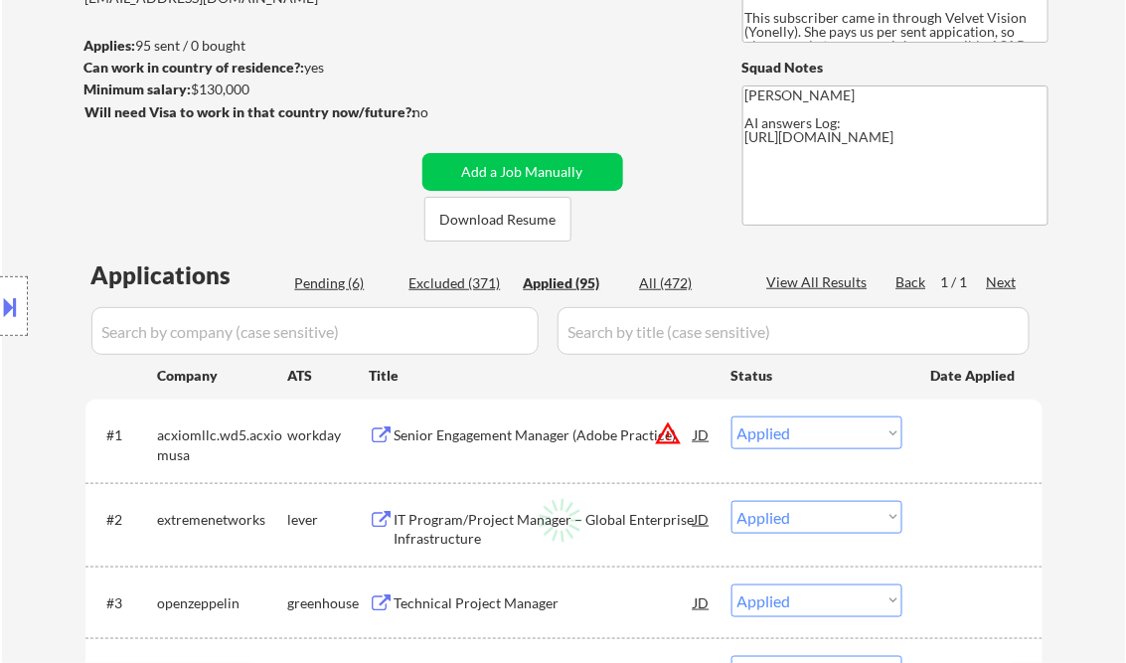
select select ""applied""
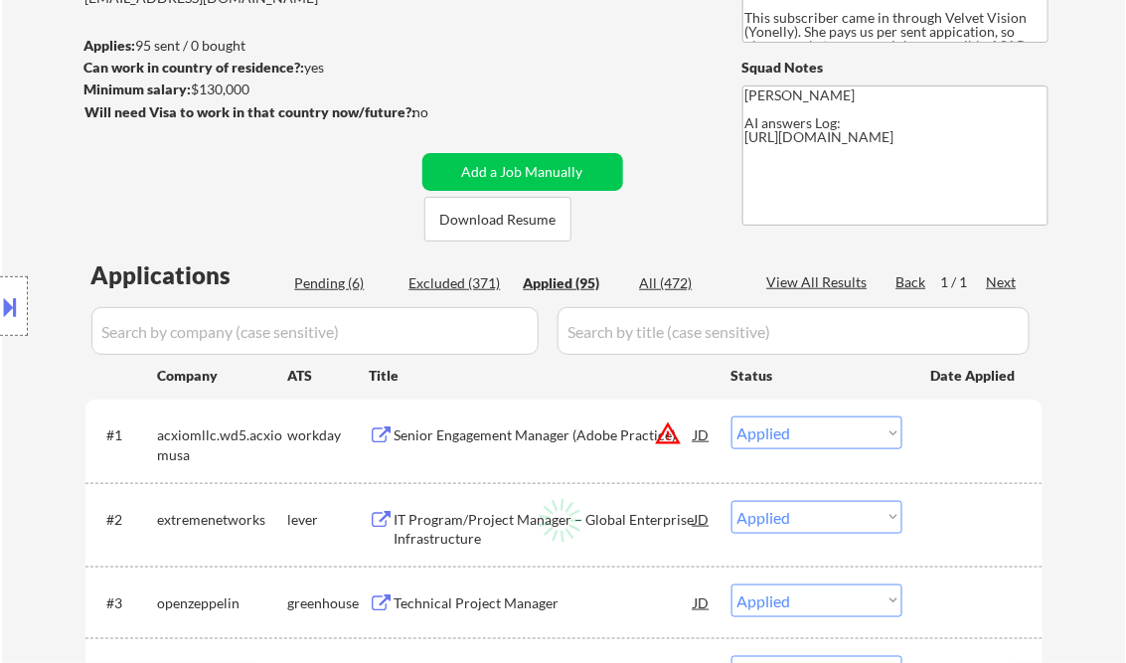
select select ""applied""
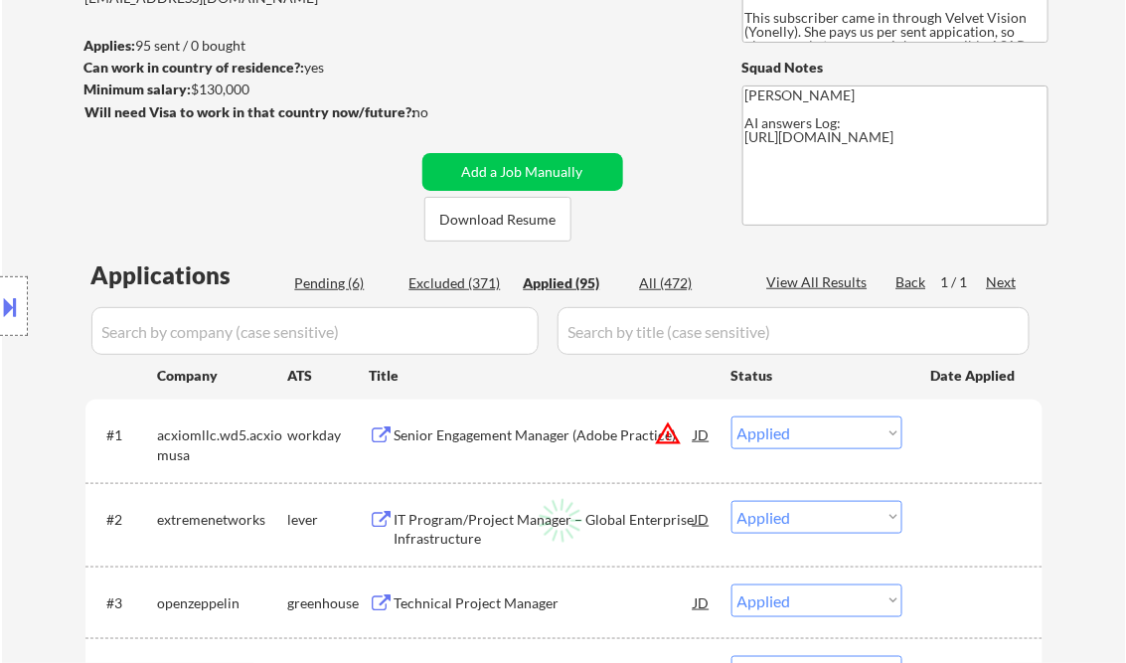
select select ""applied""
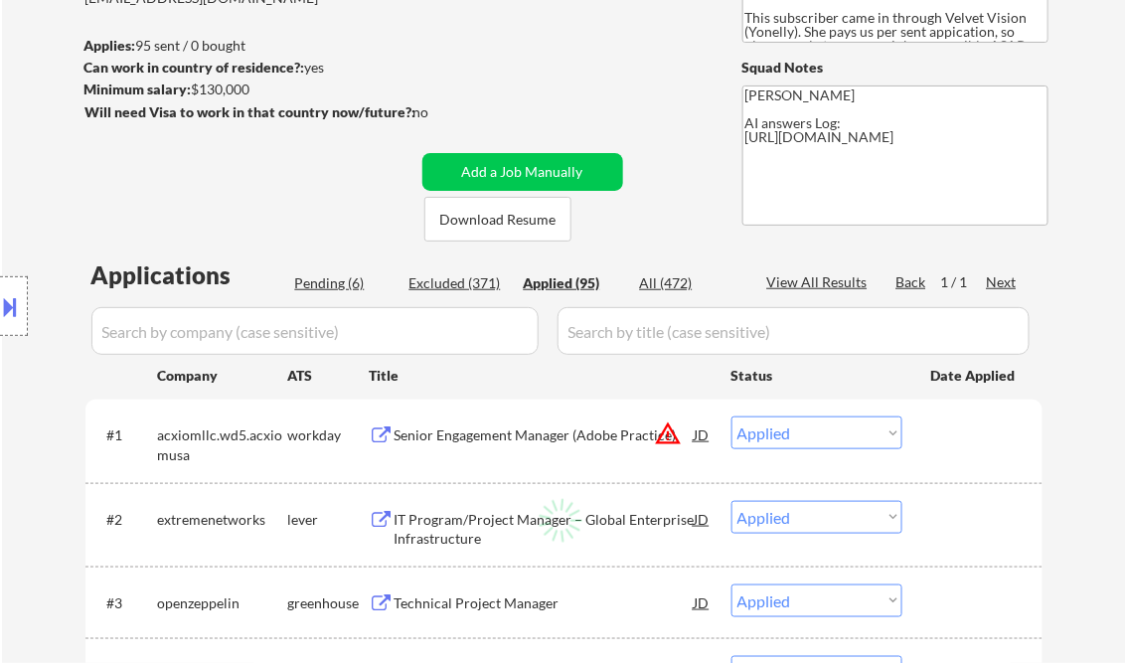
select select ""applied""
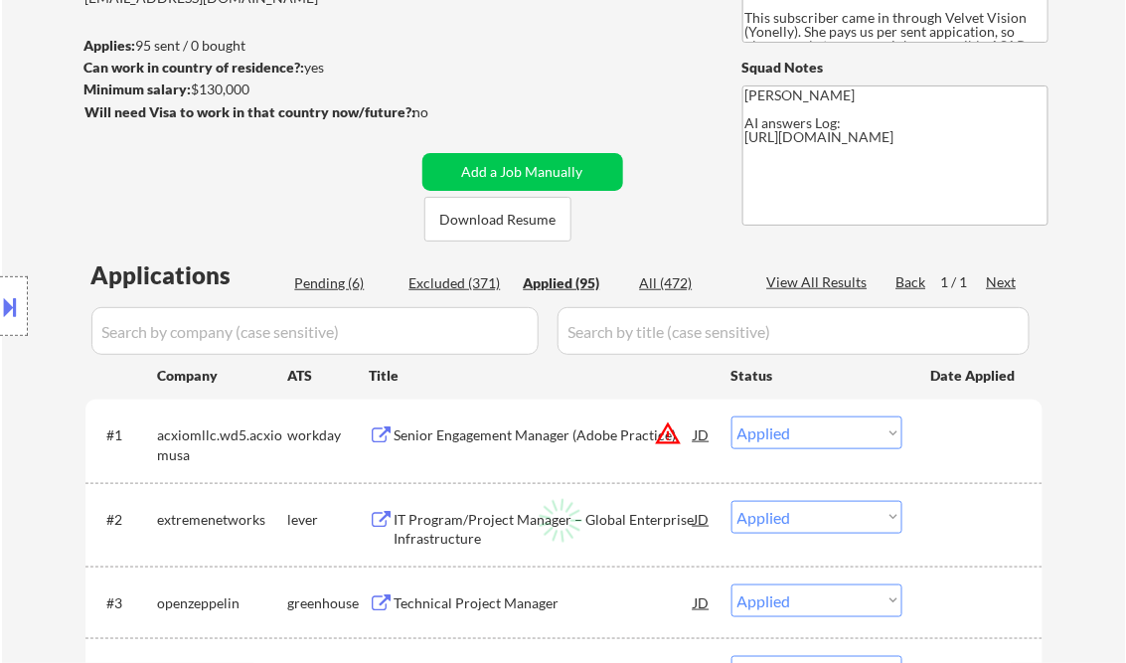
select select ""applied""
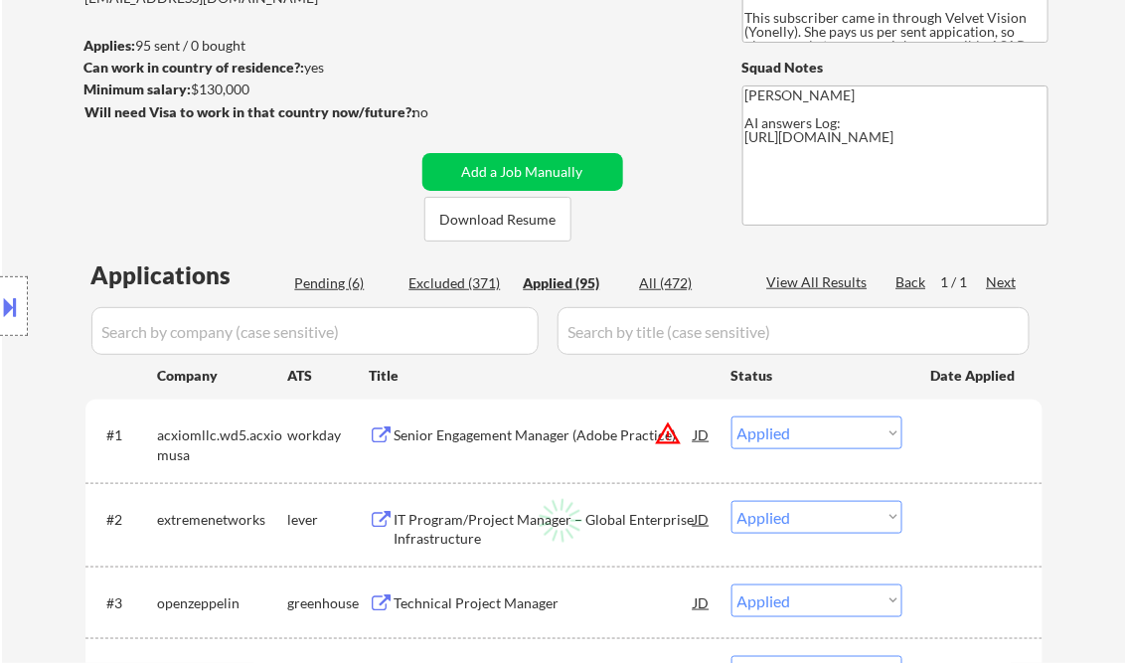
select select ""applied""
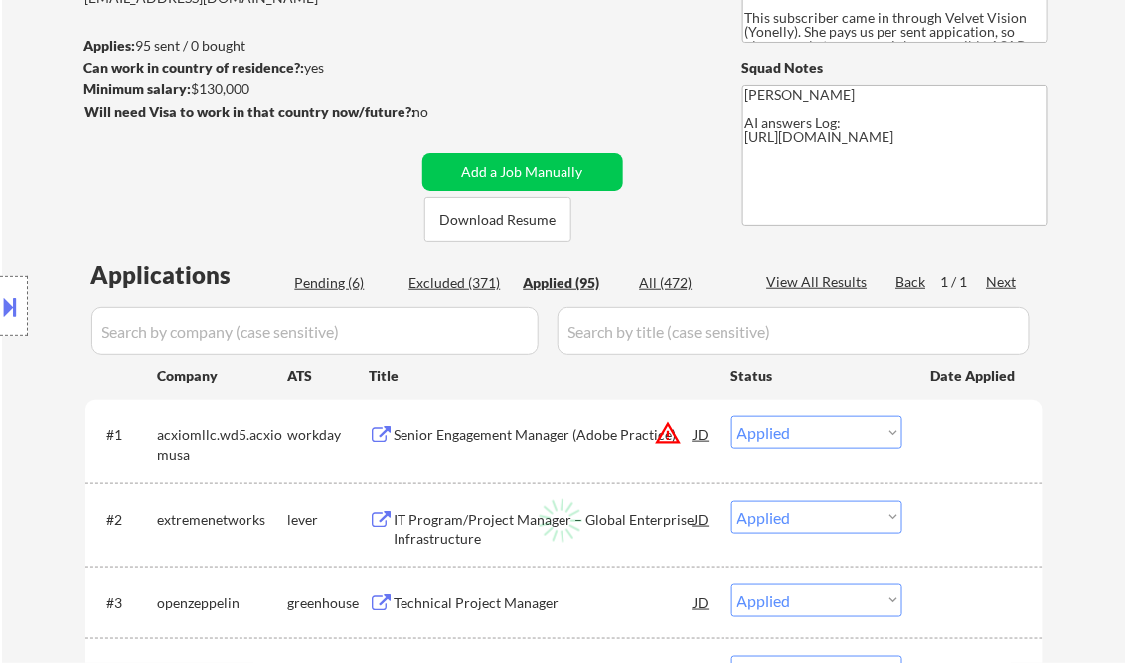
select select ""applied""
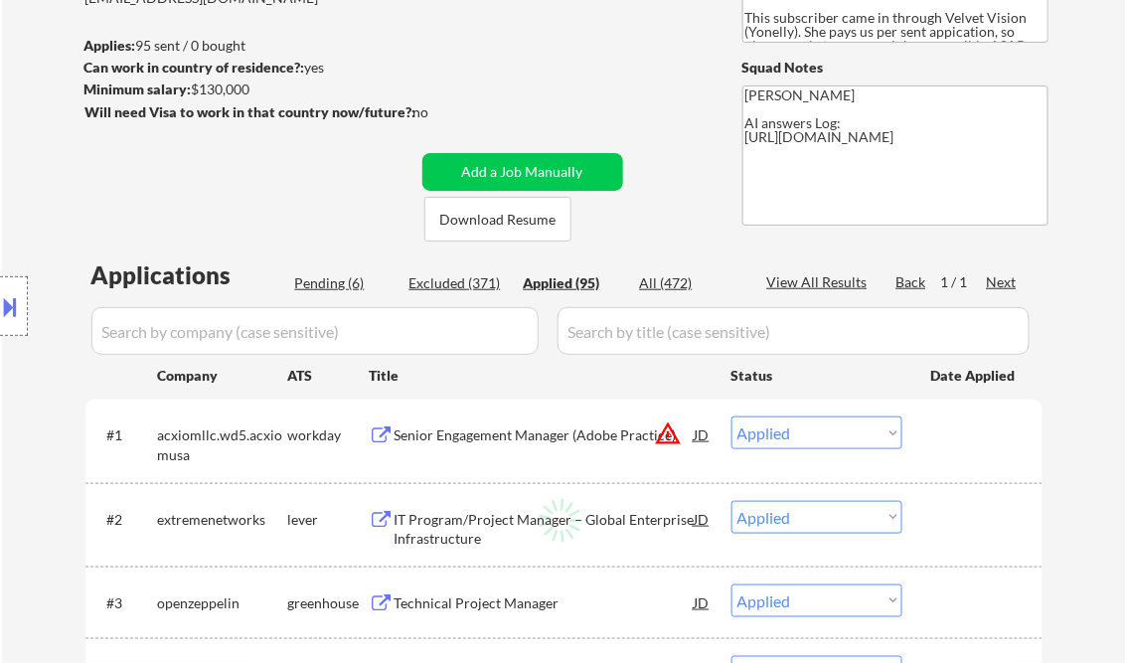
select select ""applied""
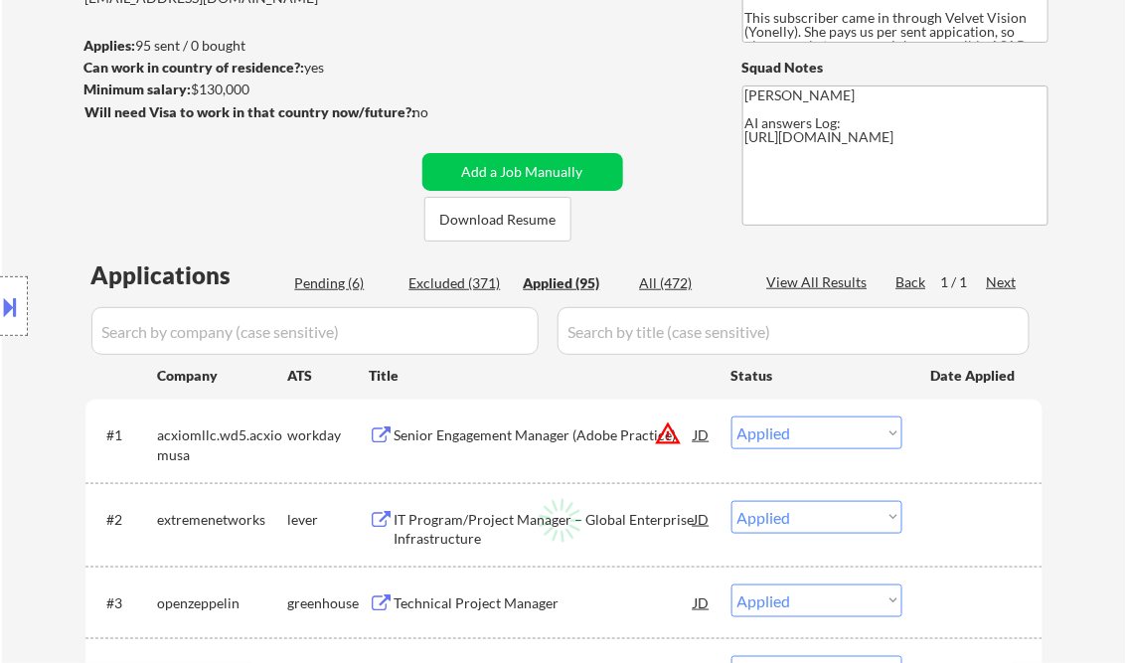
select select ""applied""
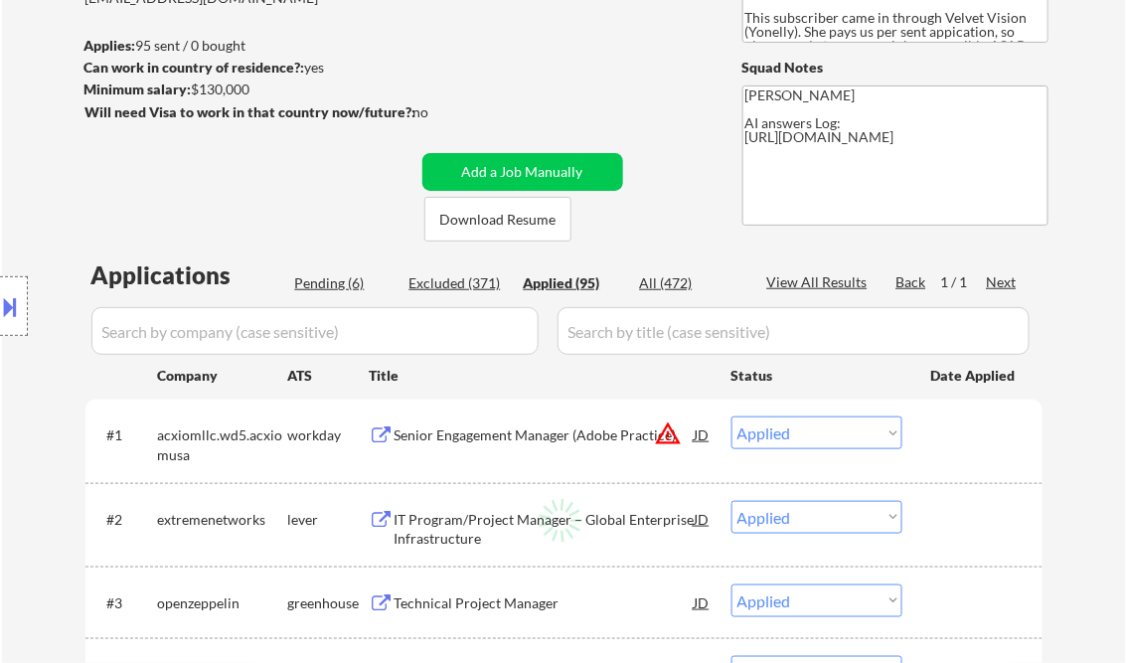
select select ""applied""
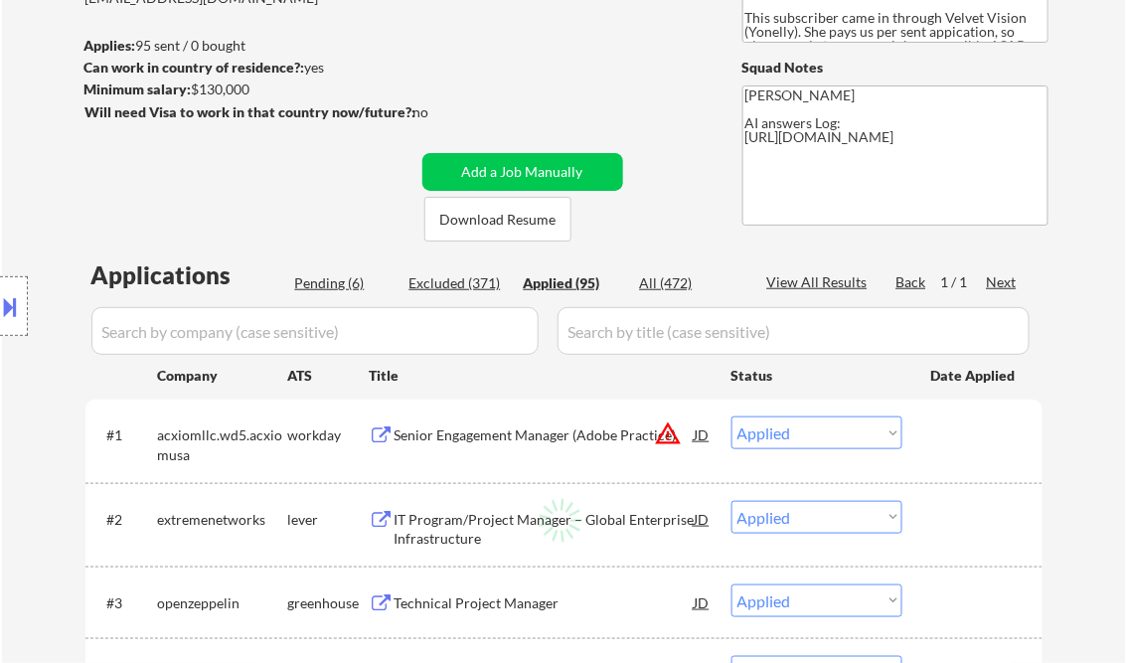
select select ""applied""
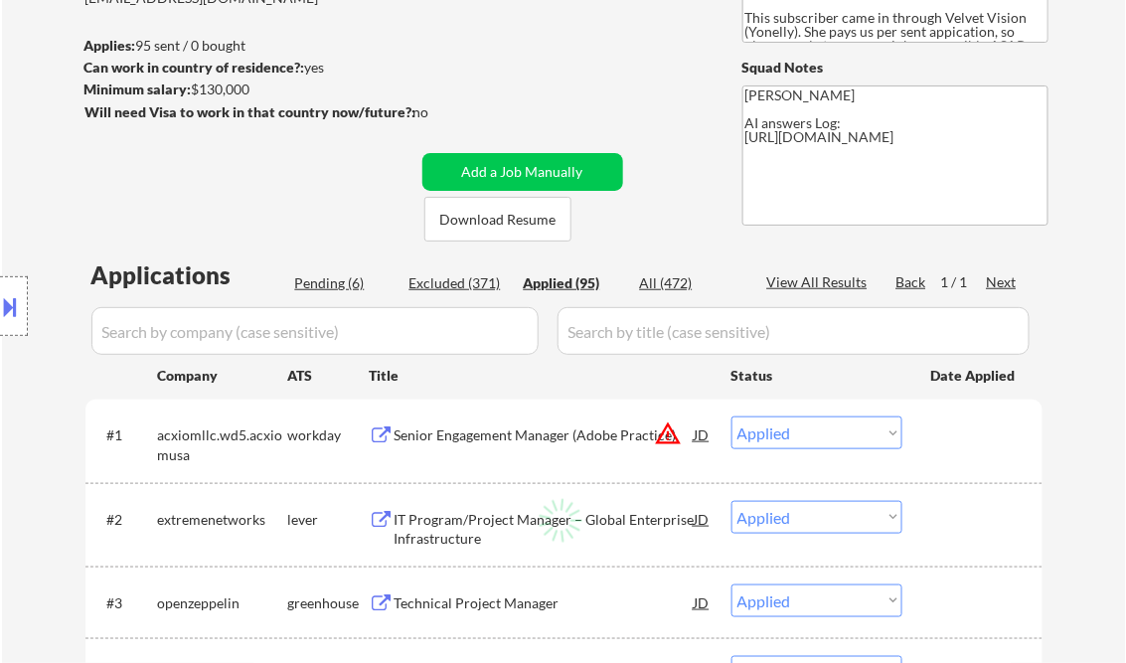
select select ""applied""
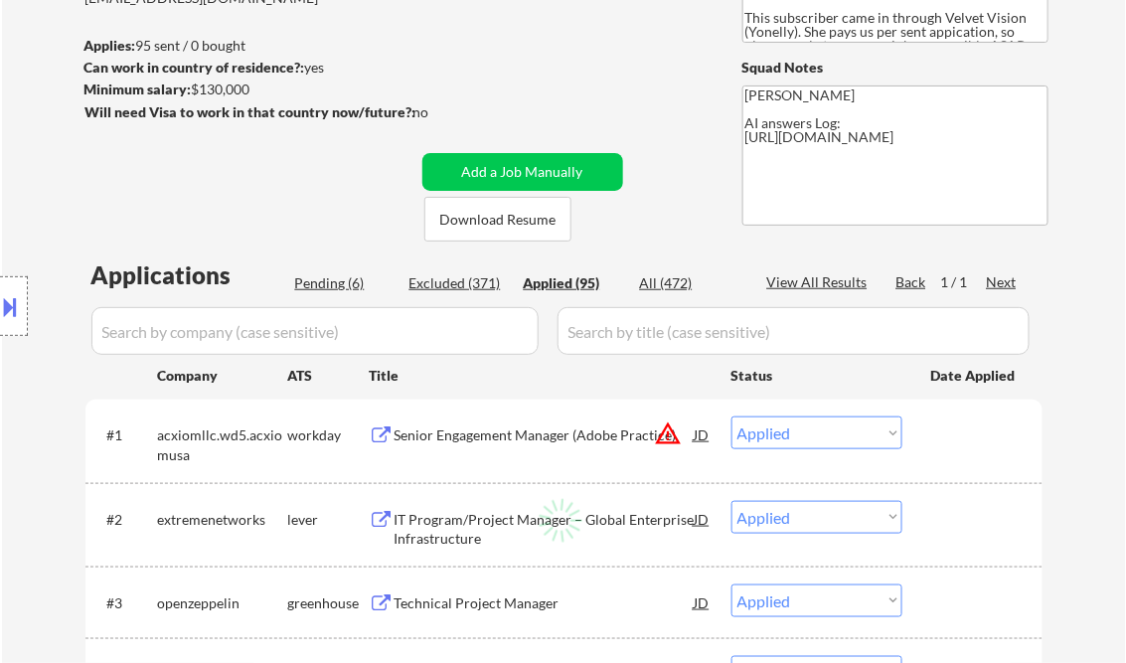
select select ""applied""
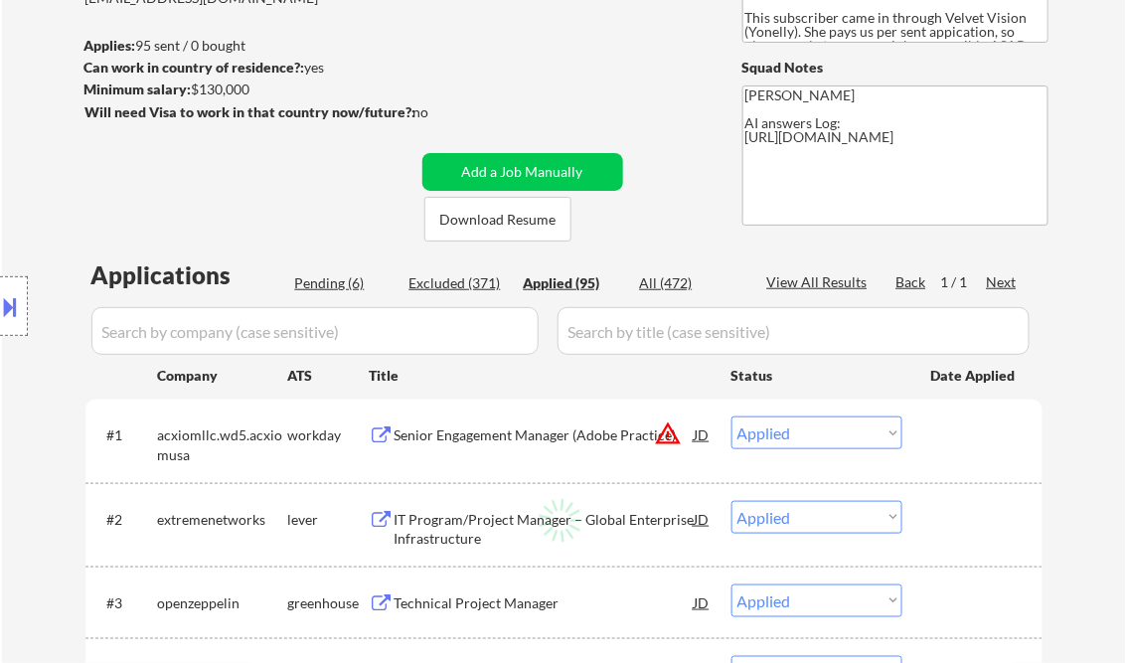
select select ""applied""
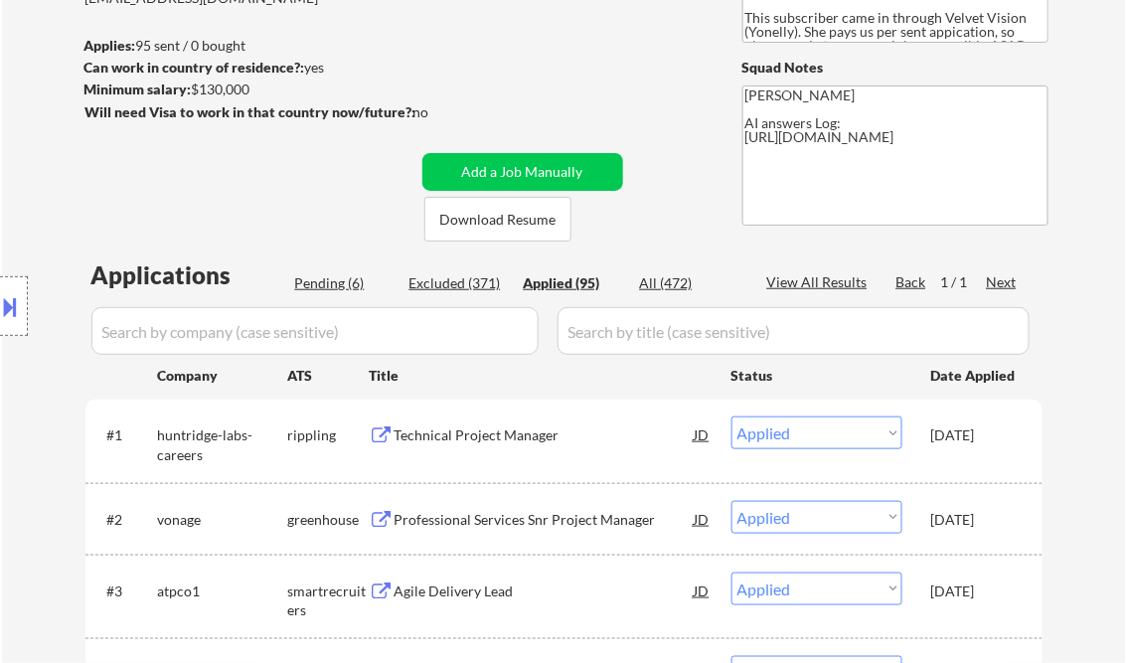
select select ""applied""
